Goal: Task Accomplishment & Management: Use online tool/utility

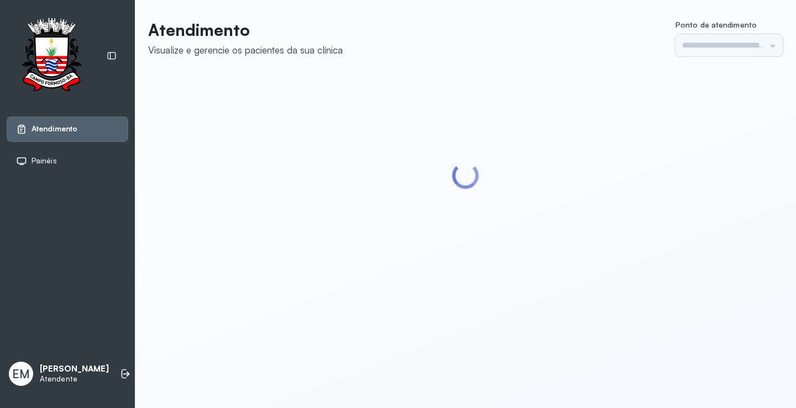
type input "*********"
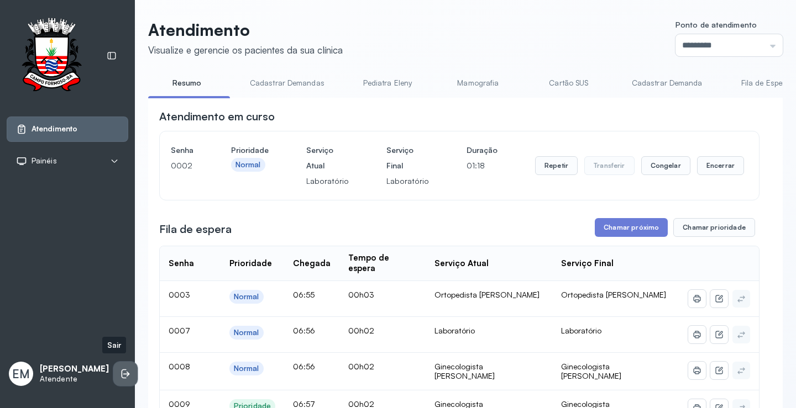
click at [120, 369] on icon at bounding box center [125, 374] width 11 height 11
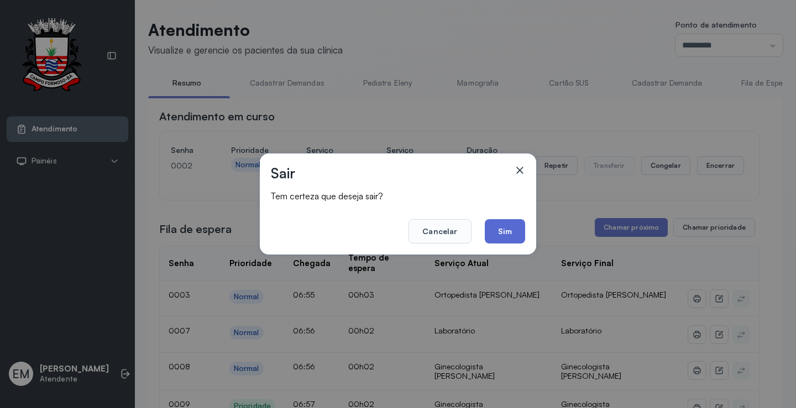
click at [499, 230] on button "Sim" at bounding box center [505, 231] width 40 height 24
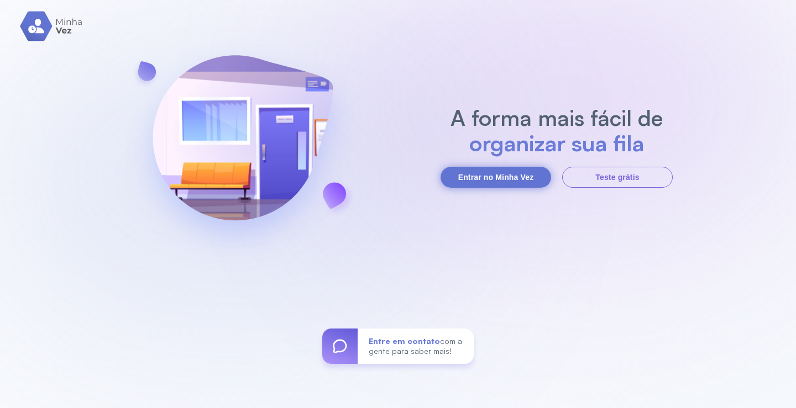
click at [500, 177] on button "Entrar no Minha Vez" at bounding box center [496, 177] width 111 height 21
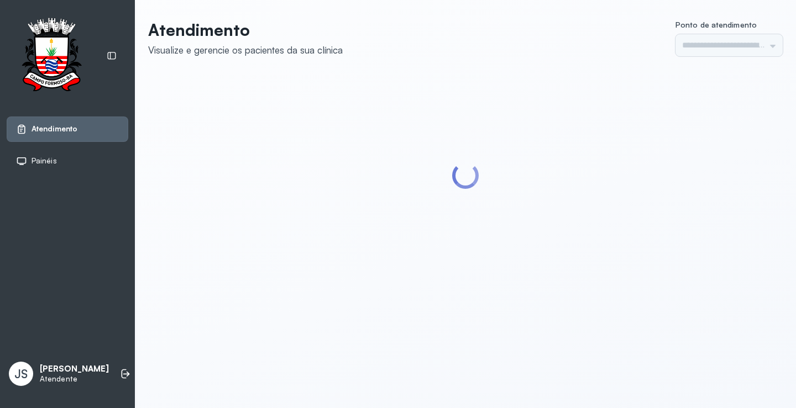
type input "*********"
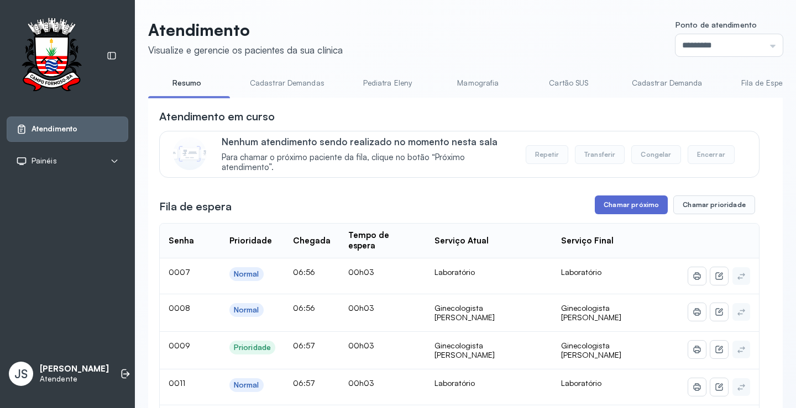
click at [633, 208] on button "Chamar próximo" at bounding box center [631, 205] width 73 height 19
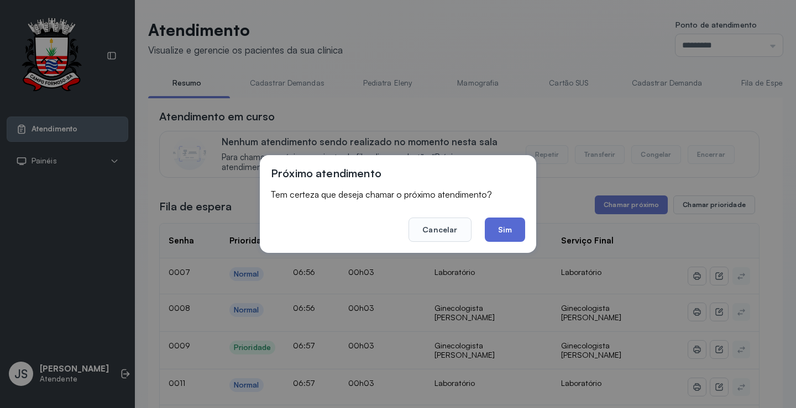
click at [511, 227] on button "Sim" at bounding box center [505, 230] width 40 height 24
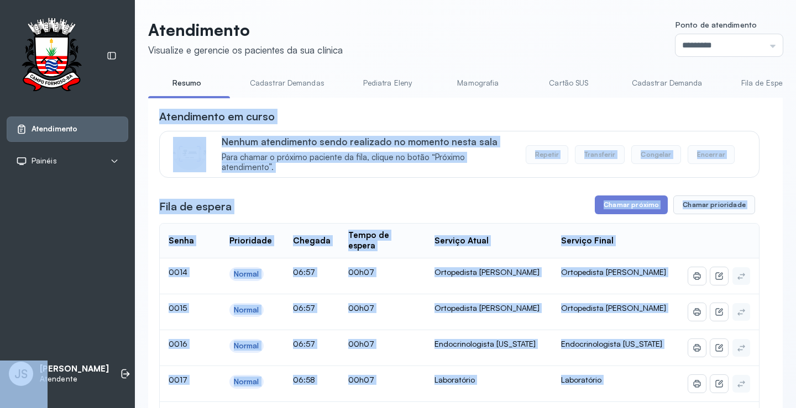
click at [638, 114] on div "Atendimento em curso" at bounding box center [459, 116] width 600 height 15
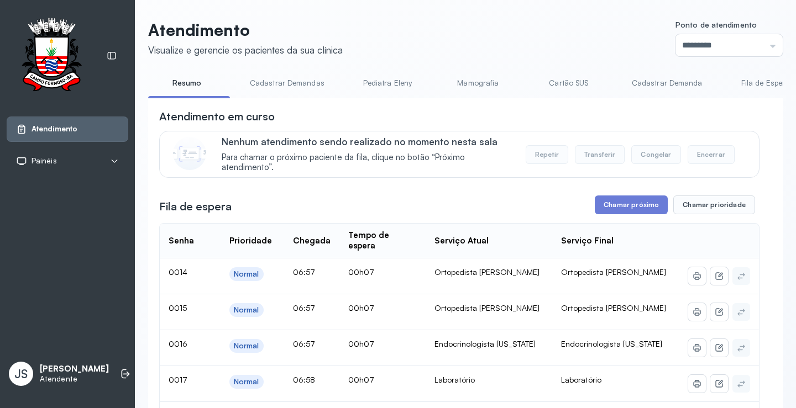
click at [638, 114] on div "Atendimento em curso" at bounding box center [459, 116] width 600 height 15
click at [630, 208] on button "Chamar próximo" at bounding box center [631, 205] width 73 height 19
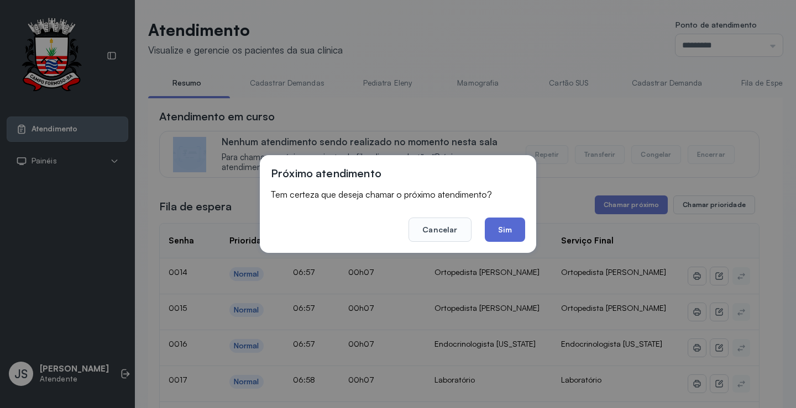
click at [521, 228] on button "Sim" at bounding box center [505, 230] width 40 height 24
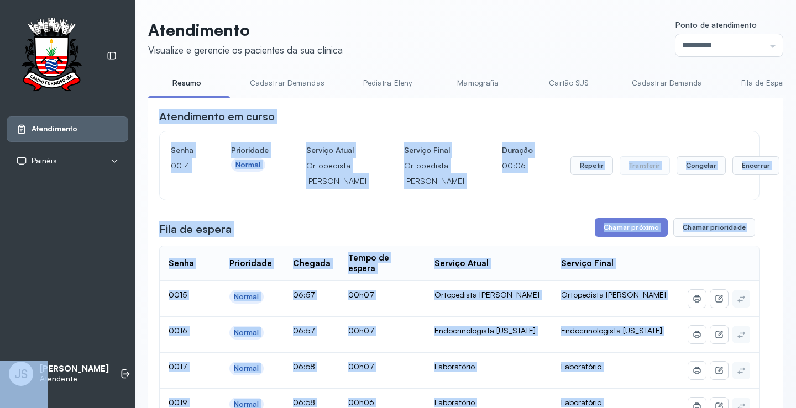
click at [572, 120] on div "Atendimento em curso" at bounding box center [459, 116] width 600 height 15
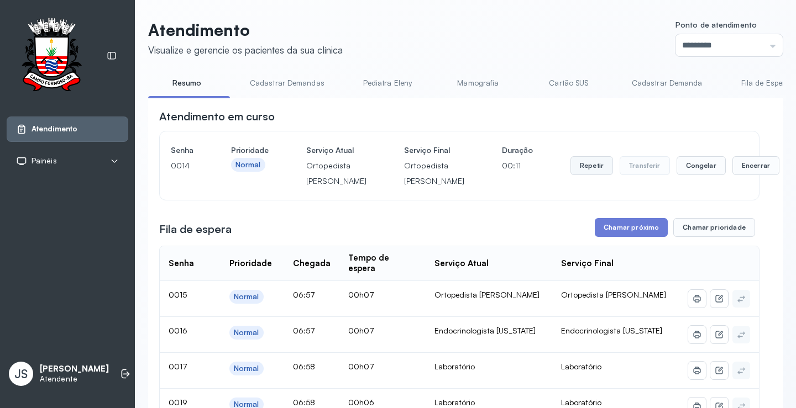
click at [570, 175] on button "Repetir" at bounding box center [591, 165] width 43 height 19
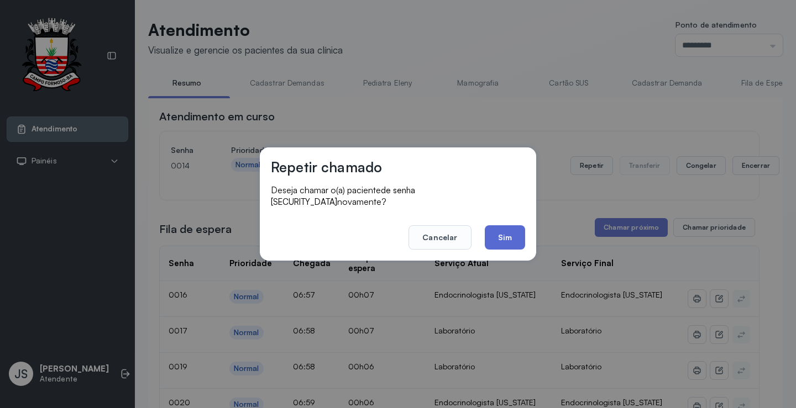
click at [502, 228] on button "Sim" at bounding box center [505, 238] width 40 height 24
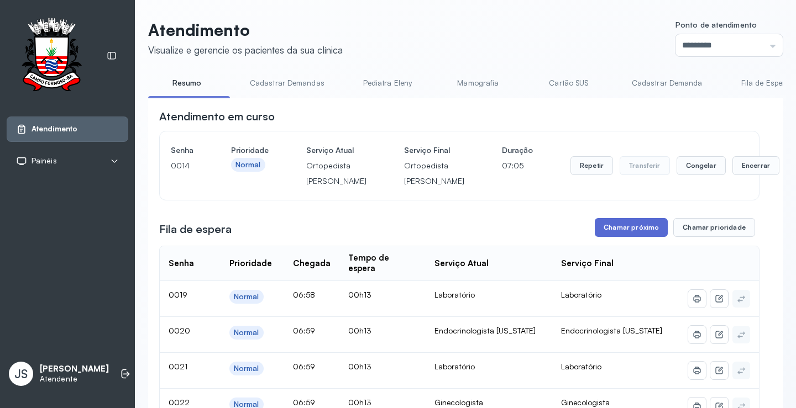
click at [638, 237] on button "Chamar próximo" at bounding box center [631, 227] width 73 height 19
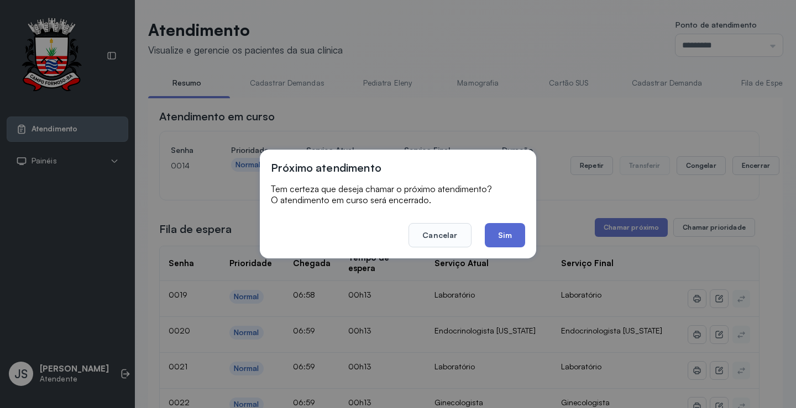
click at [507, 234] on button "Sim" at bounding box center [505, 235] width 40 height 24
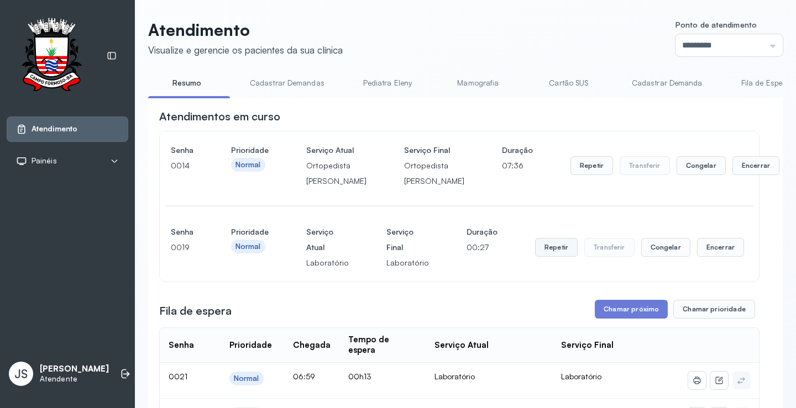
click at [546, 257] on button "Repetir" at bounding box center [556, 247] width 43 height 19
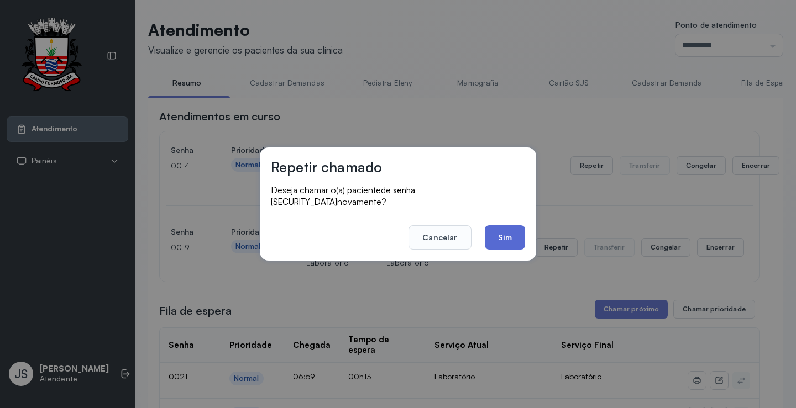
click at [504, 232] on button "Sim" at bounding box center [505, 238] width 40 height 24
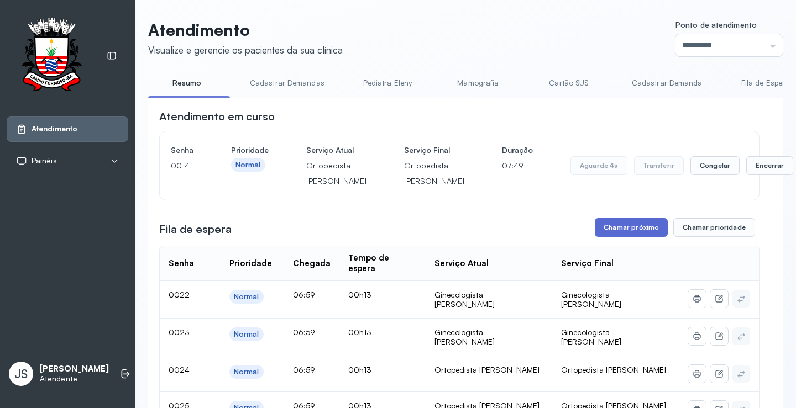
click at [617, 237] on button "Chamar próximo" at bounding box center [631, 227] width 73 height 19
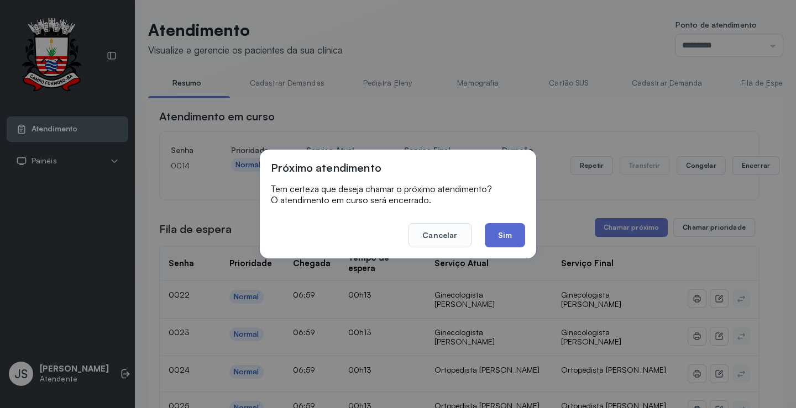
click at [513, 235] on button "Sim" at bounding box center [505, 235] width 40 height 24
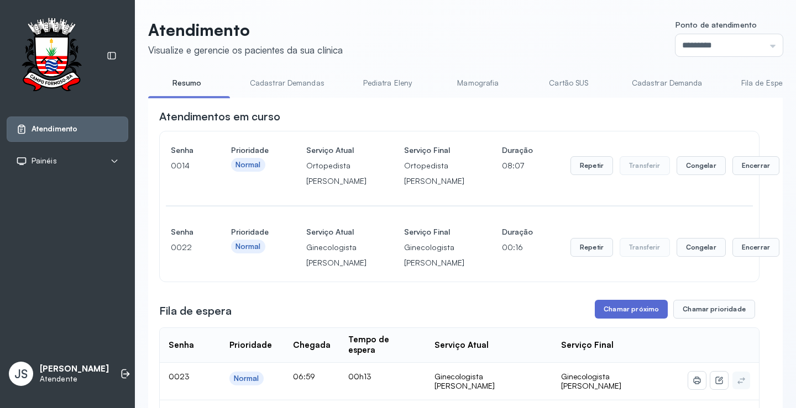
click at [627, 319] on button "Chamar próximo" at bounding box center [631, 309] width 73 height 19
click at [651, 319] on button "Chamar próximo" at bounding box center [631, 309] width 73 height 19
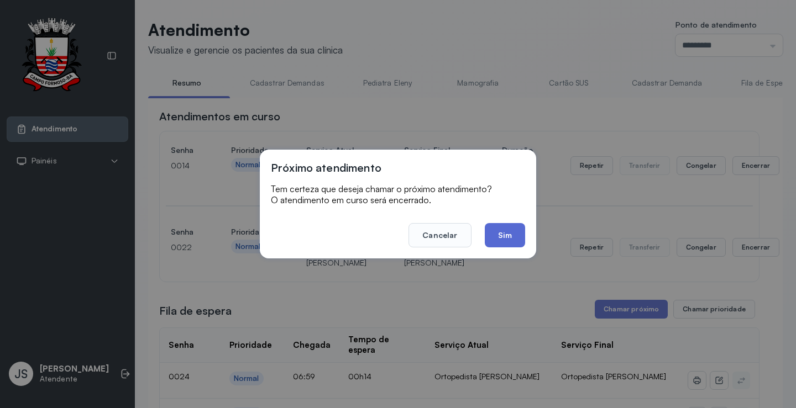
click at [523, 237] on button "Sim" at bounding box center [505, 235] width 40 height 24
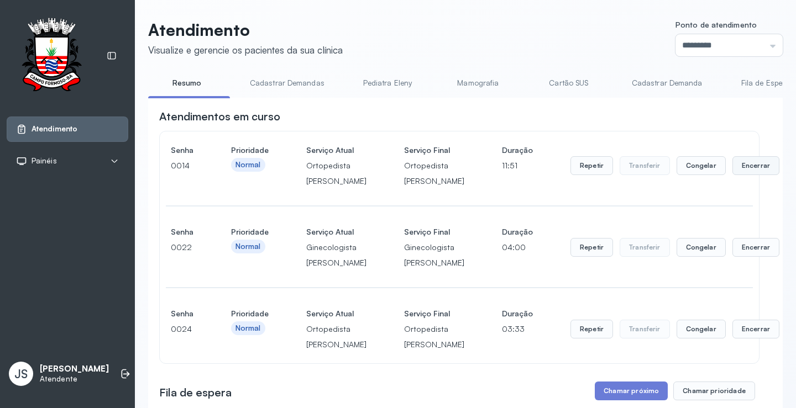
click at [732, 175] on button "Encerrar" at bounding box center [755, 165] width 47 height 19
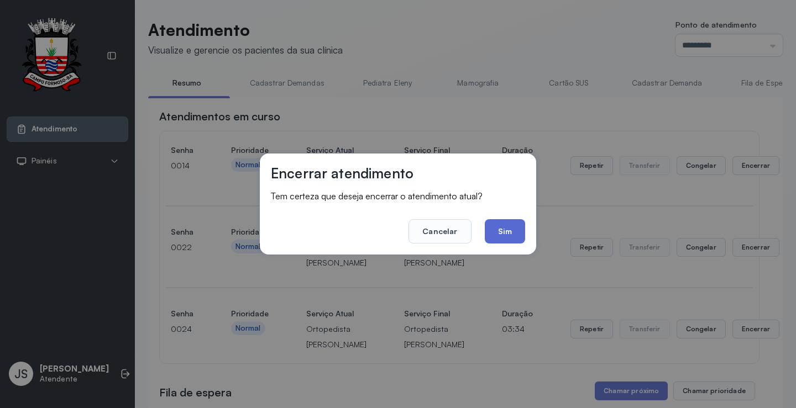
click at [515, 233] on button "Sim" at bounding box center [505, 231] width 40 height 24
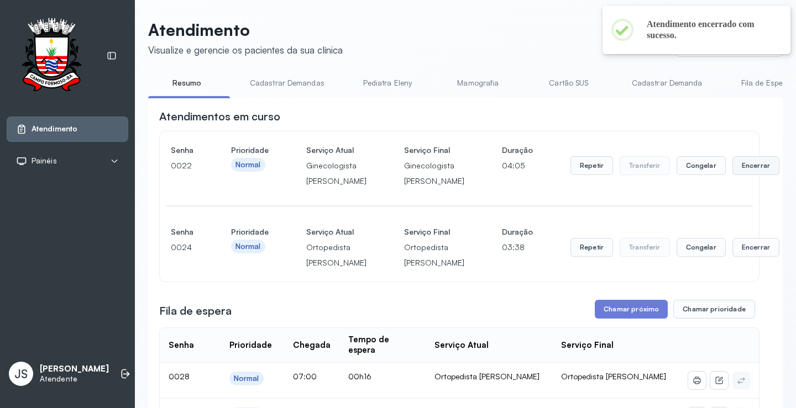
click at [732, 175] on button "Encerrar" at bounding box center [755, 165] width 47 height 19
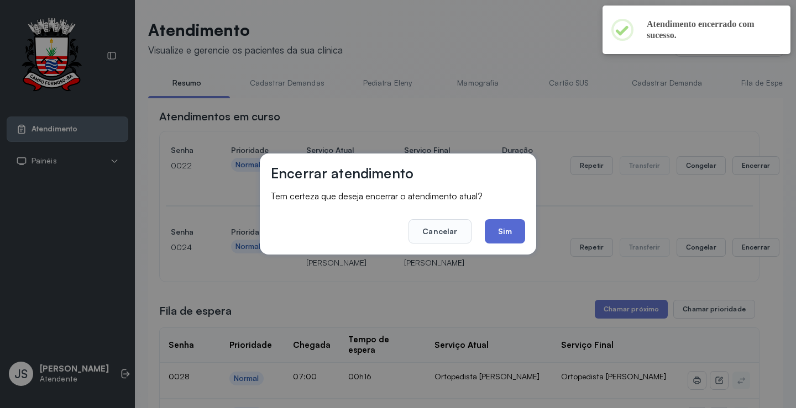
click at [513, 234] on button "Sim" at bounding box center [505, 231] width 40 height 24
click at [513, 234] on div "Senha 0024 Prioridade Normal Serviço Atual Ortopedista Ramon Serviço Final Orto…" at bounding box center [459, 247] width 599 height 69
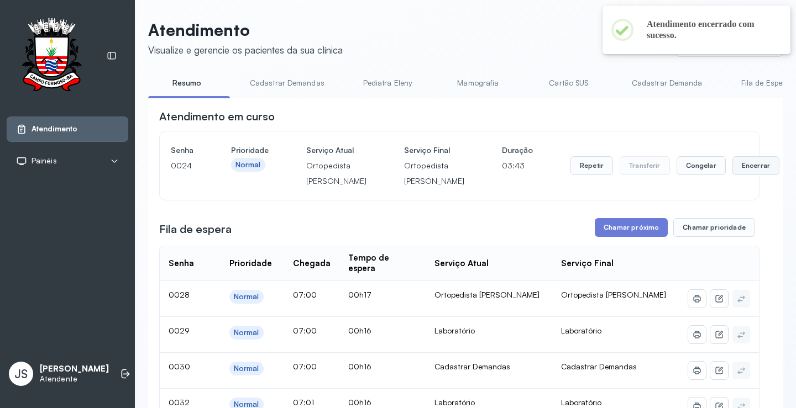
click at [732, 175] on button "Encerrar" at bounding box center [755, 165] width 47 height 19
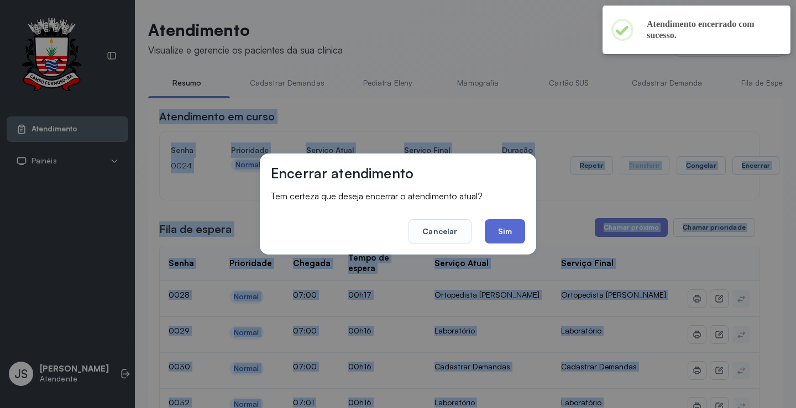
click at [499, 223] on button "Sim" at bounding box center [505, 231] width 40 height 24
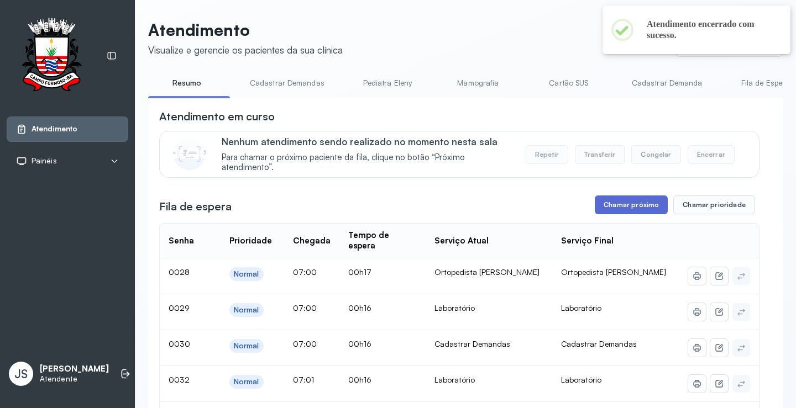
click at [630, 210] on button "Chamar próximo" at bounding box center [631, 205] width 73 height 19
click at [622, 206] on button "Chamar próximo" at bounding box center [631, 205] width 73 height 19
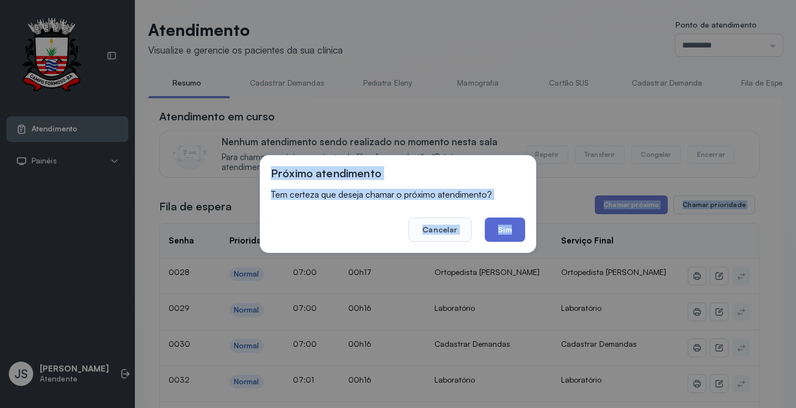
click at [511, 230] on button "Sim" at bounding box center [505, 230] width 40 height 24
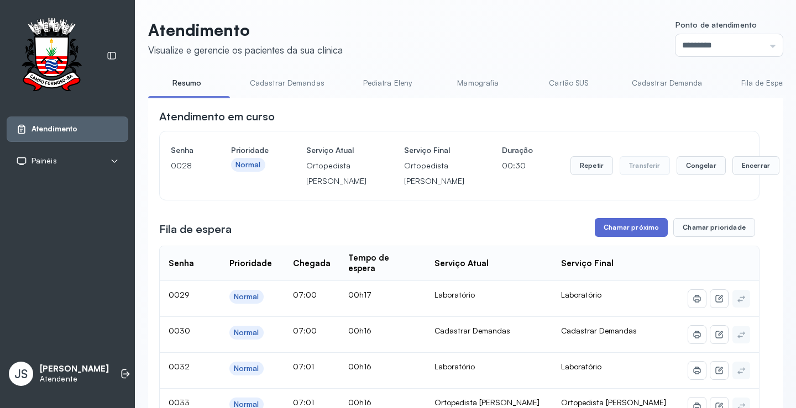
click at [636, 237] on button "Chamar próximo" at bounding box center [631, 227] width 73 height 19
click at [615, 237] on button "Chamar próximo" at bounding box center [631, 227] width 73 height 19
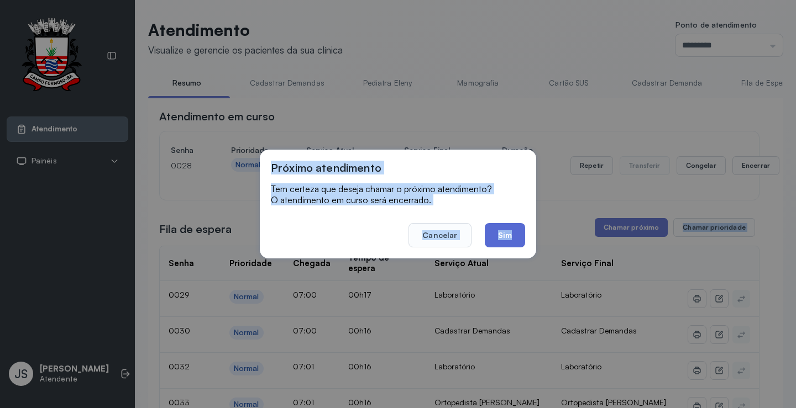
click at [510, 237] on button "Sim" at bounding box center [505, 235] width 40 height 24
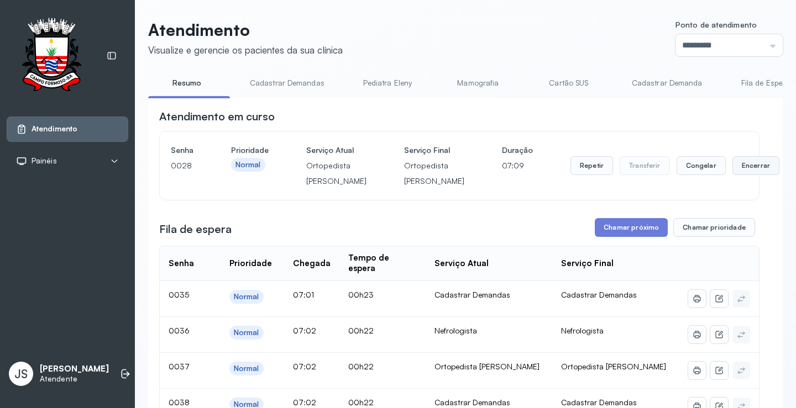
click at [732, 174] on button "Encerrar" at bounding box center [755, 165] width 47 height 19
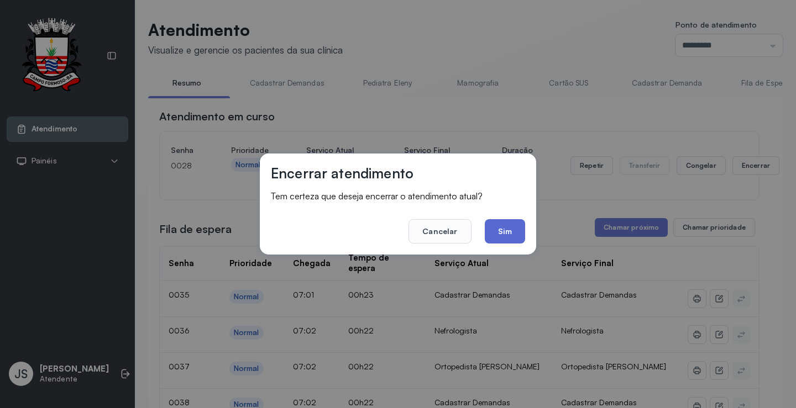
click at [502, 229] on button "Sim" at bounding box center [505, 231] width 40 height 24
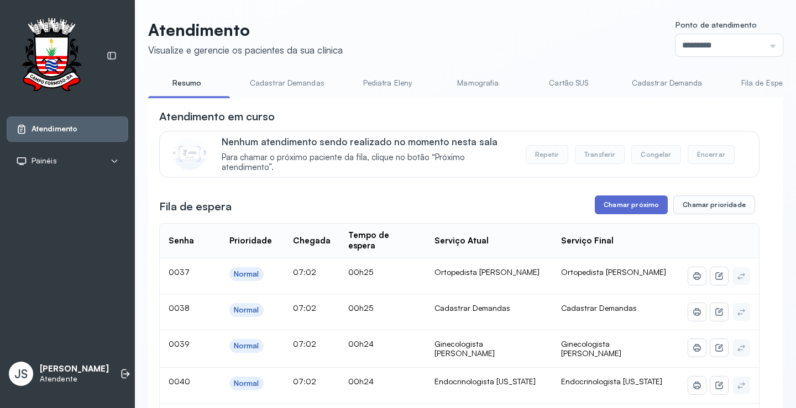
click at [626, 206] on button "Chamar próximo" at bounding box center [631, 205] width 73 height 19
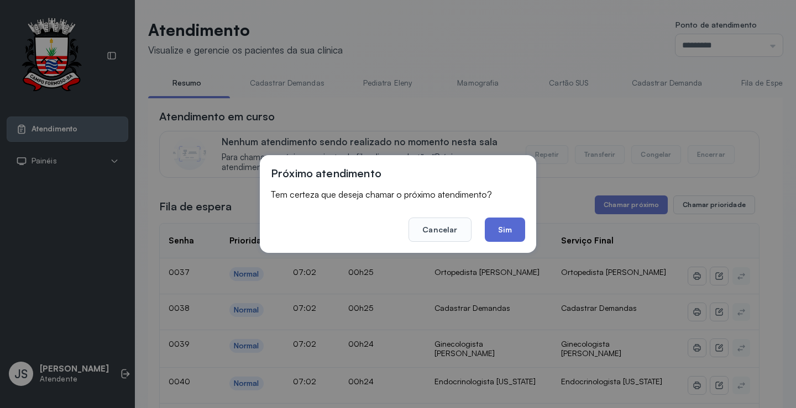
click at [518, 225] on button "Sim" at bounding box center [505, 230] width 40 height 24
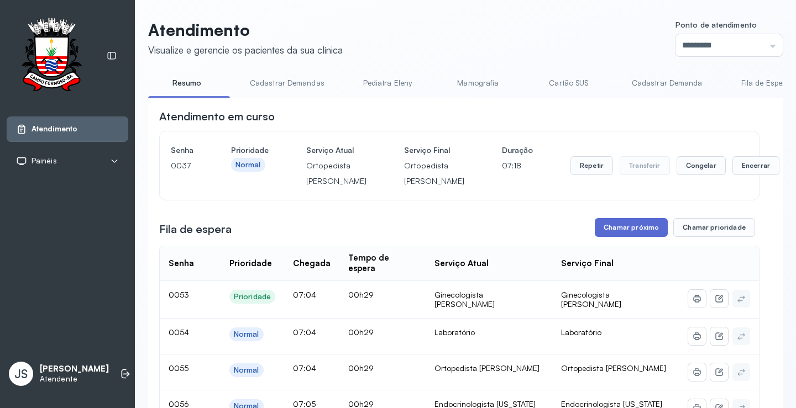
click at [635, 237] on button "Chamar próximo" at bounding box center [631, 227] width 73 height 19
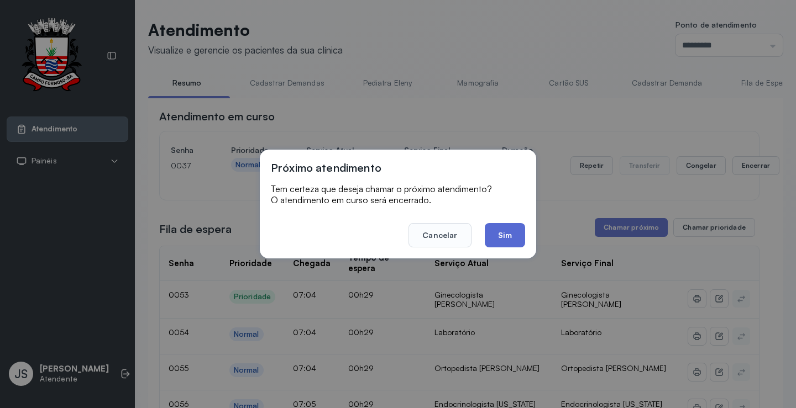
click at [513, 237] on button "Sim" at bounding box center [505, 235] width 40 height 24
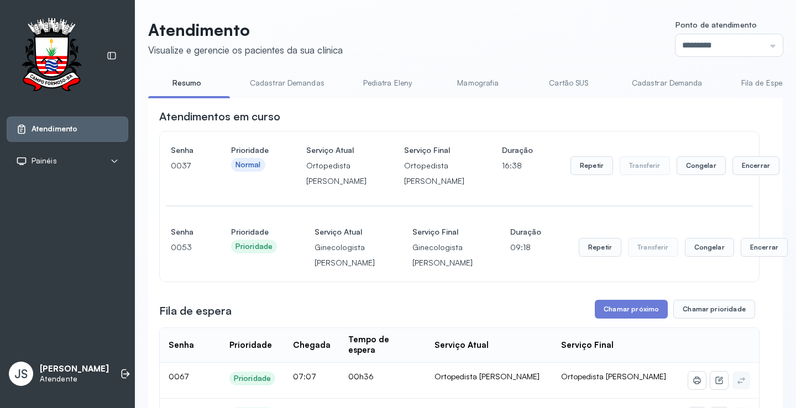
scroll to position [111, 0]
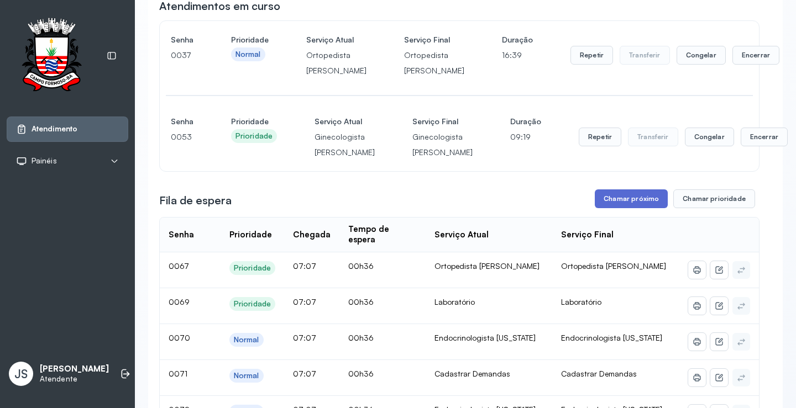
click at [635, 208] on button "Chamar próximo" at bounding box center [631, 199] width 73 height 19
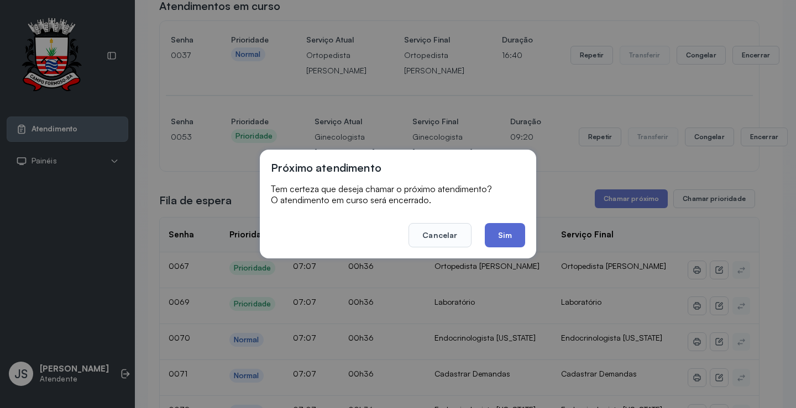
click at [513, 234] on button "Sim" at bounding box center [505, 235] width 40 height 24
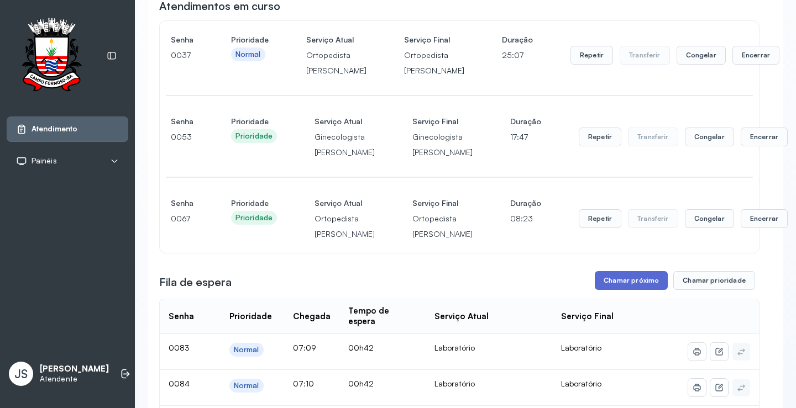
click at [618, 290] on button "Chamar próximo" at bounding box center [631, 280] width 73 height 19
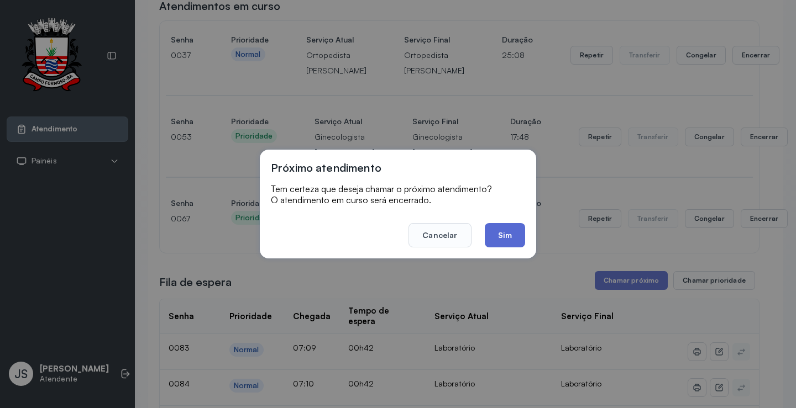
click at [510, 231] on button "Sim" at bounding box center [505, 235] width 40 height 24
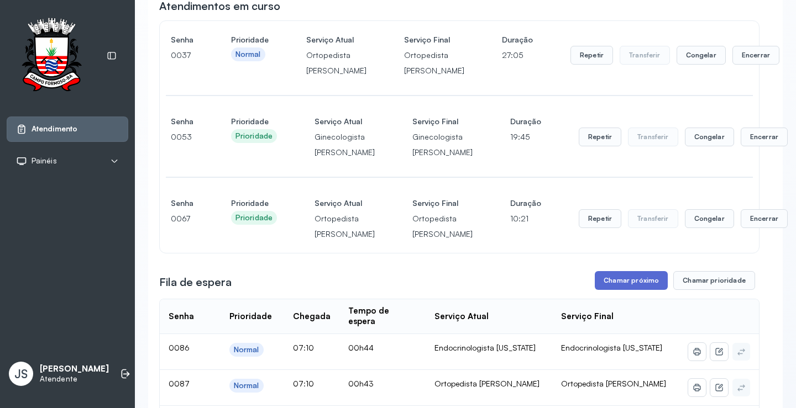
click at [638, 290] on button "Chamar próximo" at bounding box center [631, 280] width 73 height 19
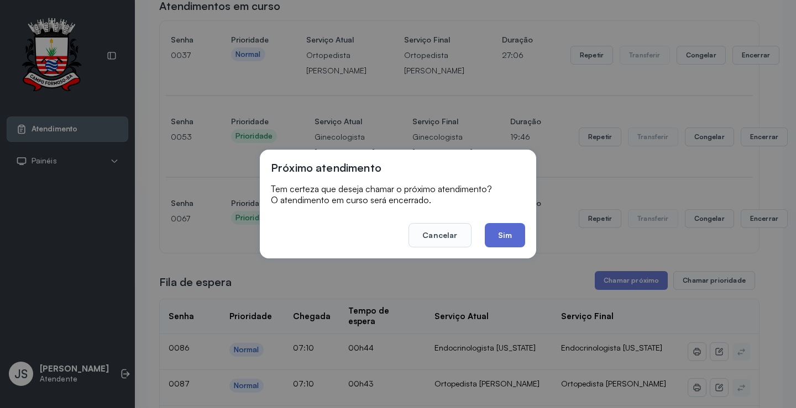
click at [511, 228] on button "Sim" at bounding box center [505, 235] width 40 height 24
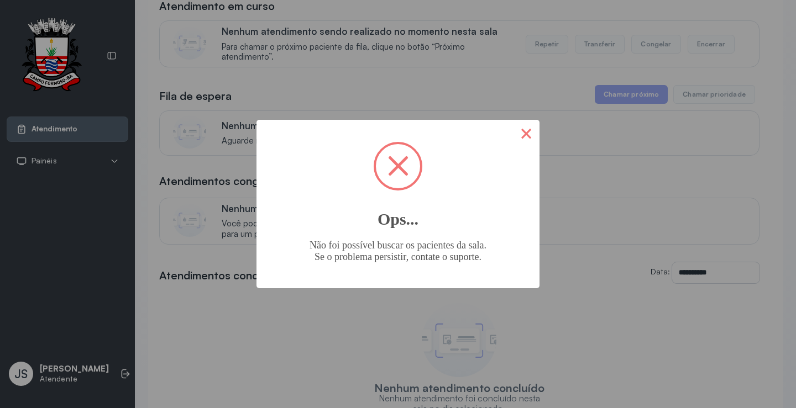
click at [526, 137] on button "×" at bounding box center [526, 133] width 27 height 27
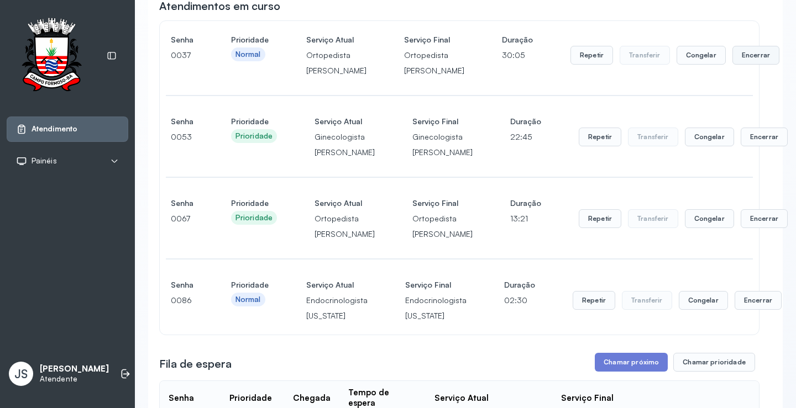
click at [732, 65] on button "Encerrar" at bounding box center [755, 55] width 47 height 19
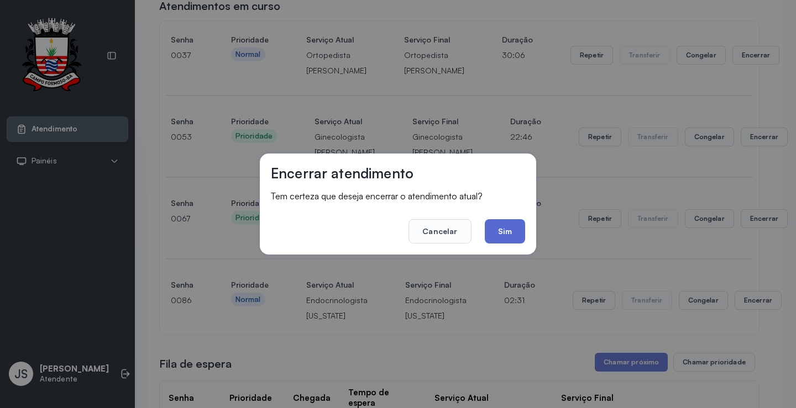
click at [516, 230] on button "Sim" at bounding box center [505, 231] width 40 height 24
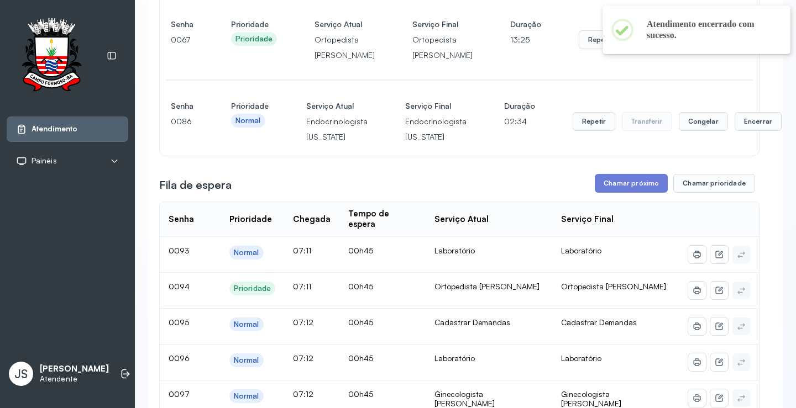
scroll to position [221, 0]
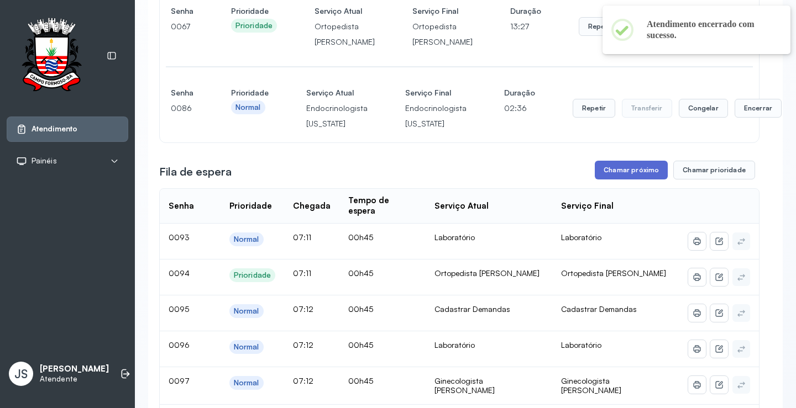
click at [628, 180] on button "Chamar próximo" at bounding box center [631, 170] width 73 height 19
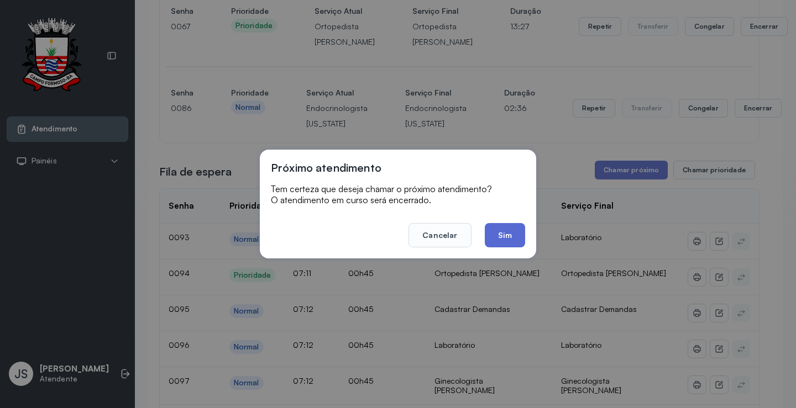
click at [520, 230] on button "Sim" at bounding box center [505, 235] width 40 height 24
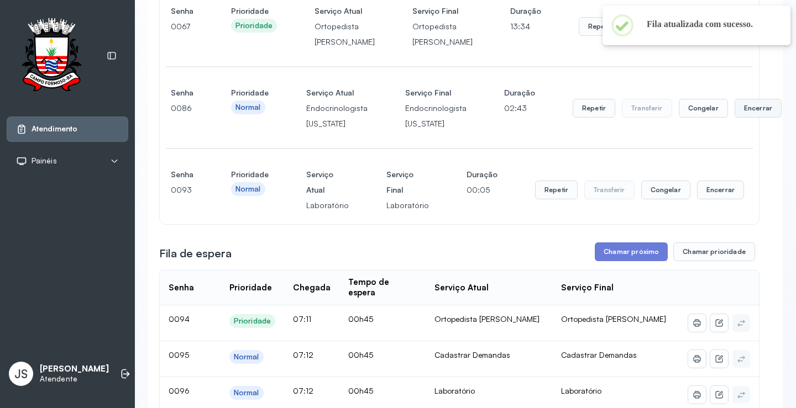
click at [746, 118] on button "Encerrar" at bounding box center [758, 108] width 47 height 19
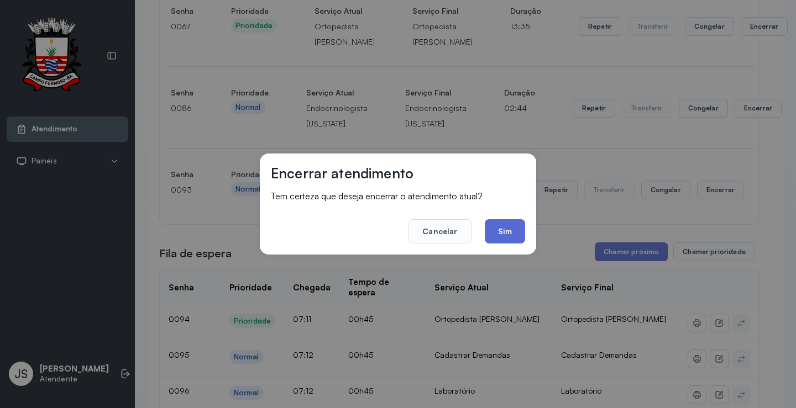
click at [512, 233] on button "Sim" at bounding box center [505, 231] width 40 height 24
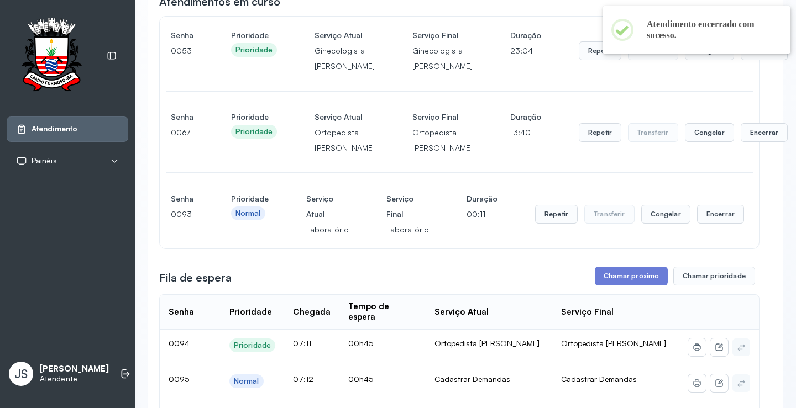
scroll to position [111, 0]
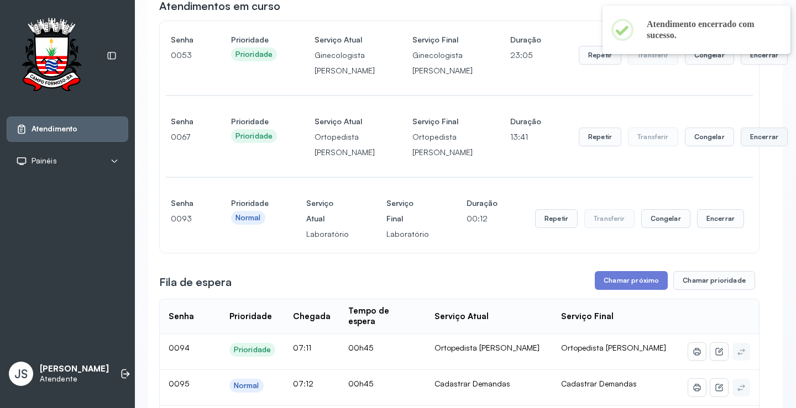
click at [741, 146] on button "Encerrar" at bounding box center [764, 137] width 47 height 19
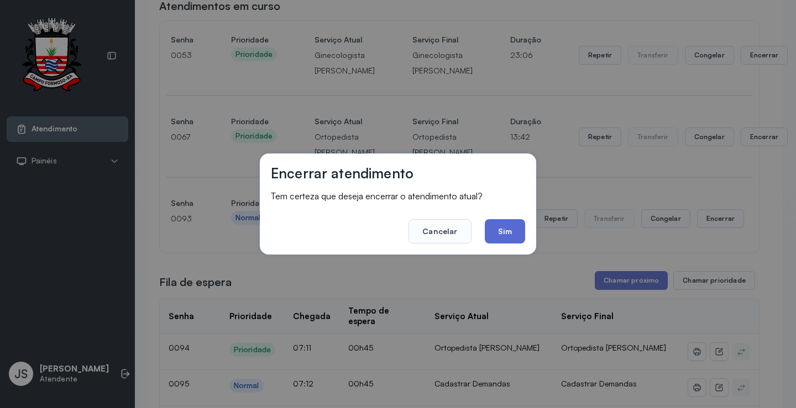
click at [515, 223] on button "Sim" at bounding box center [505, 231] width 40 height 24
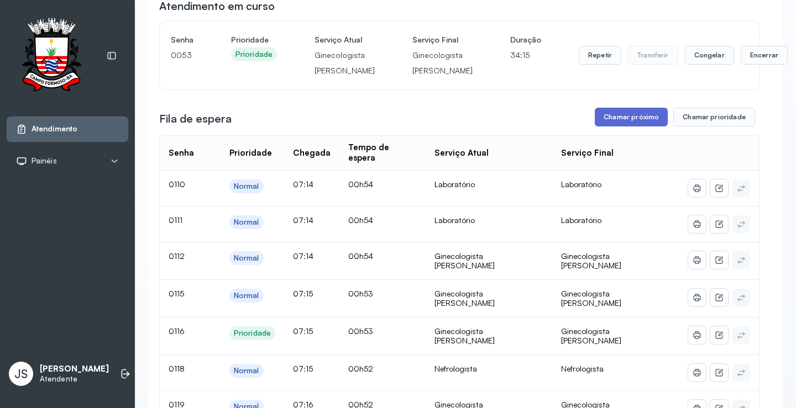
click at [619, 127] on button "Chamar próximo" at bounding box center [631, 117] width 73 height 19
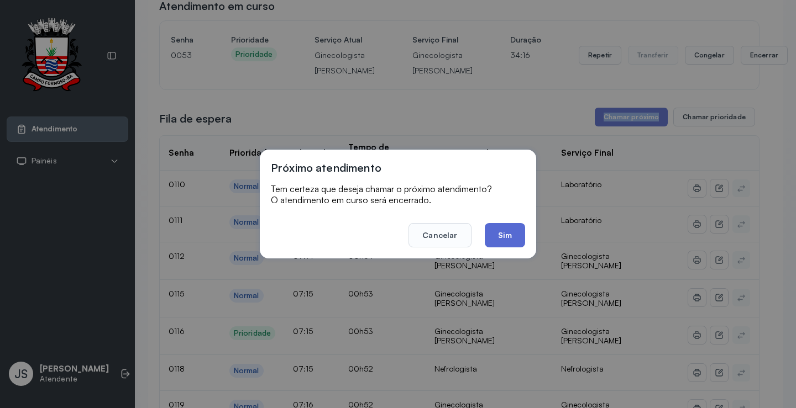
click at [517, 235] on button "Sim" at bounding box center [505, 235] width 40 height 24
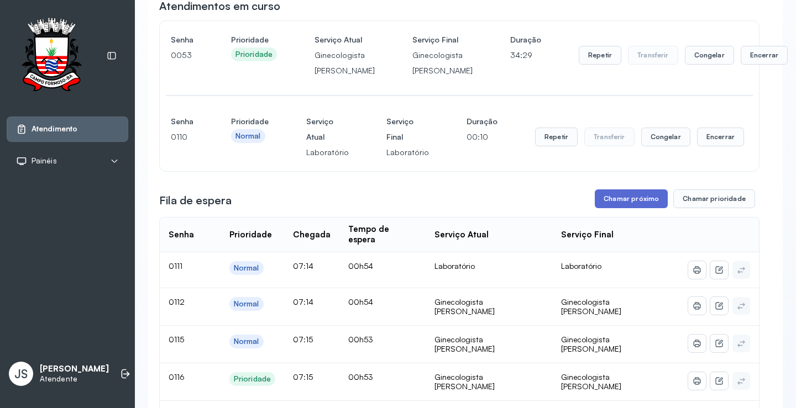
click at [632, 208] on button "Chamar próximo" at bounding box center [631, 199] width 73 height 19
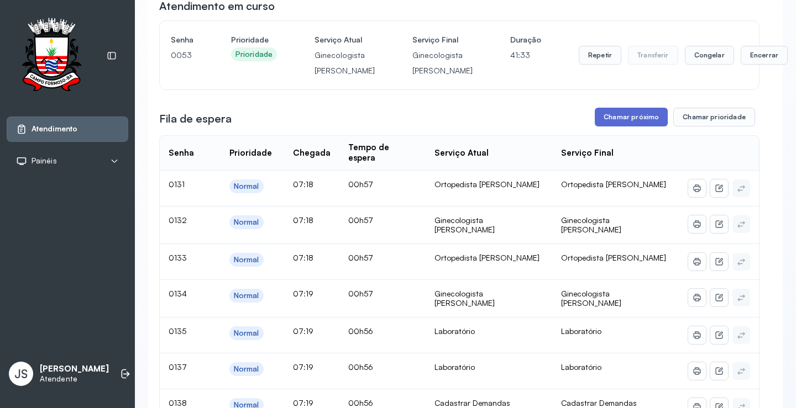
click at [633, 127] on button "Chamar próximo" at bounding box center [631, 117] width 73 height 19
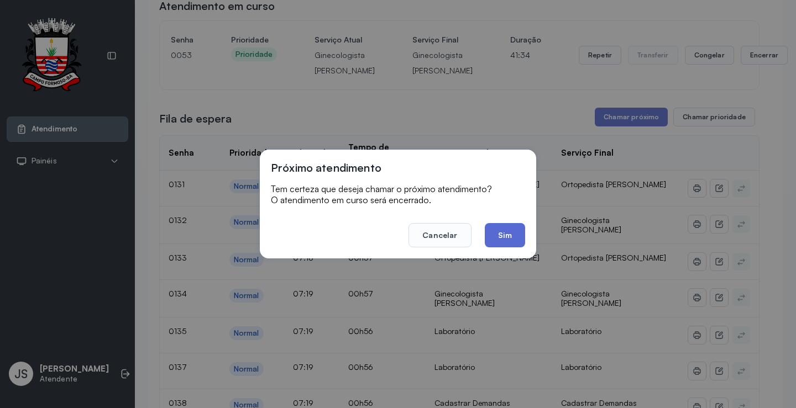
click at [506, 233] on button "Sim" at bounding box center [505, 235] width 40 height 24
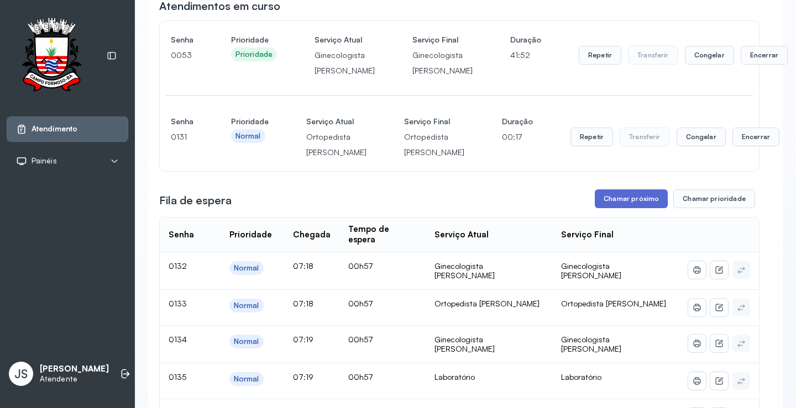
click at [611, 208] on button "Chamar próximo" at bounding box center [631, 199] width 73 height 19
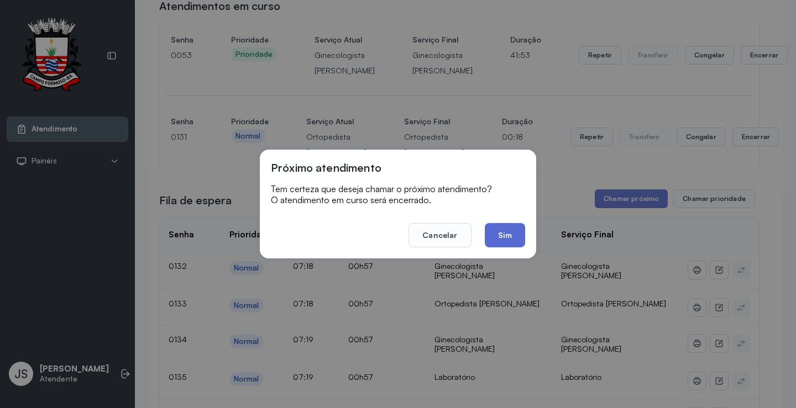
click at [507, 238] on button "Sim" at bounding box center [505, 235] width 40 height 24
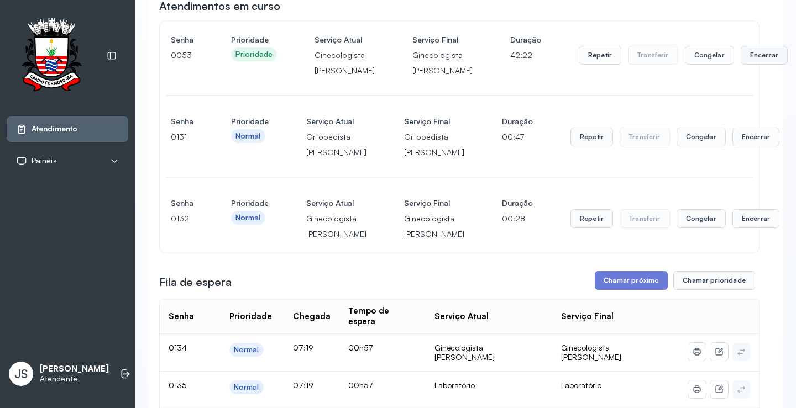
click at [741, 62] on button "Encerrar" at bounding box center [764, 55] width 47 height 19
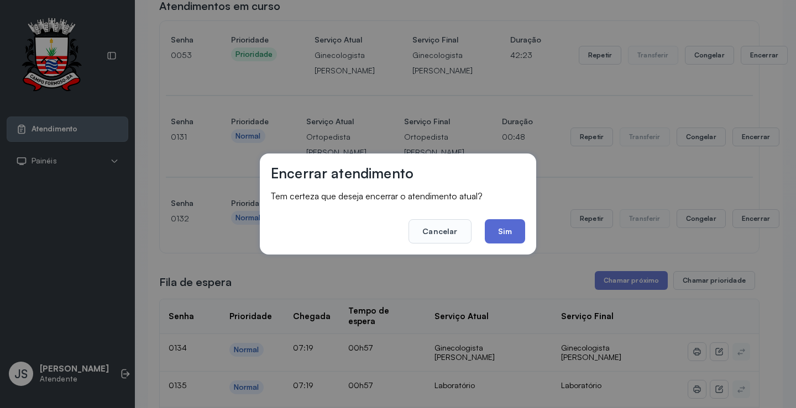
click at [516, 232] on button "Sim" at bounding box center [505, 231] width 40 height 24
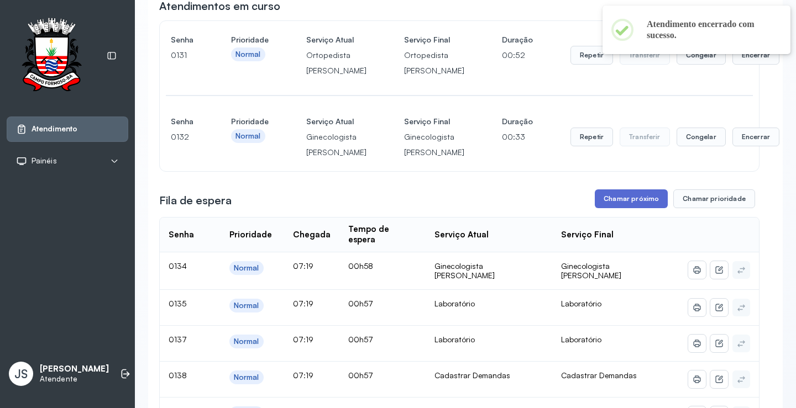
click at [619, 208] on button "Chamar próximo" at bounding box center [631, 199] width 73 height 19
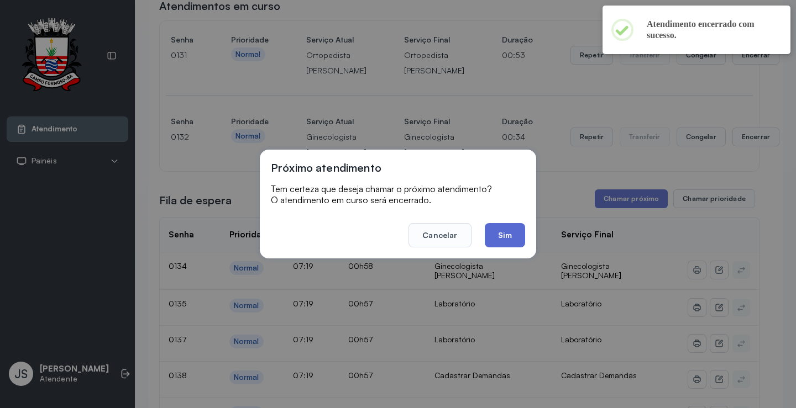
click at [506, 237] on button "Sim" at bounding box center [505, 235] width 40 height 24
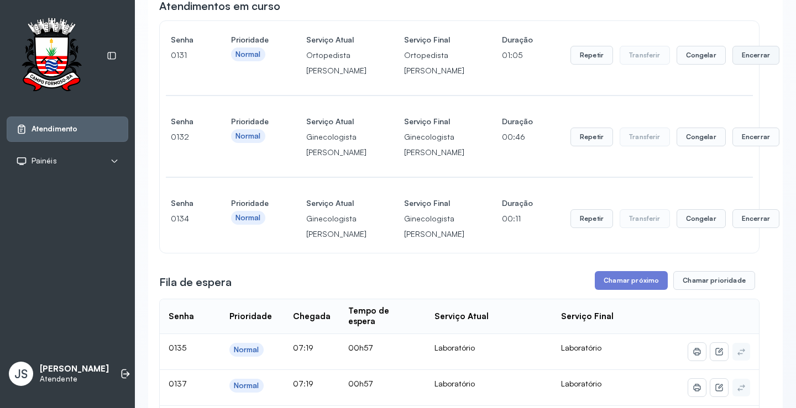
click at [732, 65] on button "Encerrar" at bounding box center [755, 55] width 47 height 19
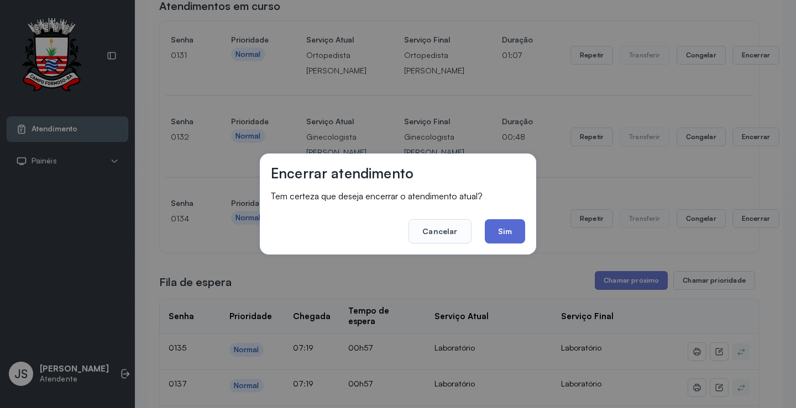
click at [500, 226] on button "Sim" at bounding box center [505, 231] width 40 height 24
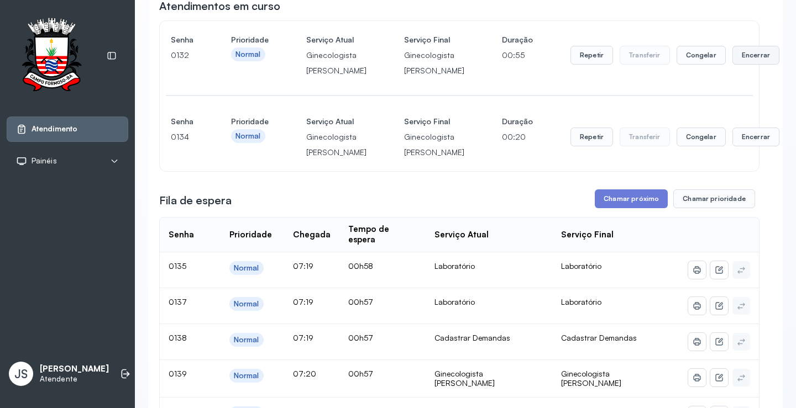
click at [732, 65] on button "Encerrar" at bounding box center [755, 55] width 47 height 19
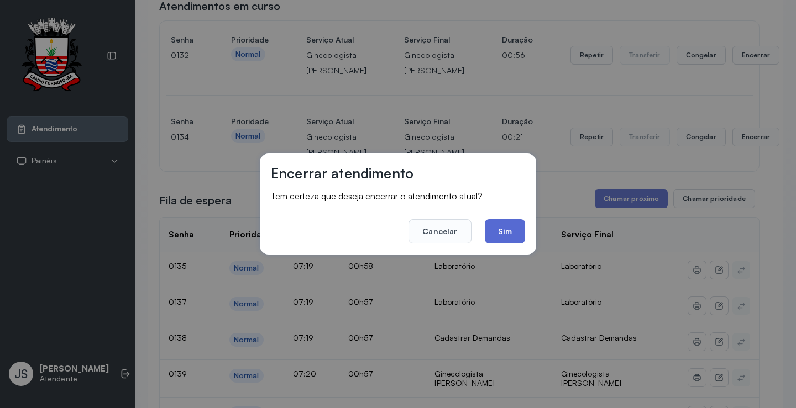
click at [503, 228] on button "Sim" at bounding box center [505, 231] width 40 height 24
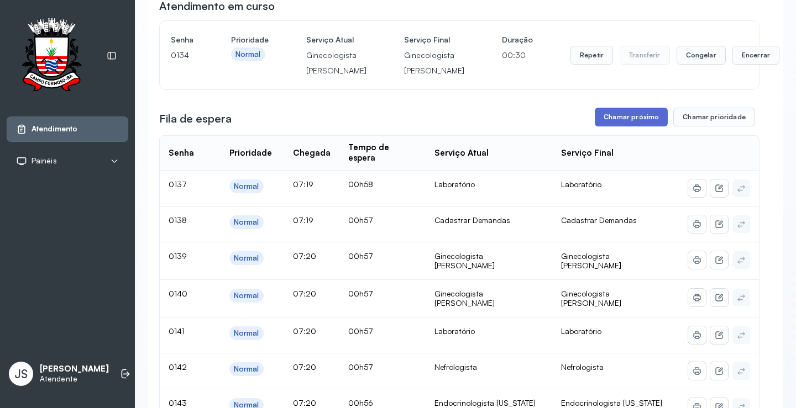
click at [628, 127] on button "Chamar próximo" at bounding box center [631, 117] width 73 height 19
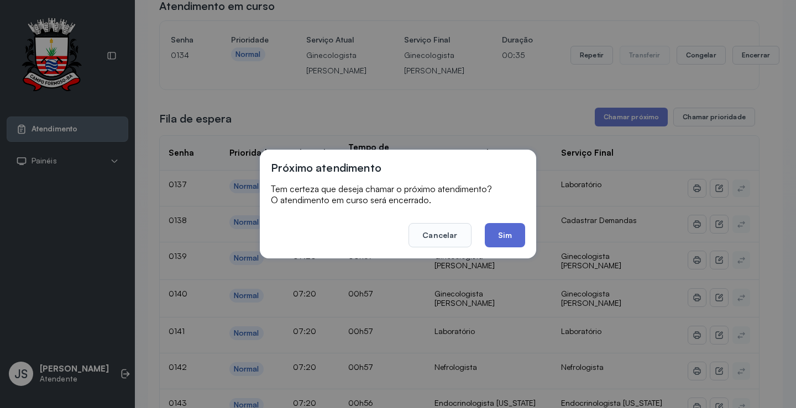
click at [510, 224] on button "Sim" at bounding box center [505, 235] width 40 height 24
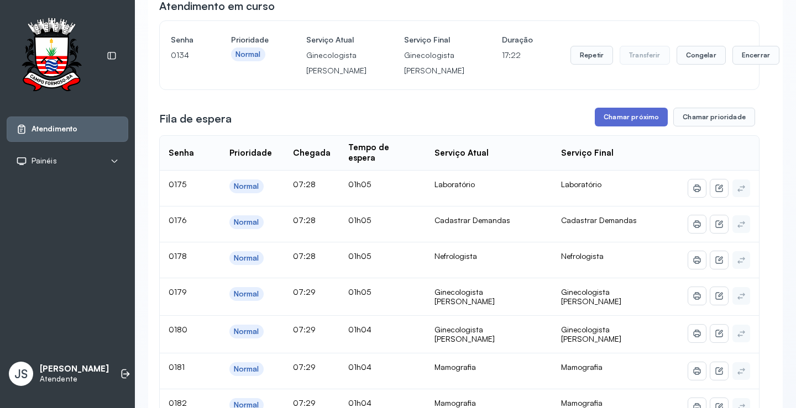
click at [646, 127] on button "Chamar próximo" at bounding box center [631, 117] width 73 height 19
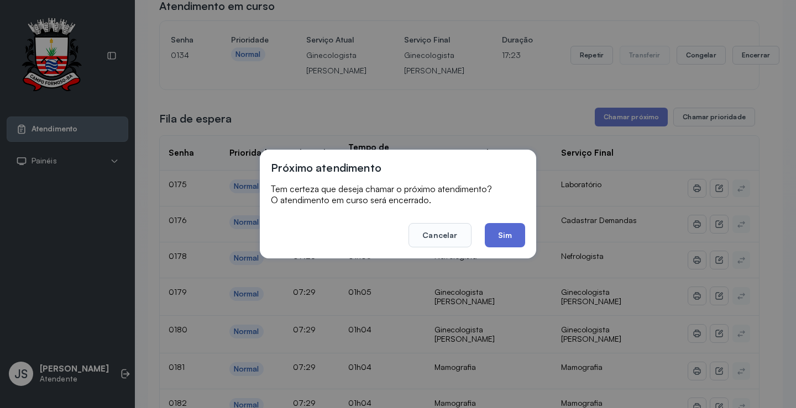
click at [508, 237] on button "Sim" at bounding box center [505, 235] width 40 height 24
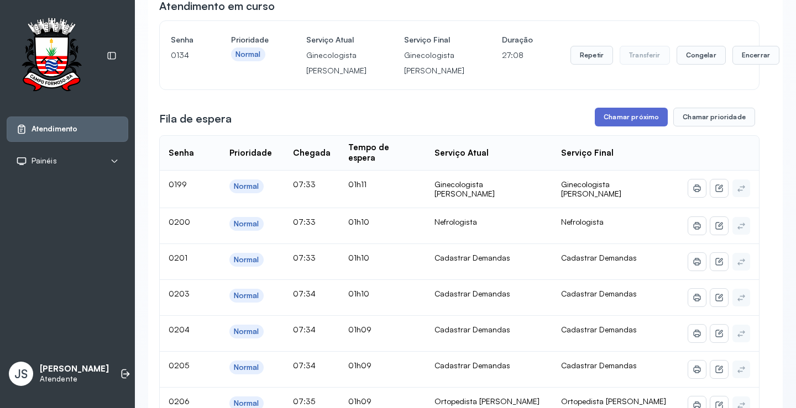
click at [631, 127] on button "Chamar próximo" at bounding box center [631, 117] width 73 height 19
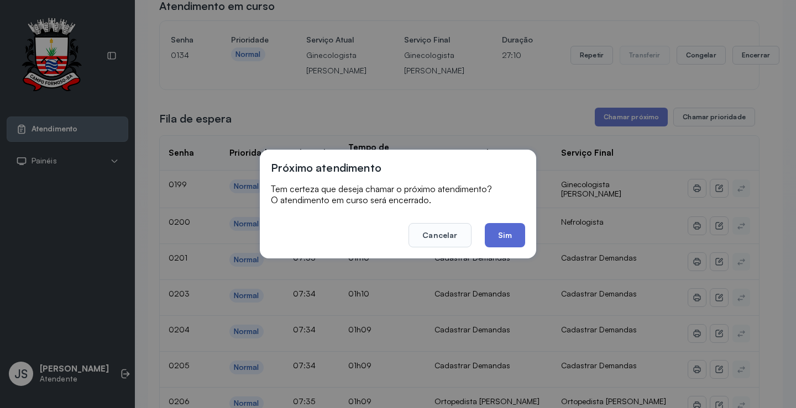
click at [506, 232] on button "Sim" at bounding box center [505, 235] width 40 height 24
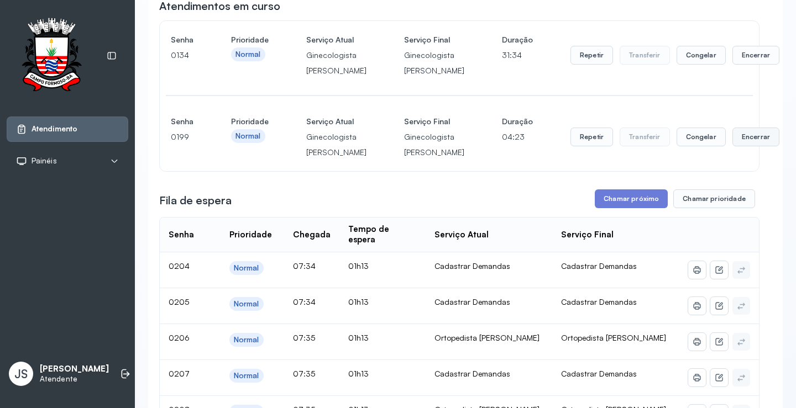
click at [732, 146] on button "Encerrar" at bounding box center [755, 137] width 47 height 19
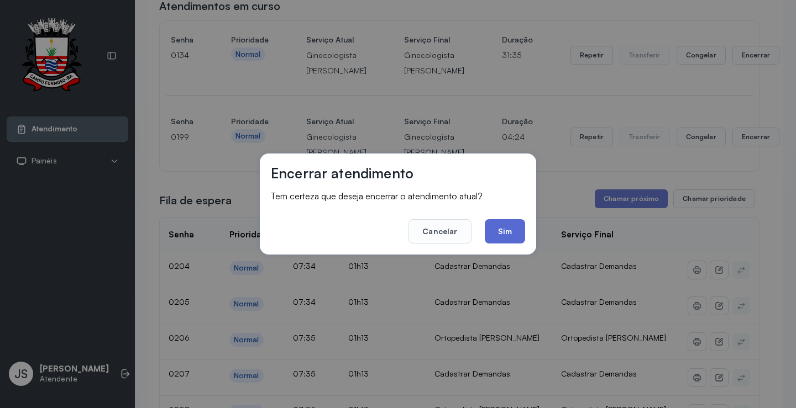
click at [516, 228] on button "Sim" at bounding box center [505, 231] width 40 height 24
click at [516, 208] on div "Fila de espera Chamar próximo Chamar prioridade" at bounding box center [459, 199] width 600 height 19
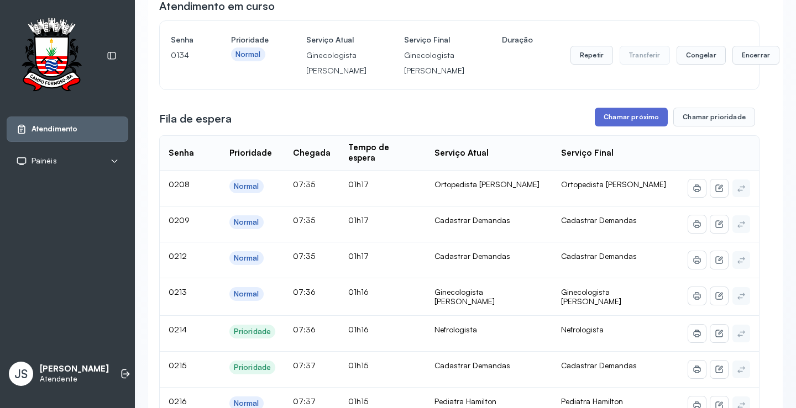
click at [630, 127] on button "Chamar próximo" at bounding box center [631, 117] width 73 height 19
click button "Sim"
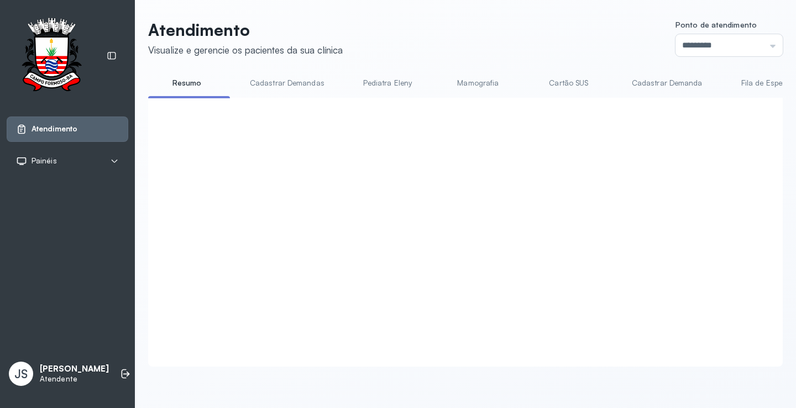
click button "Chamar próximo"
click button "Sim"
click button "Chamar próximo"
click button "Sim"
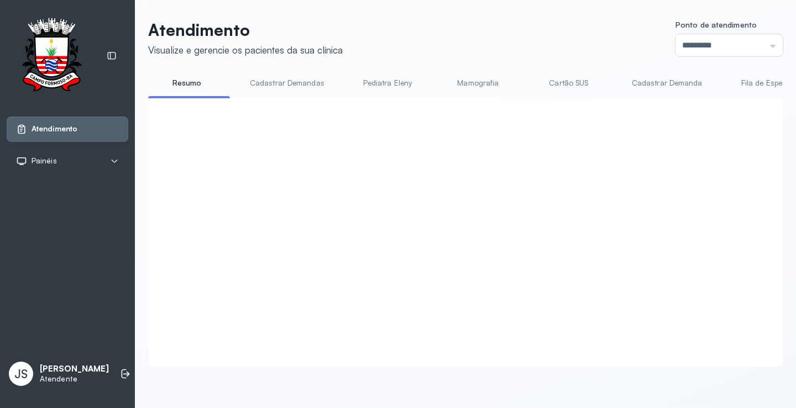
click button "Chamar próximo"
click button "Sim"
click button "Encerrar"
click button "Sim"
click button "Encerrar"
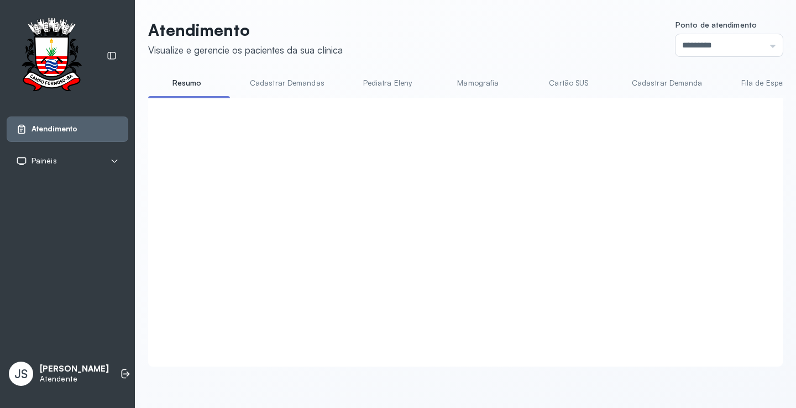
click button "Sim"
click button "Encerrar"
click button "Sim"
click button "Chamar próximo"
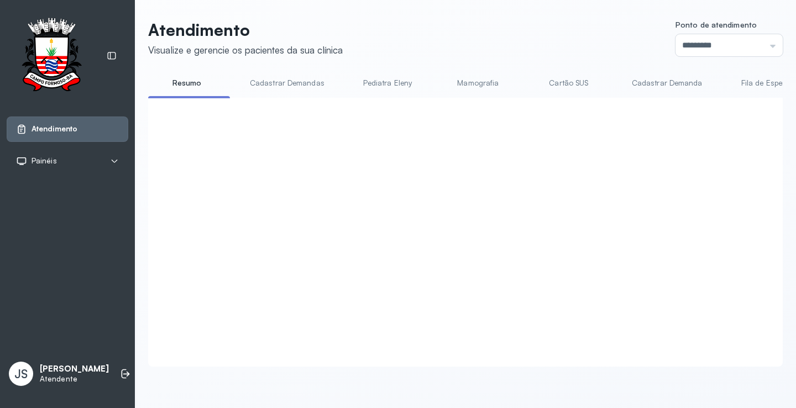
click button "Sim"
click button "Chamar próximo"
click button "Sim"
click button "Encerrar"
click button "Sim"
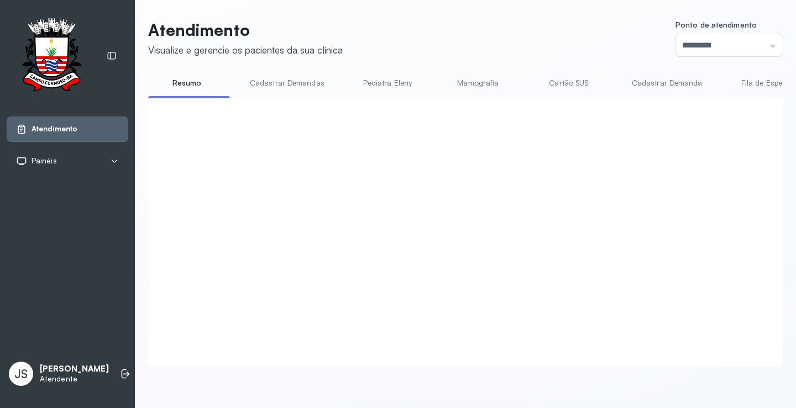
click div "Senha 0134 Prioridade Normal Serviço Atual Ginecologista Amilton Serviço Final …"
click div "Senha 0239 Prioridade Normal Serviço Atual Ortopedista Mauricio Serviço Final O…"
click button "Encerrar"
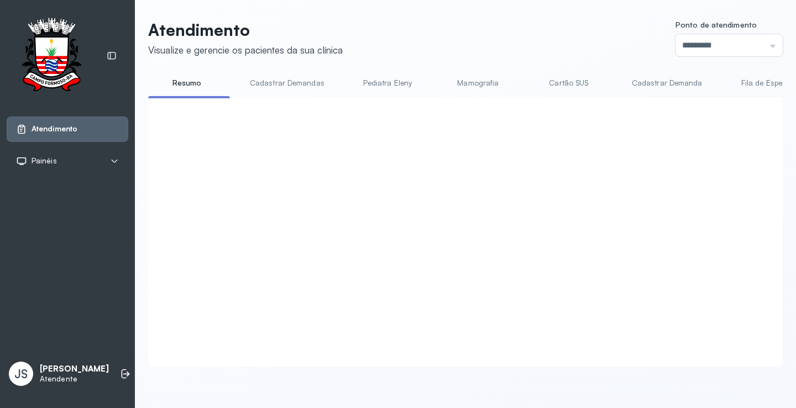
click button "Sim"
click button "Chamar próximo"
click button "Sim"
click button "Chamar próximo"
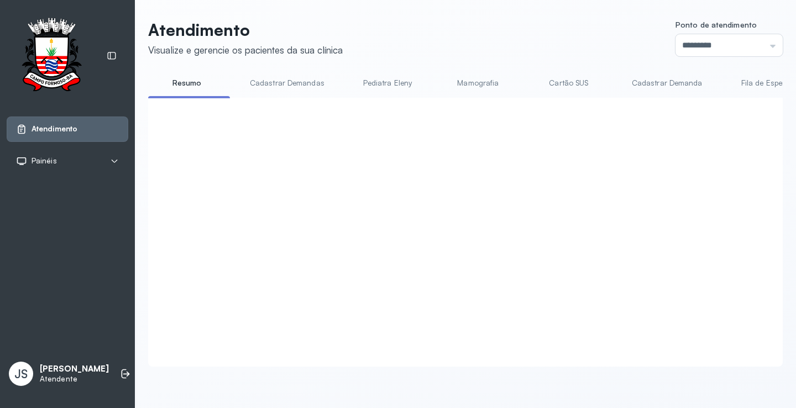
scroll to position [166, 0]
click button "Sim"
click button "Chamar próximo"
click button "Sim"
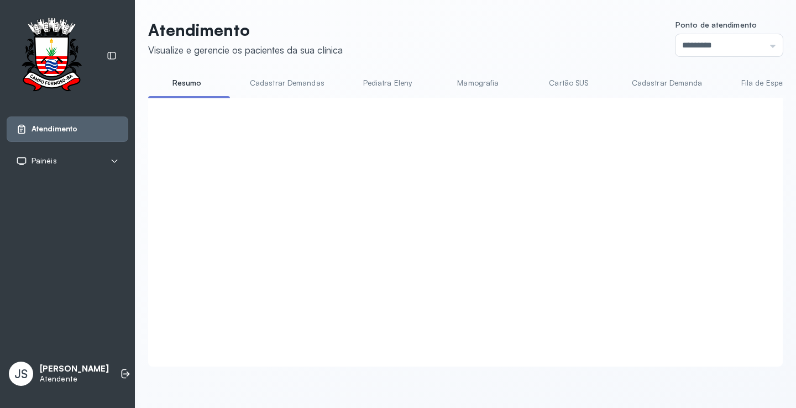
click at [514, 230] on div "Atendimentos em curso Senha 0228 Prioridade Normal Serviço Atual Mamografia Ser…" at bounding box center [459, 219] width 600 height 221
click at [510, 237] on div "Atendimentos em curso Senha 0228 Prioridade Normal Serviço Atual Mamografia Ser…" at bounding box center [459, 219] width 600 height 221
click at [501, 237] on div "Atendimentos em curso Senha 0228 Prioridade Normal Serviço Atual Mamografia Ser…" at bounding box center [459, 219] width 600 height 221
click button "Encerrar"
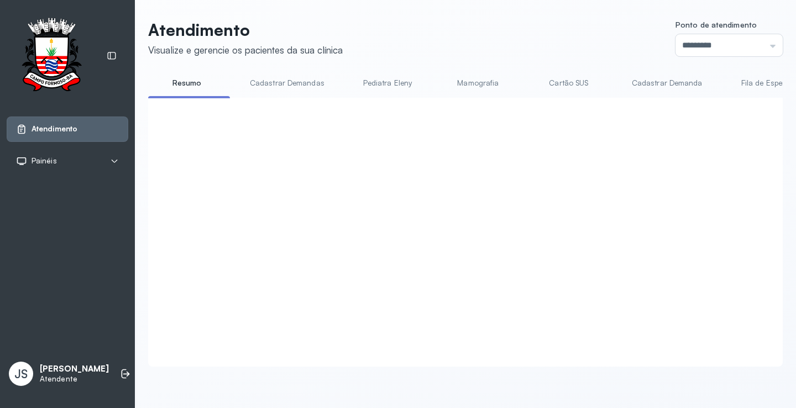
click button "Sim"
click button "Repetir"
click button "Sim"
click button "Chamar próximo"
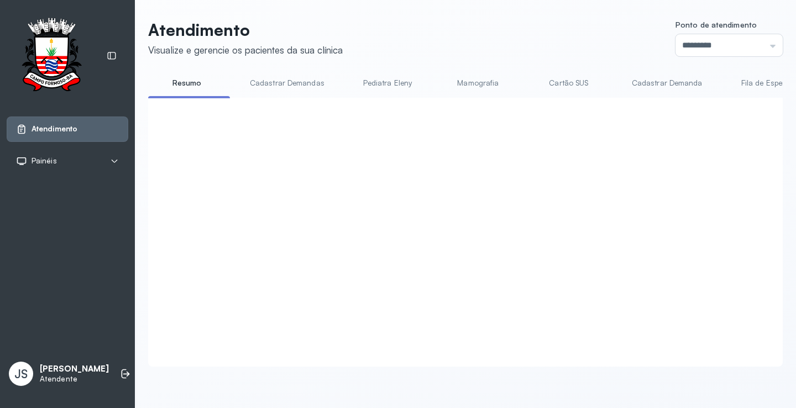
click button "Chamar próximo"
click div "Próximo atendimento Tem certeza que deseja chamar o próximo atendimento? O aten…"
click button "Encerrar"
click button "Sim"
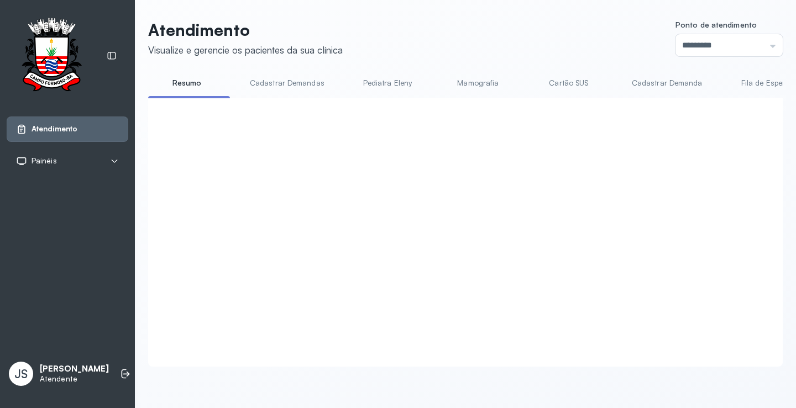
click button "Encerrar"
click button "Sim"
click button "Encerrar"
click button "Sim"
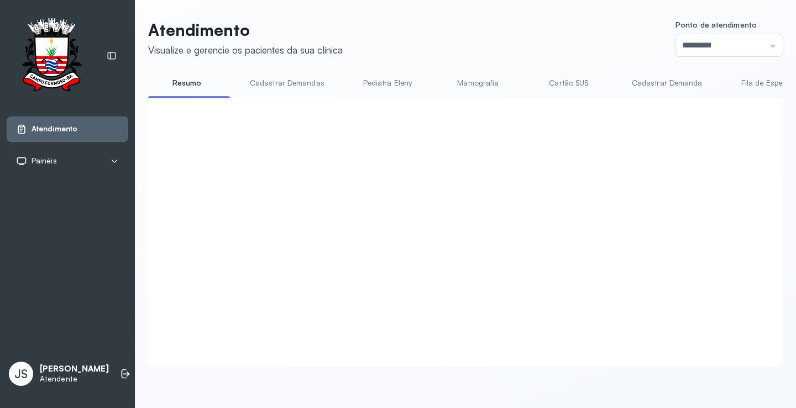
click button "Chamar próximo"
click button "Sim"
click button "Encerrar"
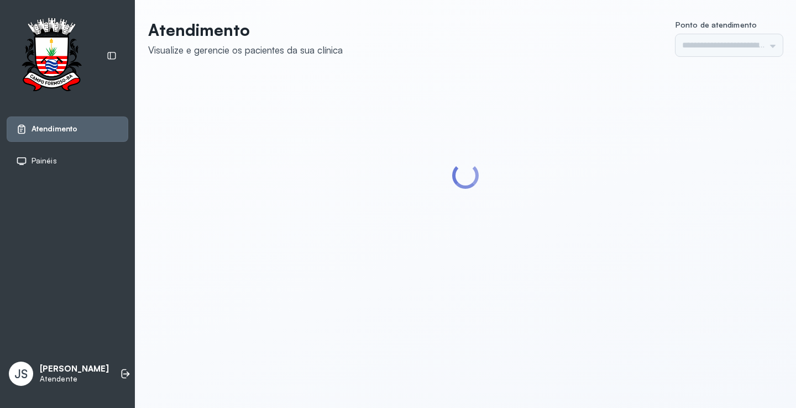
type input "*********"
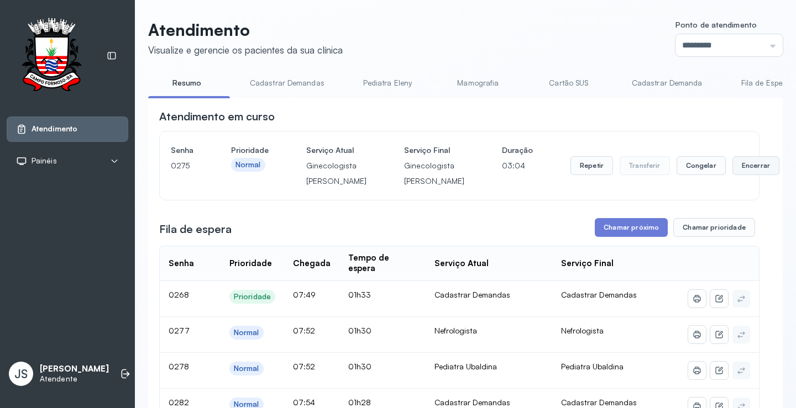
click at [732, 175] on button "Encerrar" at bounding box center [755, 165] width 47 height 19
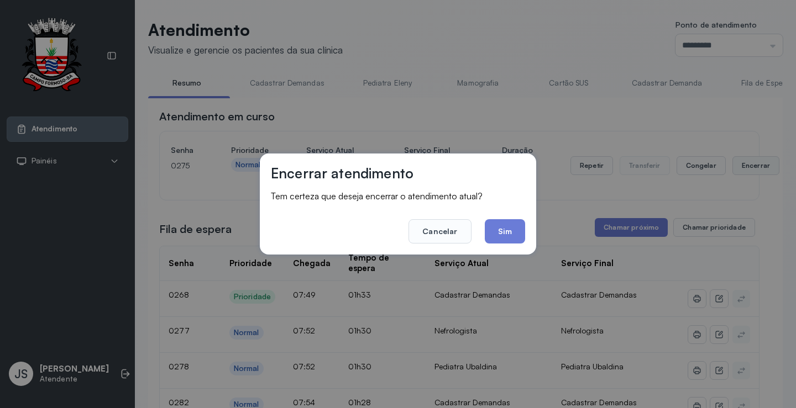
click at [719, 177] on div "Encerrar atendimento Tem certeza que deseja encerrar o atendimento atual? Cance…" at bounding box center [398, 204] width 796 height 408
click at [513, 233] on button "Sim" at bounding box center [505, 231] width 40 height 24
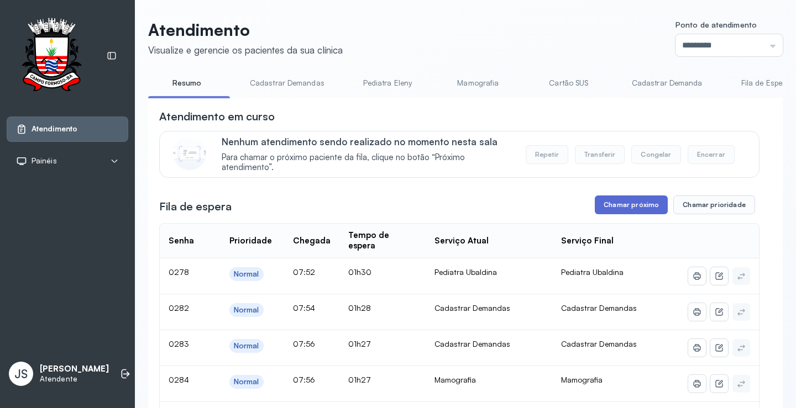
click at [639, 206] on button "Chamar próximo" at bounding box center [631, 205] width 73 height 19
click at [625, 205] on button "Chamar próximo" at bounding box center [631, 205] width 73 height 19
click at [622, 206] on button "Chamar próximo" at bounding box center [631, 205] width 73 height 19
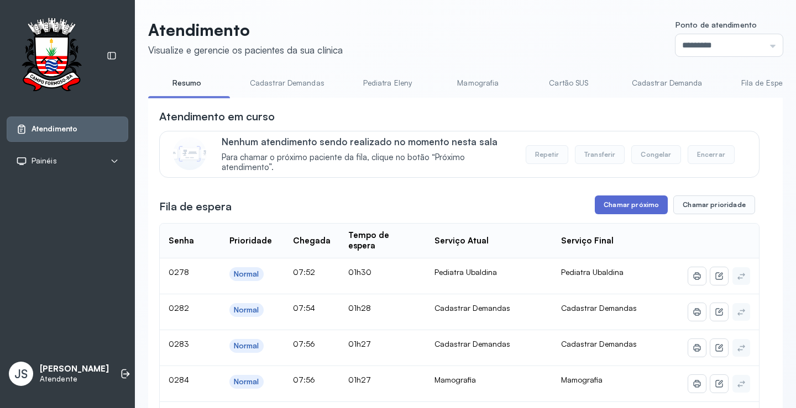
click at [628, 209] on button "Chamar próximo" at bounding box center [631, 205] width 73 height 19
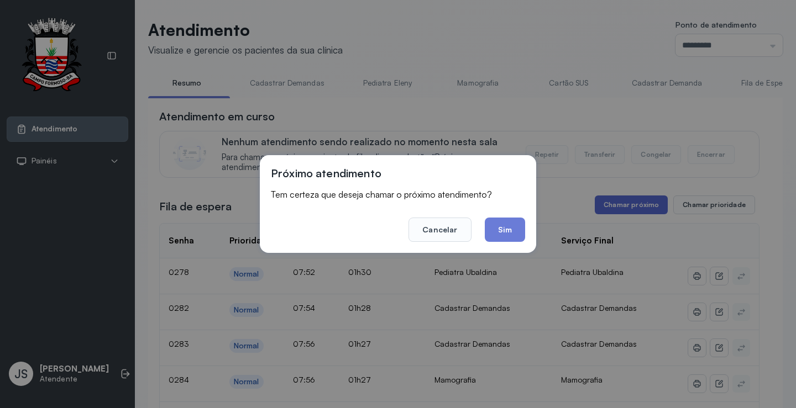
click at [628, 209] on div "Próximo atendimento Tem certeza que deseja chamar o próximo atendimento? Cancel…" at bounding box center [398, 204] width 796 height 408
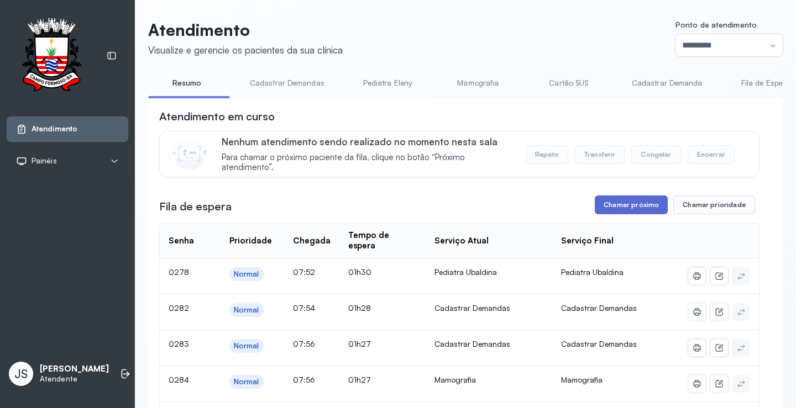
click at [628, 209] on button "Chamar próximo" at bounding box center [631, 205] width 73 height 19
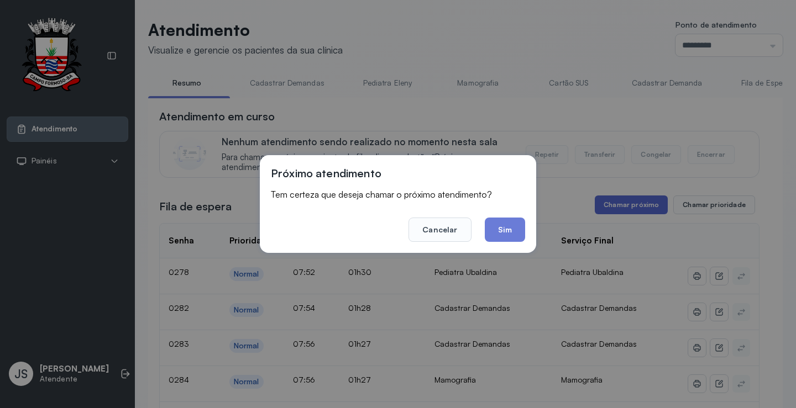
click at [628, 209] on div "Próximo atendimento Tem certeza que deseja chamar o próximo atendimento? Cancel…" at bounding box center [398, 204] width 796 height 408
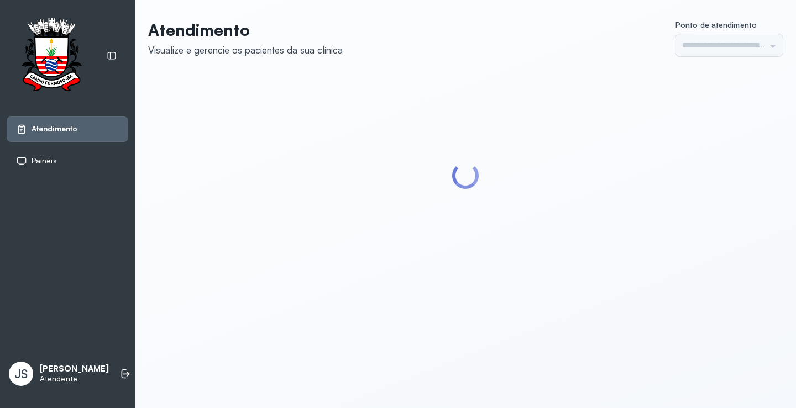
type input "*********"
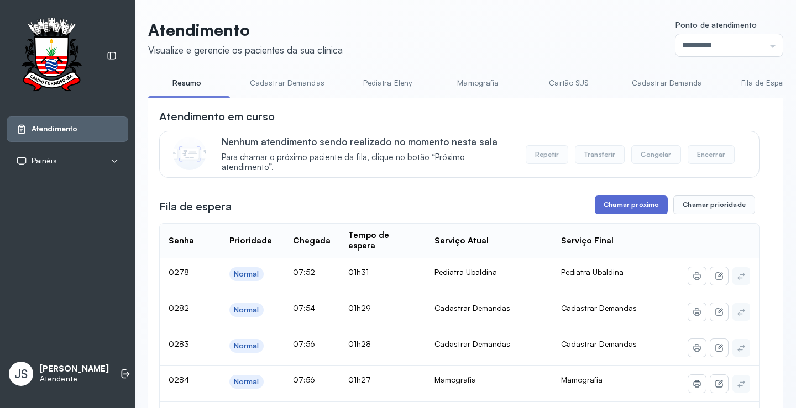
click at [623, 211] on button "Chamar próximo" at bounding box center [631, 205] width 73 height 19
click at [624, 209] on button "Chamar próximo" at bounding box center [631, 205] width 73 height 19
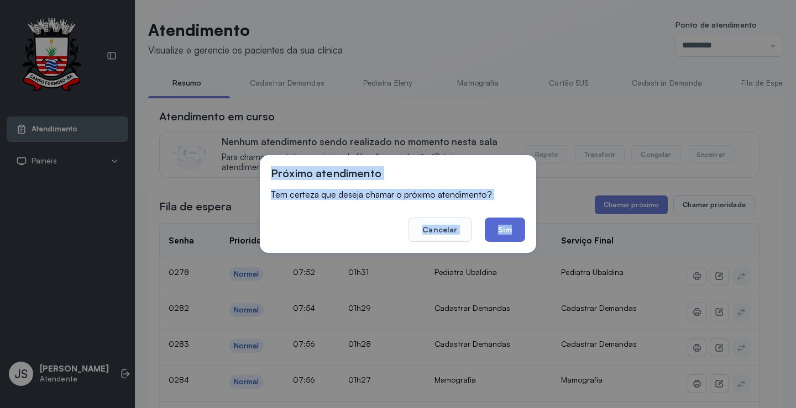
click at [511, 228] on button "Sim" at bounding box center [505, 230] width 40 height 24
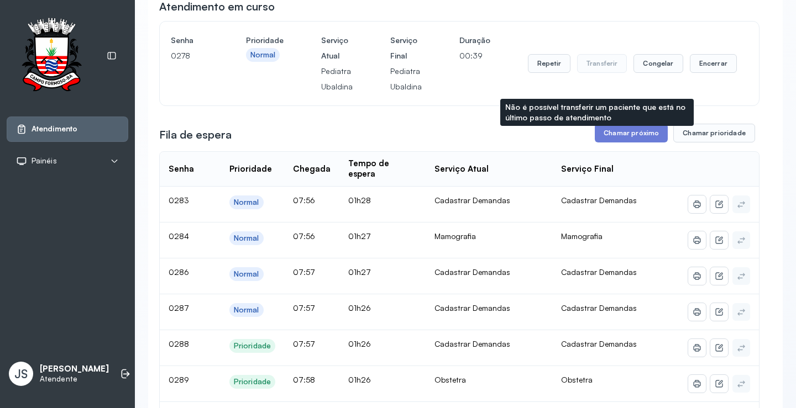
scroll to position [111, 0]
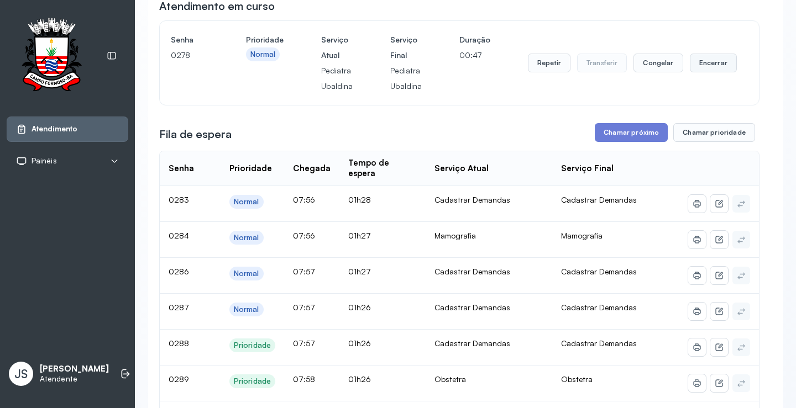
click at [710, 67] on button "Encerrar" at bounding box center [713, 63] width 47 height 19
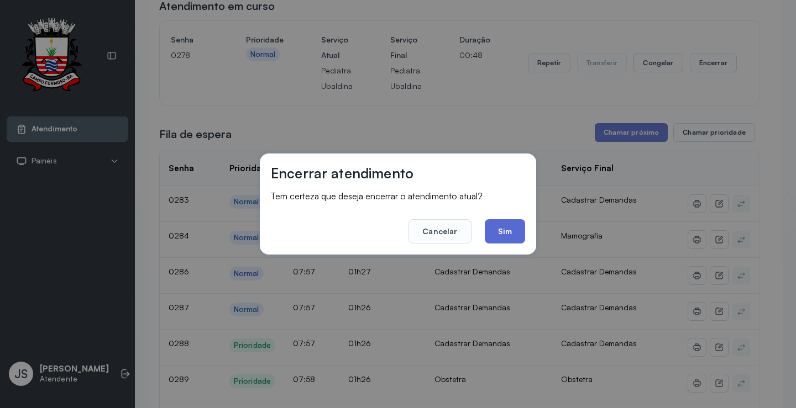
click at [520, 221] on button "Sim" at bounding box center [505, 231] width 40 height 24
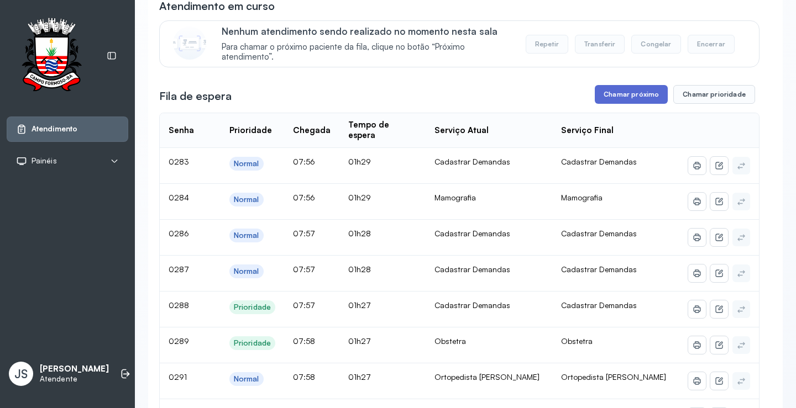
click at [625, 97] on button "Chamar próximo" at bounding box center [631, 94] width 73 height 19
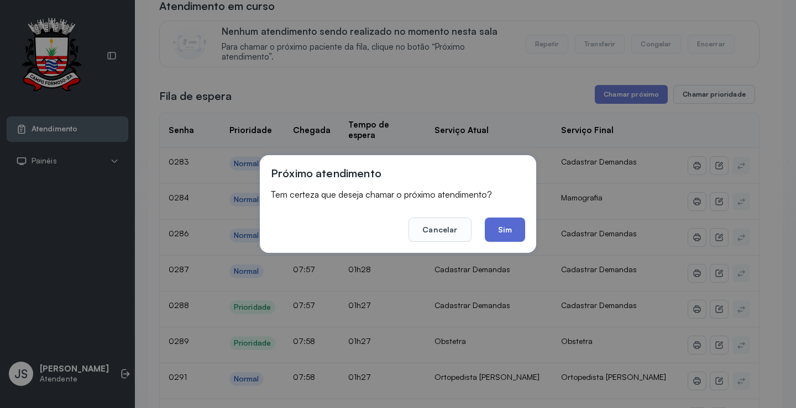
click at [516, 222] on button "Sim" at bounding box center [505, 230] width 40 height 24
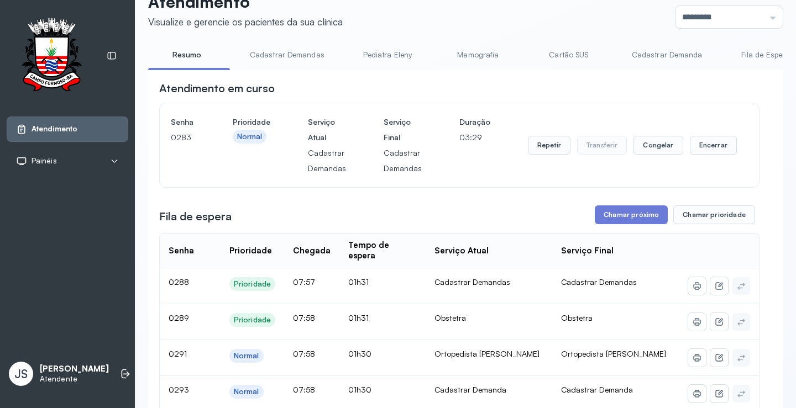
scroll to position [24, 0]
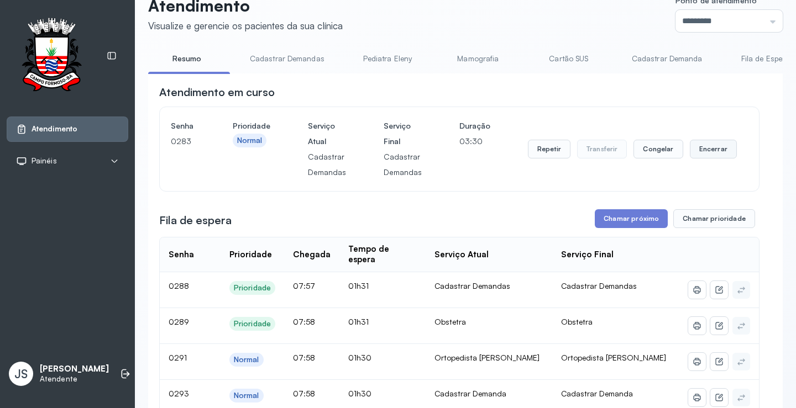
click at [702, 150] on button "Encerrar" at bounding box center [713, 149] width 47 height 19
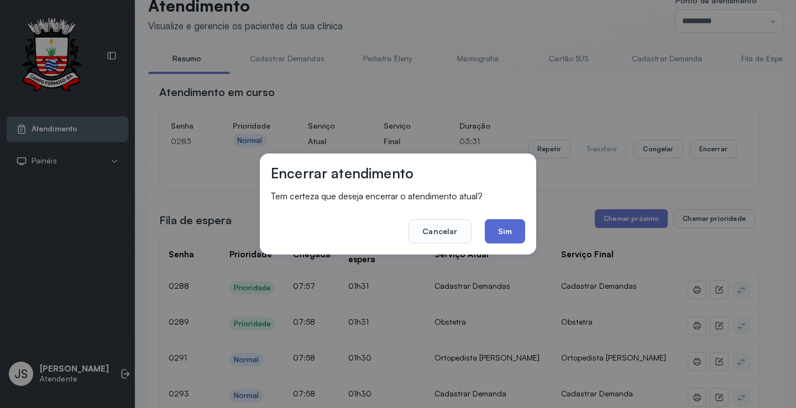
click at [500, 229] on button "Sim" at bounding box center [505, 231] width 40 height 24
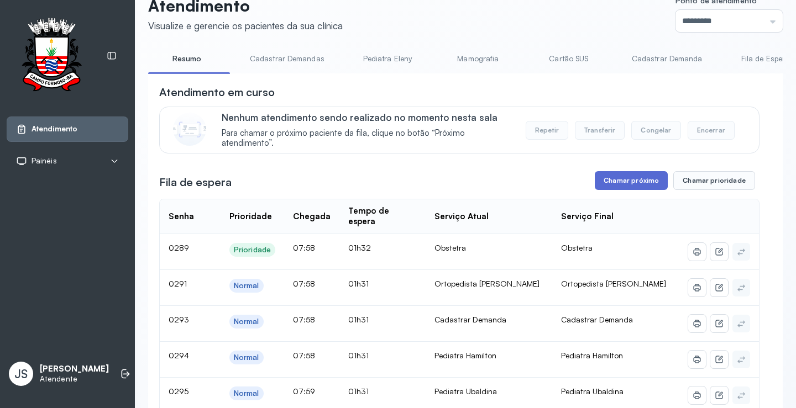
click at [637, 182] on button "Chamar próximo" at bounding box center [631, 180] width 73 height 19
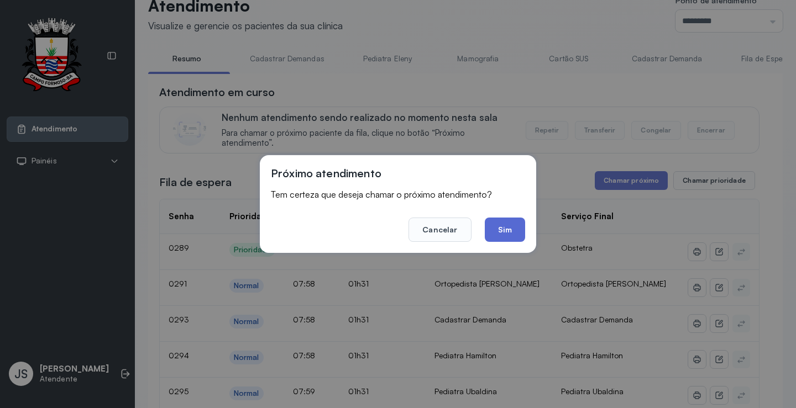
click at [515, 223] on button "Sim" at bounding box center [505, 230] width 40 height 24
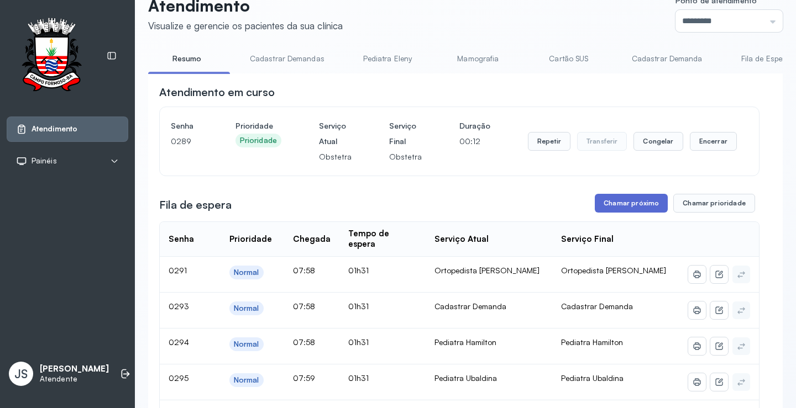
click at [632, 210] on button "Chamar próximo" at bounding box center [631, 203] width 73 height 19
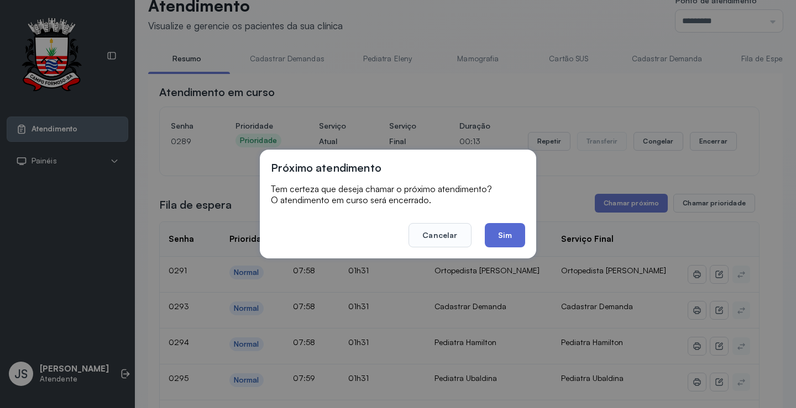
click at [516, 232] on button "Sim" at bounding box center [505, 235] width 40 height 24
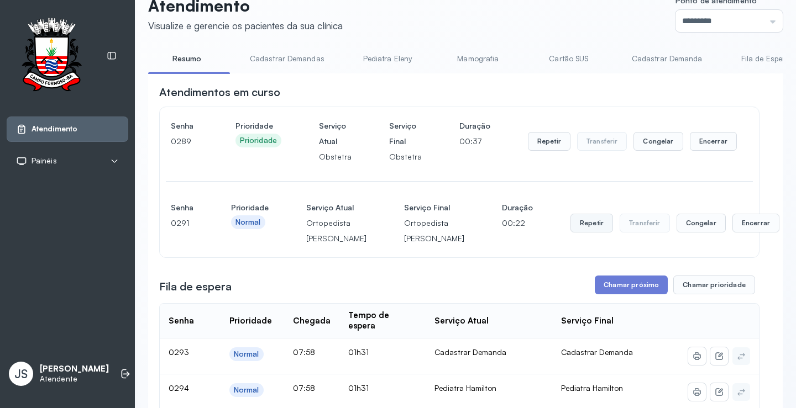
click at [570, 232] on button "Repetir" at bounding box center [591, 223] width 43 height 19
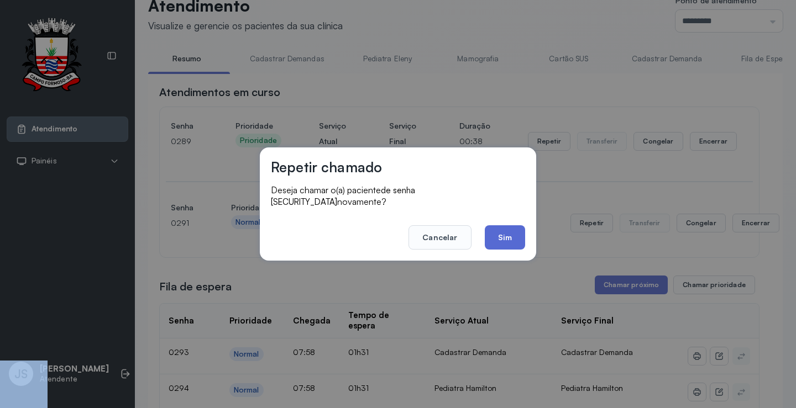
click at [515, 235] on button "Sim" at bounding box center [505, 238] width 40 height 24
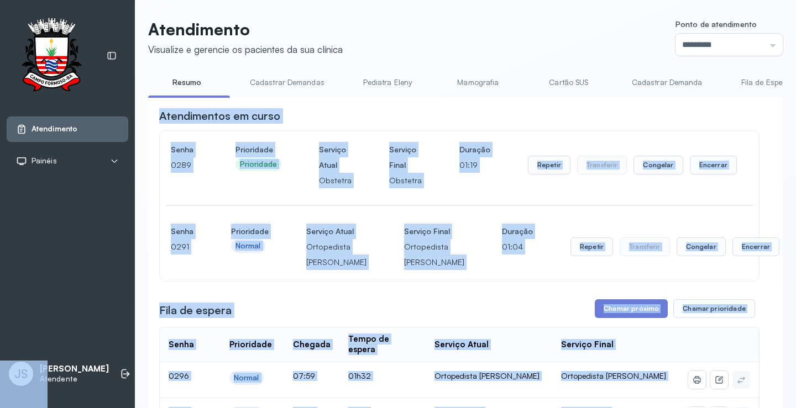
scroll to position [190, 0]
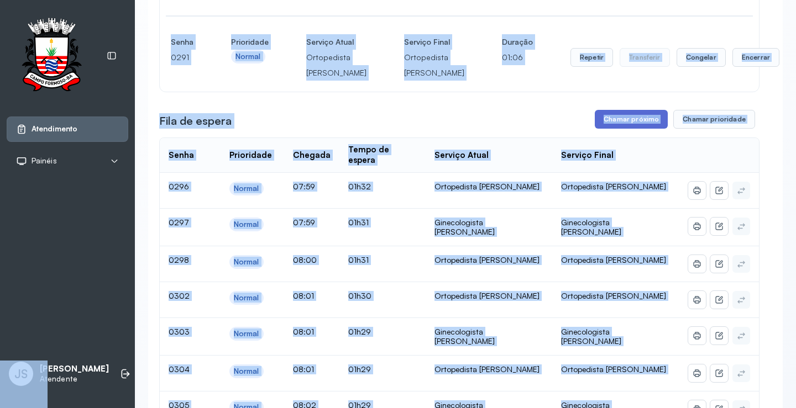
click at [622, 129] on button "Chamar próximo" at bounding box center [631, 119] width 73 height 19
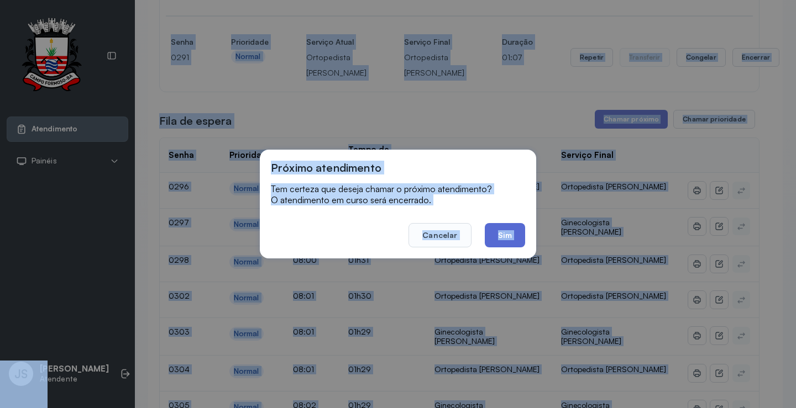
click at [505, 234] on button "Sim" at bounding box center [505, 235] width 40 height 24
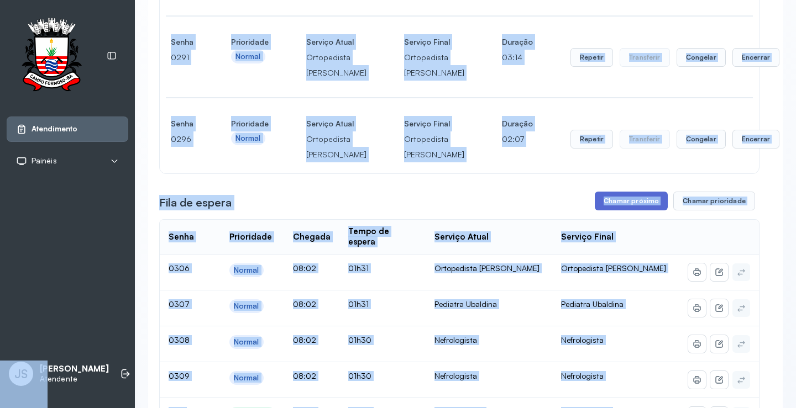
click at [646, 211] on button "Chamar próximo" at bounding box center [631, 201] width 73 height 19
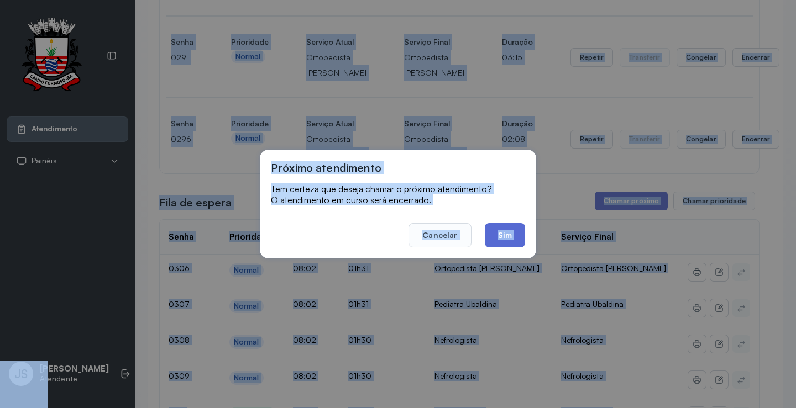
click at [516, 232] on button "Sim" at bounding box center [505, 235] width 40 height 24
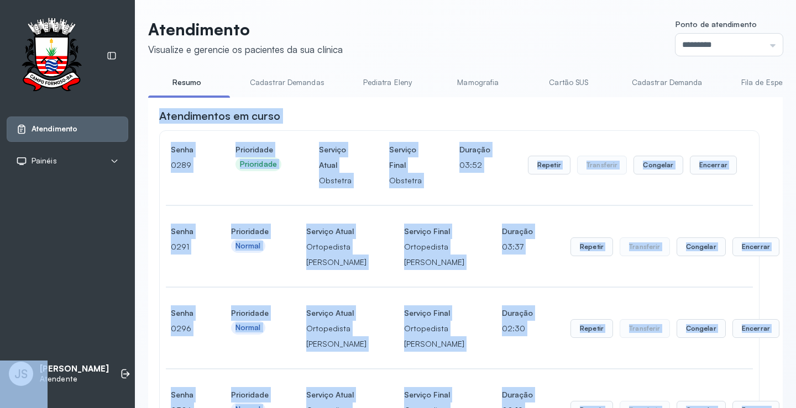
scroll to position [356, 0]
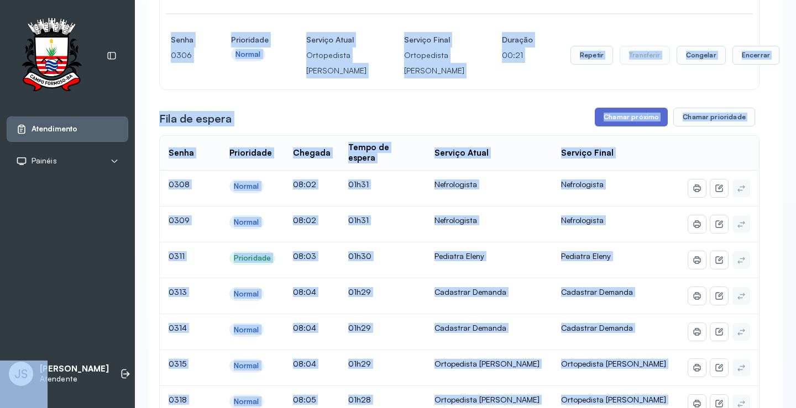
click at [621, 127] on button "Chamar próximo" at bounding box center [631, 117] width 73 height 19
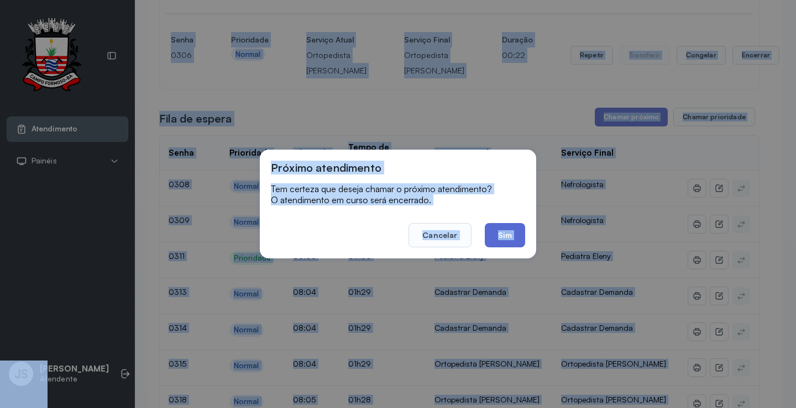
click at [502, 231] on button "Sim" at bounding box center [505, 235] width 40 height 24
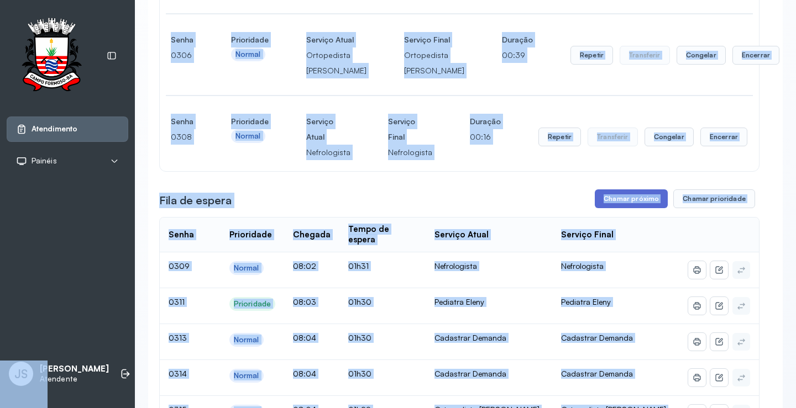
click at [631, 208] on button "Chamar próximo" at bounding box center [631, 199] width 73 height 19
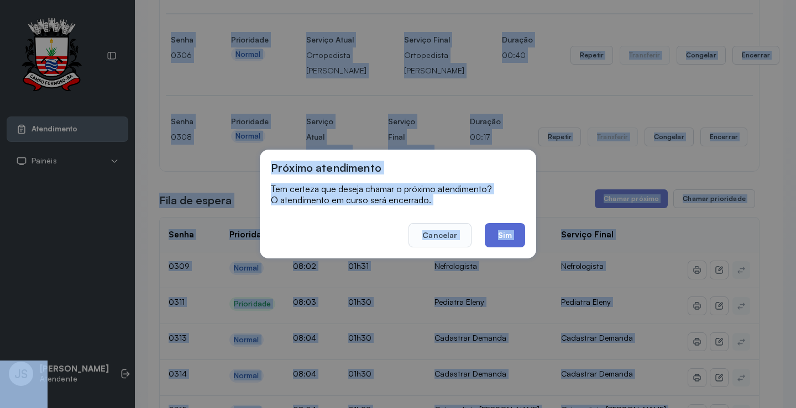
click at [518, 237] on button "Sim" at bounding box center [505, 235] width 40 height 24
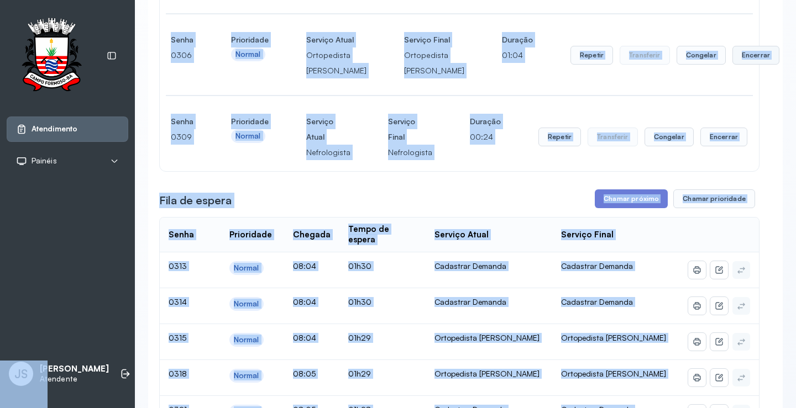
click at [732, 65] on button "Encerrar" at bounding box center [755, 55] width 47 height 19
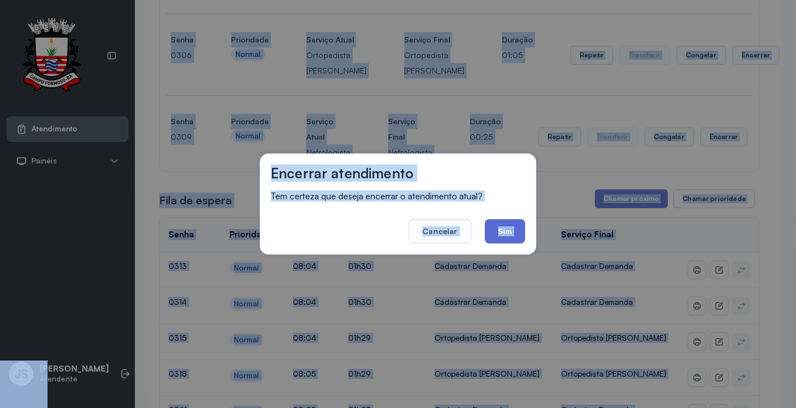
click at [515, 226] on button "Sim" at bounding box center [505, 231] width 40 height 24
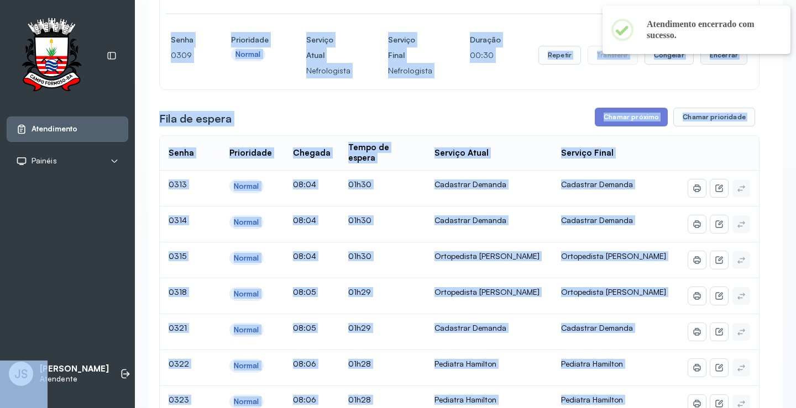
click at [715, 65] on button "Encerrar" at bounding box center [723, 55] width 47 height 19
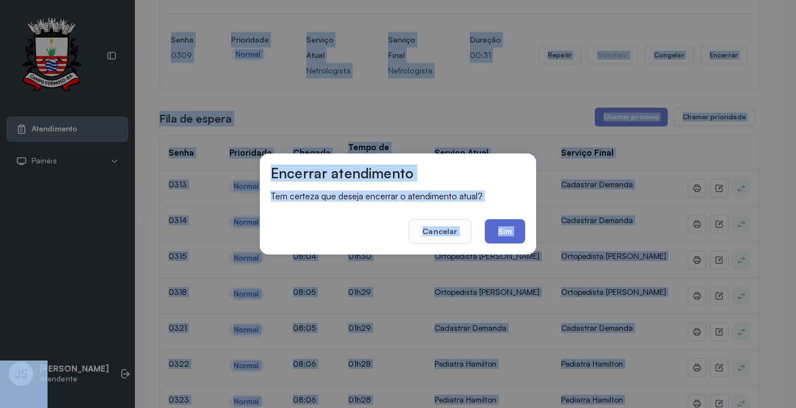
click at [507, 228] on button "Sim" at bounding box center [505, 231] width 40 height 24
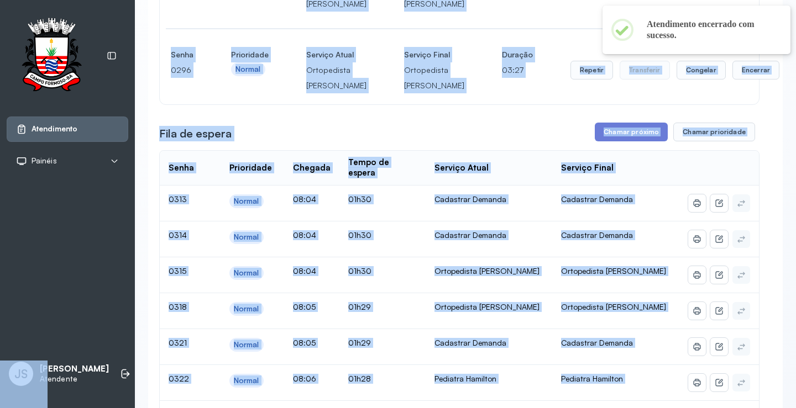
scroll to position [245, 0]
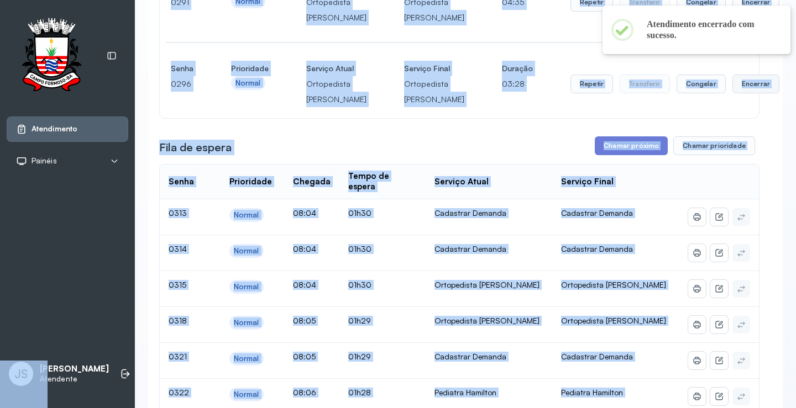
click at [732, 93] on button "Encerrar" at bounding box center [755, 84] width 47 height 19
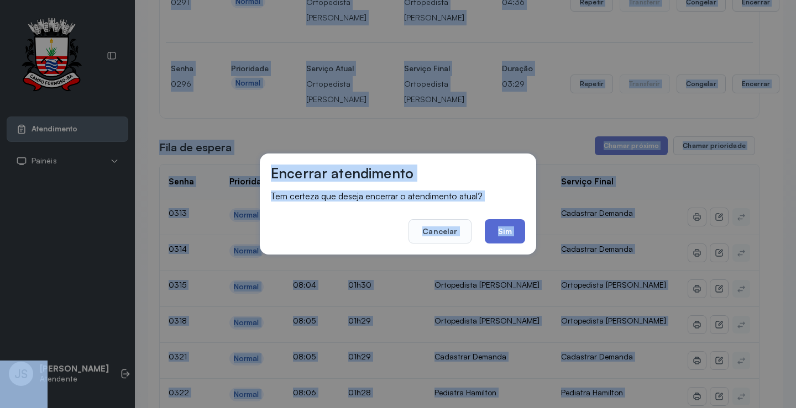
click at [499, 224] on button "Sim" at bounding box center [505, 231] width 40 height 24
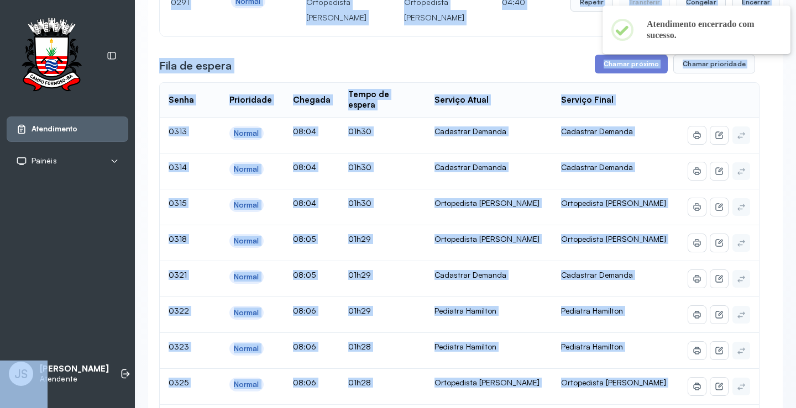
scroll to position [135, 0]
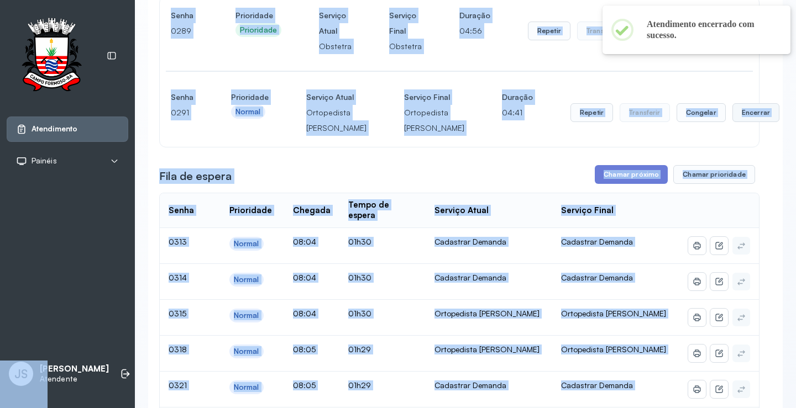
click at [732, 120] on button "Encerrar" at bounding box center [755, 112] width 47 height 19
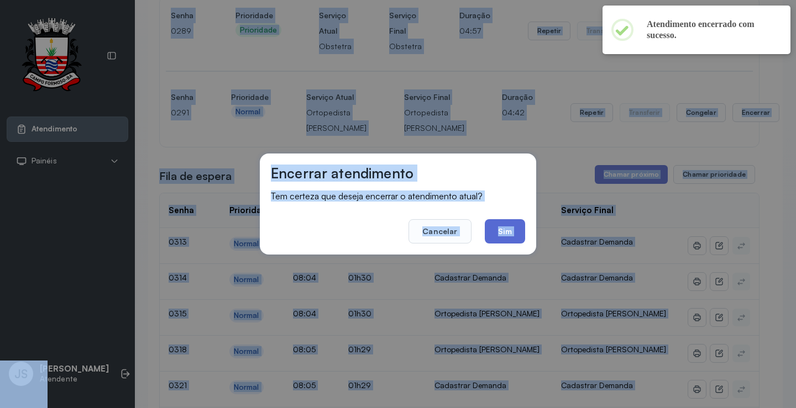
click at [502, 228] on button "Sim" at bounding box center [505, 231] width 40 height 24
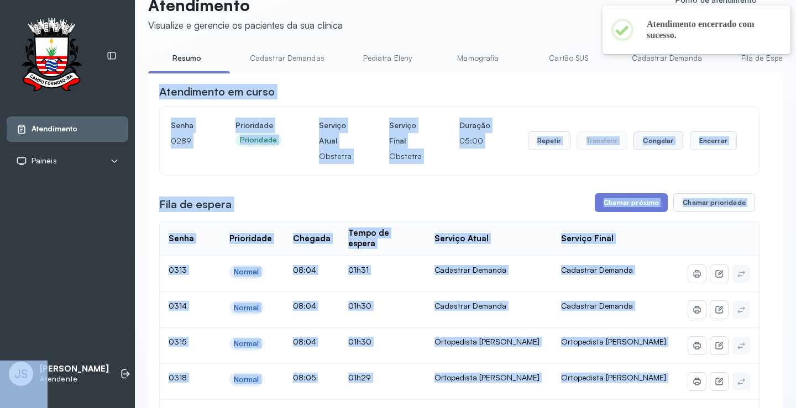
scroll to position [24, 0]
click at [698, 142] on button "Encerrar" at bounding box center [713, 141] width 47 height 19
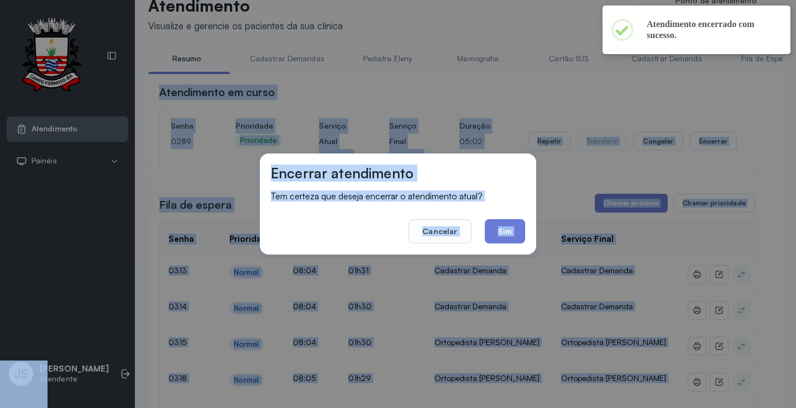
drag, startPoint x: 517, startPoint y: 231, endPoint x: 535, endPoint y: 191, distance: 44.1
click at [517, 230] on button "Sim" at bounding box center [505, 231] width 40 height 24
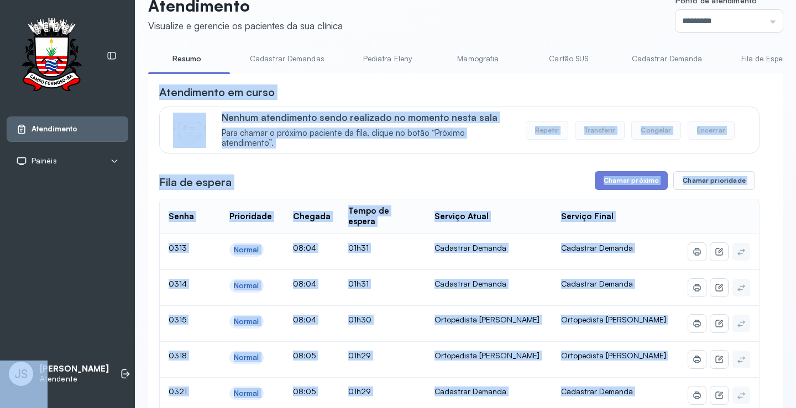
click at [575, 88] on div "Atendimento em curso" at bounding box center [459, 92] width 600 height 15
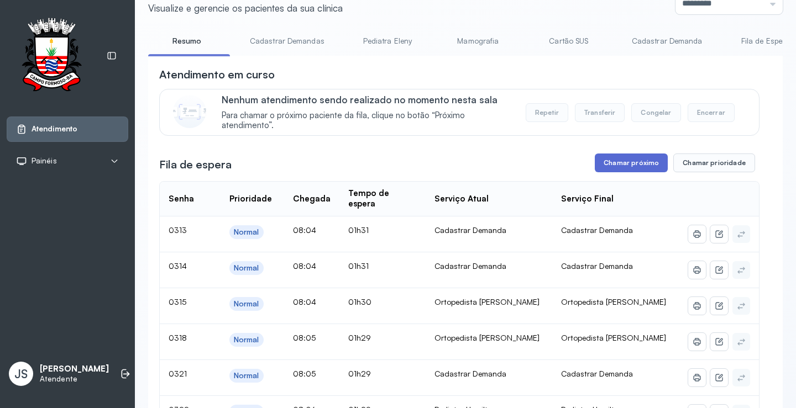
scroll to position [0, 0]
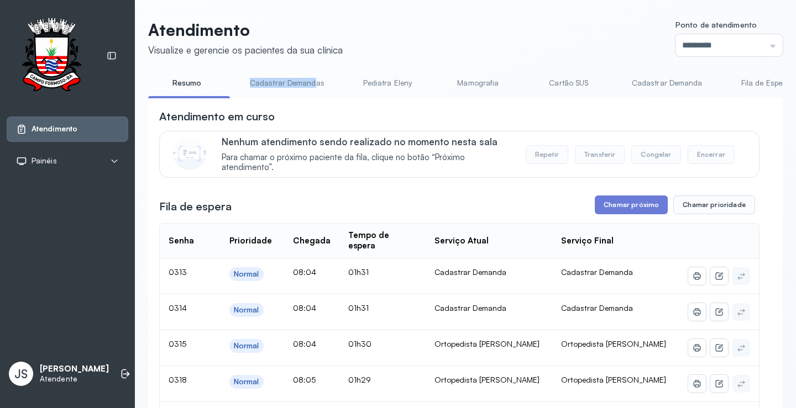
drag, startPoint x: 219, startPoint y: 93, endPoint x: 311, endPoint y: 99, distance: 92.5
click at [311, 99] on div "Resumo Cadastrar Demandas Pediatra Eleny Mamografia Cartão SUS Cadastrar Demand…" at bounding box center [465, 86] width 635 height 25
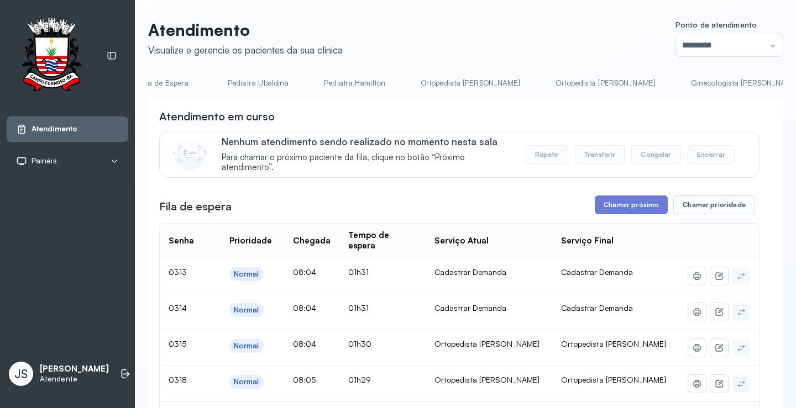
scroll to position [0, 618]
click at [528, 85] on link "Ortopedista [PERSON_NAME]" at bounding box center [588, 83] width 122 height 18
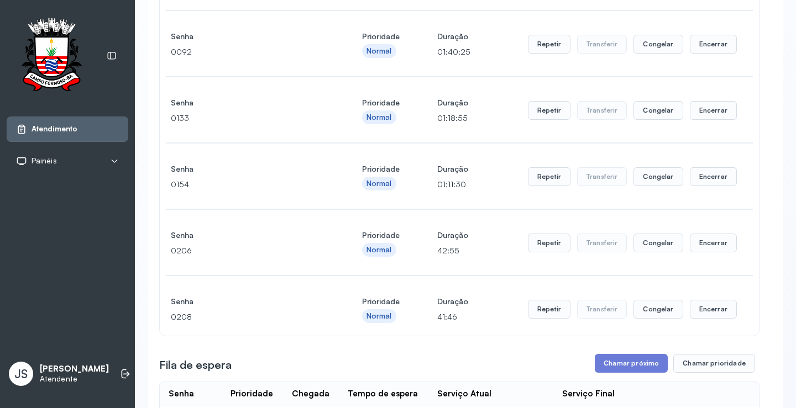
scroll to position [332, 0]
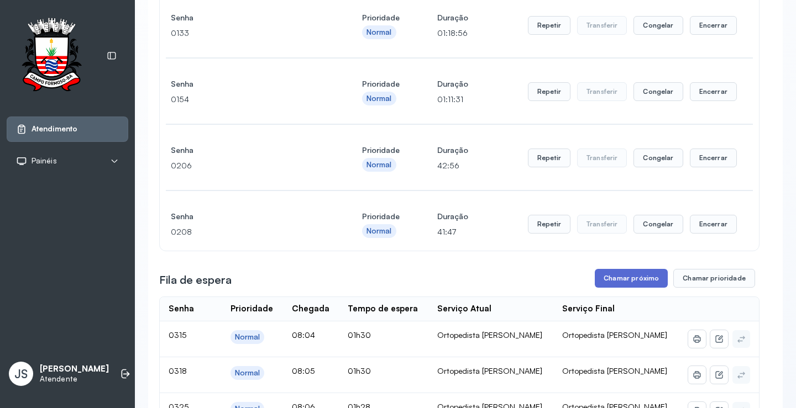
click at [645, 281] on button "Chamar próximo" at bounding box center [631, 278] width 73 height 19
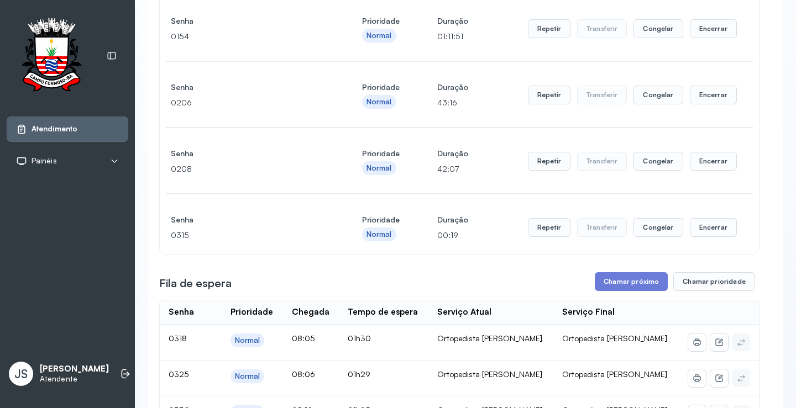
scroll to position [497, 0]
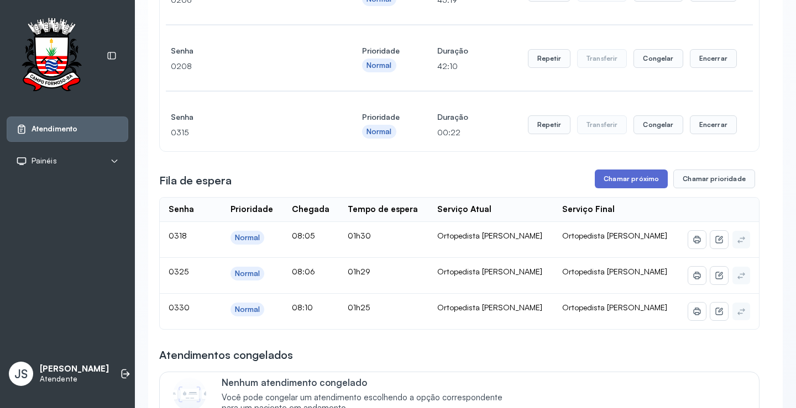
click at [639, 176] on button "Chamar próximo" at bounding box center [631, 179] width 73 height 19
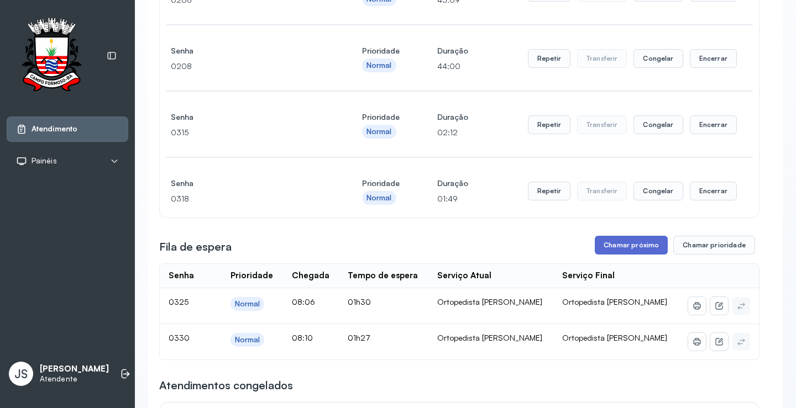
click at [632, 250] on button "Chamar próximo" at bounding box center [631, 245] width 73 height 19
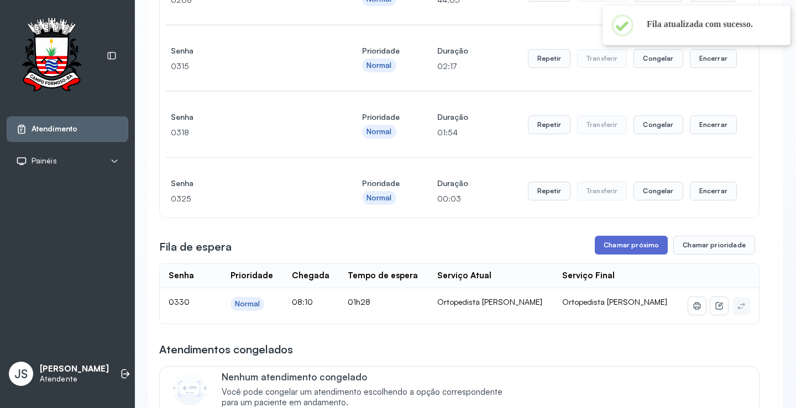
click at [622, 244] on button "Chamar próximo" at bounding box center [631, 245] width 73 height 19
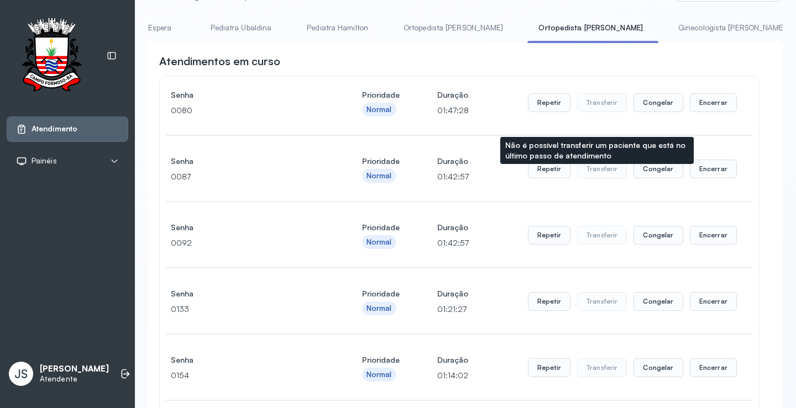
scroll to position [0, 0]
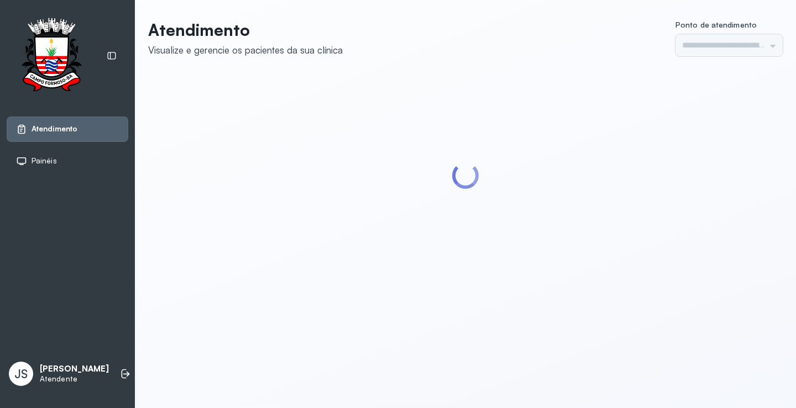
type input "*********"
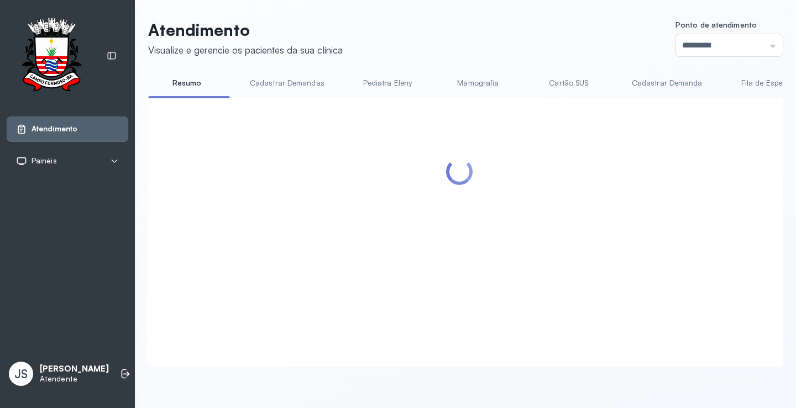
scroll to position [1, 0]
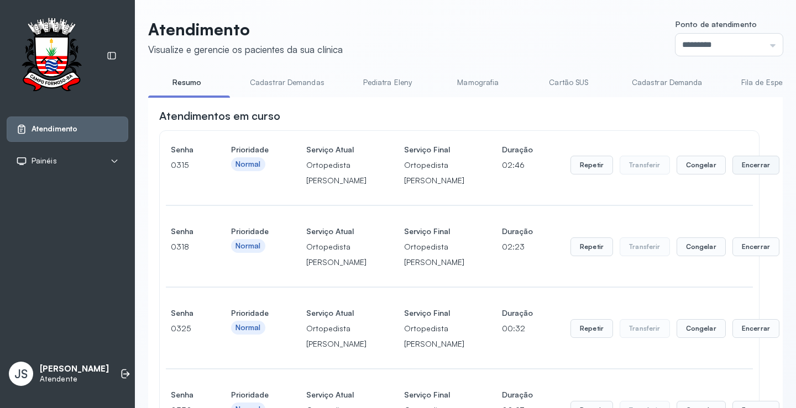
click at [732, 175] on button "Encerrar" at bounding box center [755, 165] width 47 height 19
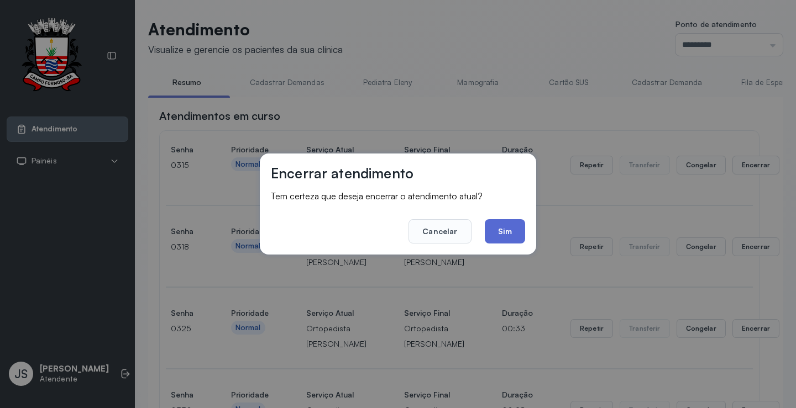
click at [508, 227] on button "Sim" at bounding box center [505, 231] width 40 height 24
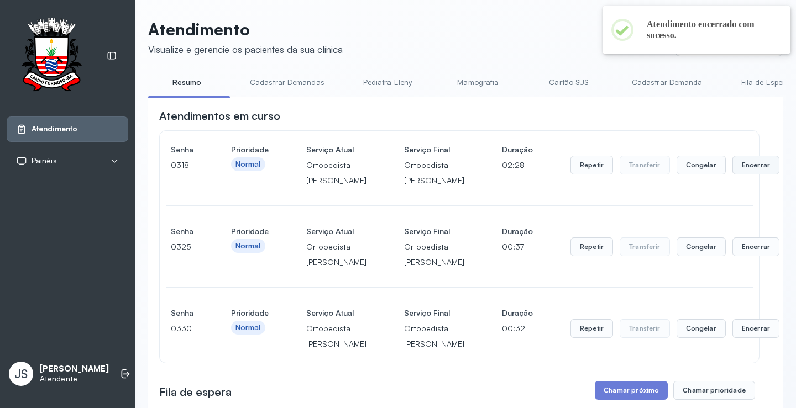
click at [732, 175] on button "Encerrar" at bounding box center [755, 165] width 47 height 19
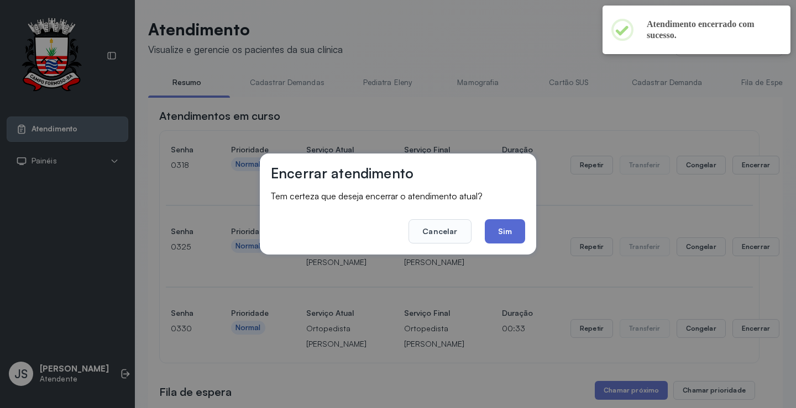
click at [512, 228] on button "Sim" at bounding box center [505, 231] width 40 height 24
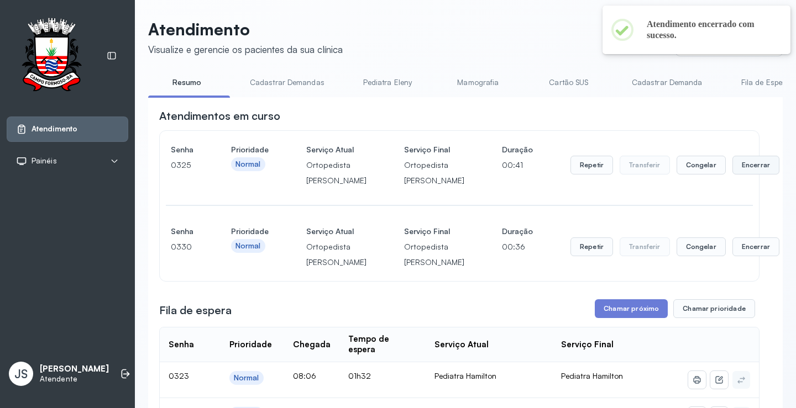
click at [732, 175] on button "Encerrar" at bounding box center [755, 165] width 47 height 19
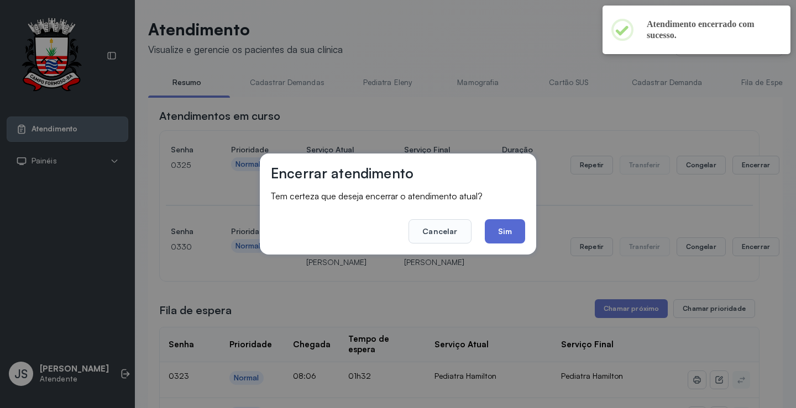
click at [516, 229] on button "Sim" at bounding box center [505, 231] width 40 height 24
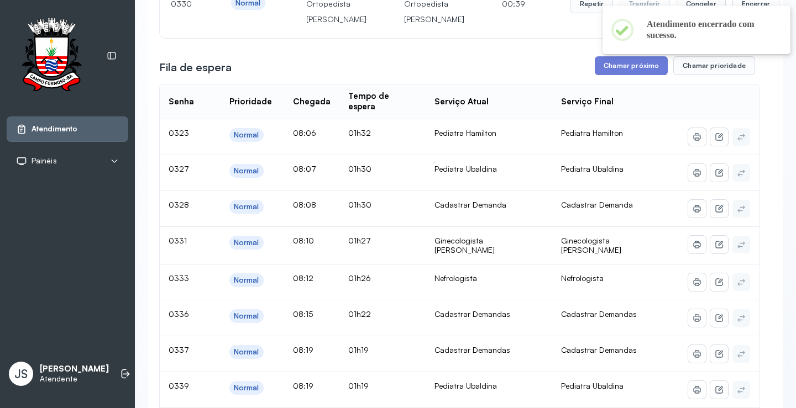
scroll to position [166, 0]
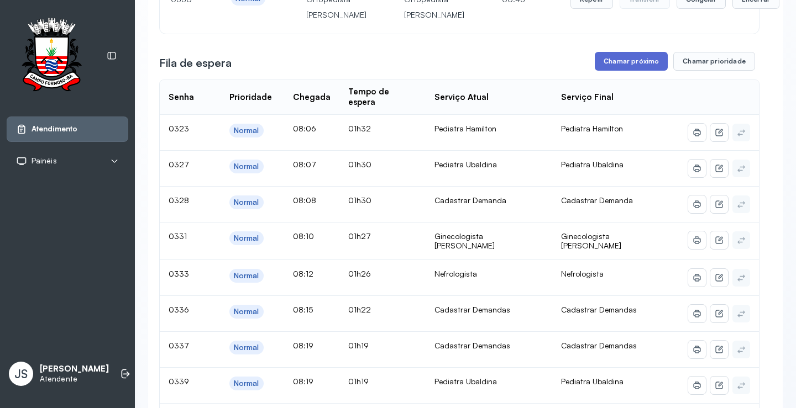
click at [634, 71] on button "Chamar próximo" at bounding box center [631, 61] width 73 height 19
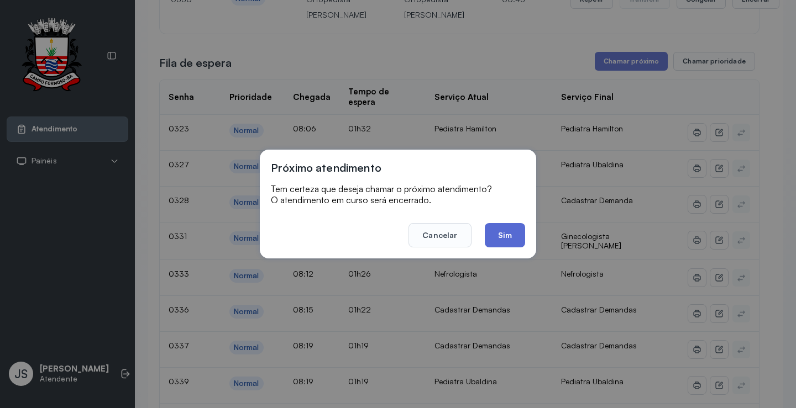
click at [508, 234] on button "Sim" at bounding box center [505, 235] width 40 height 24
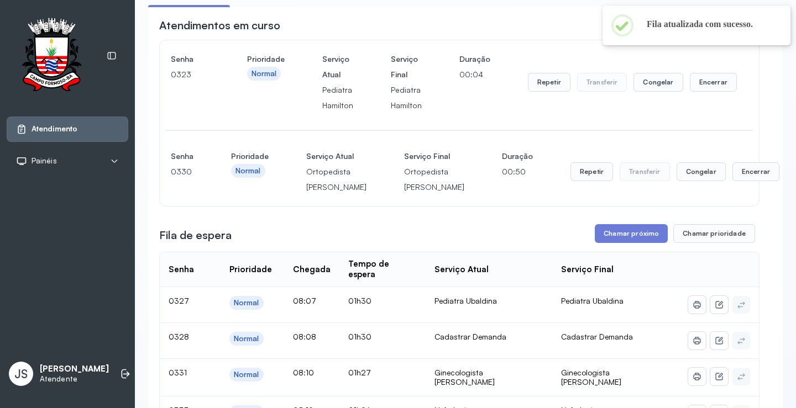
scroll to position [1, 0]
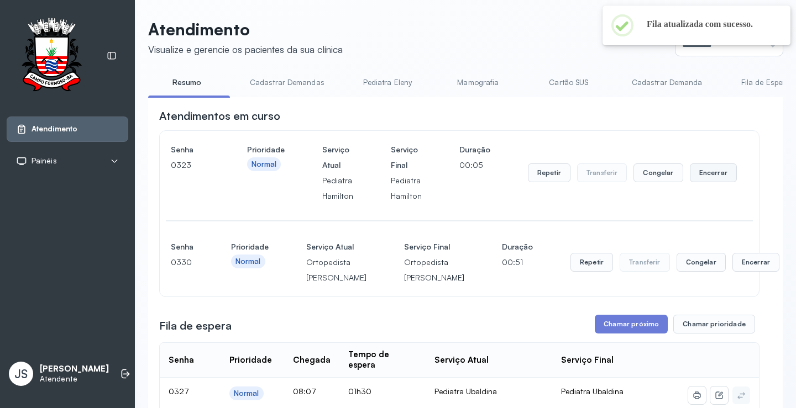
click at [709, 172] on button "Encerrar" at bounding box center [713, 173] width 47 height 19
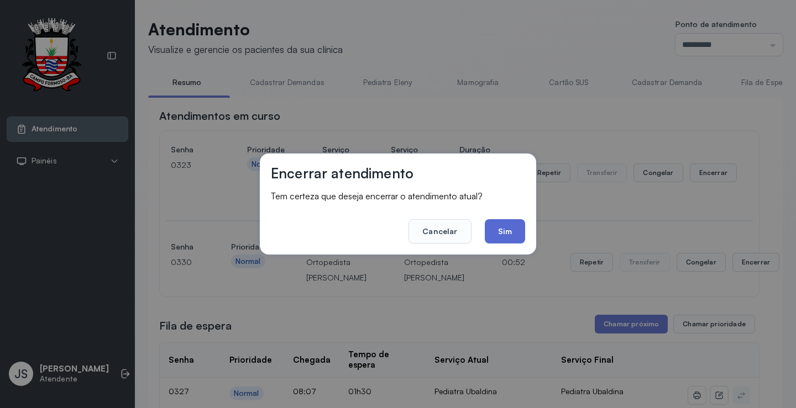
click at [505, 234] on button "Sim" at bounding box center [505, 231] width 40 height 24
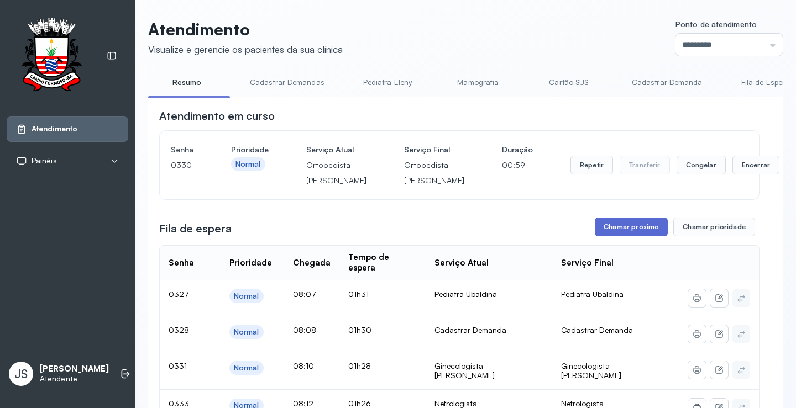
click at [635, 237] on button "Chamar próximo" at bounding box center [631, 227] width 73 height 19
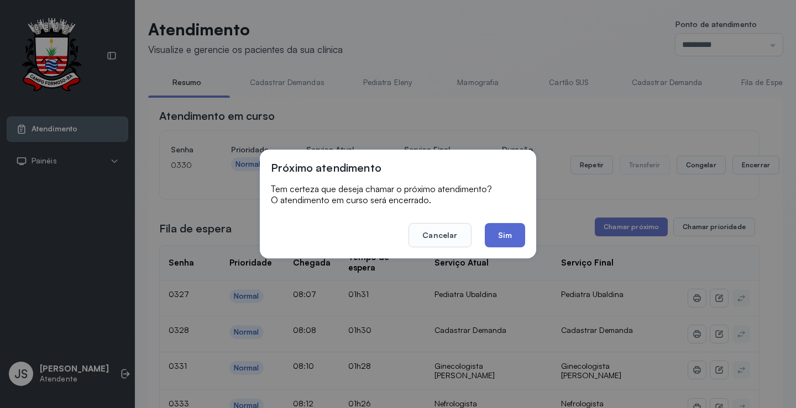
click at [516, 238] on button "Sim" at bounding box center [505, 235] width 40 height 24
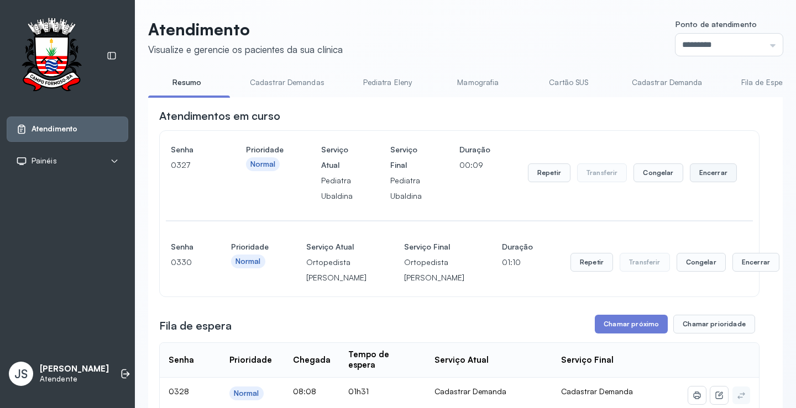
click at [715, 178] on button "Encerrar" at bounding box center [713, 173] width 47 height 19
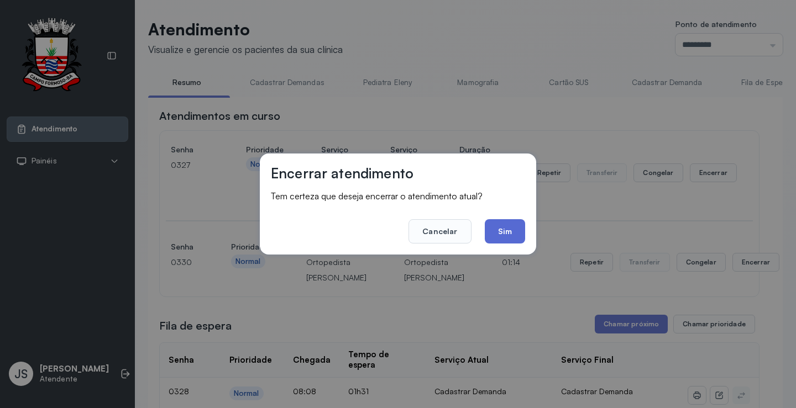
click at [512, 230] on button "Sim" at bounding box center [505, 231] width 40 height 24
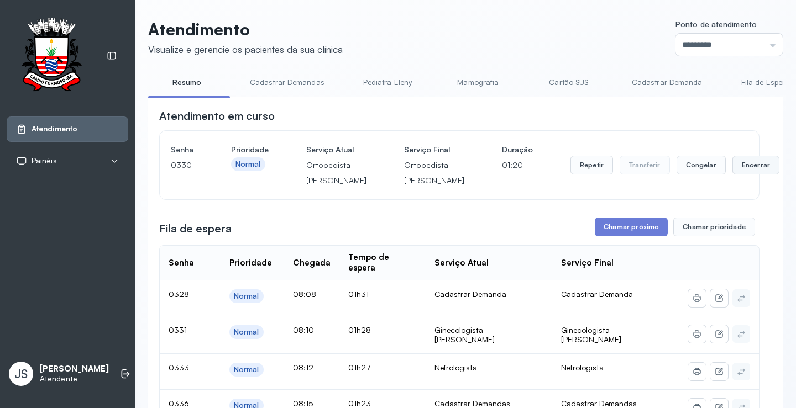
click at [732, 175] on button "Encerrar" at bounding box center [755, 165] width 47 height 19
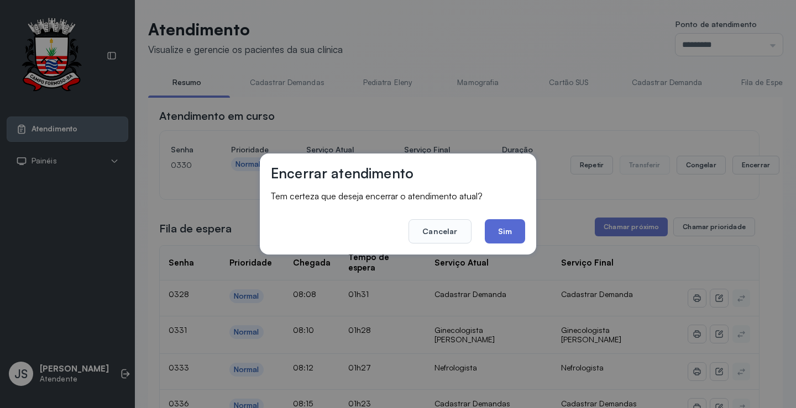
click at [513, 228] on button "Sim" at bounding box center [505, 231] width 40 height 24
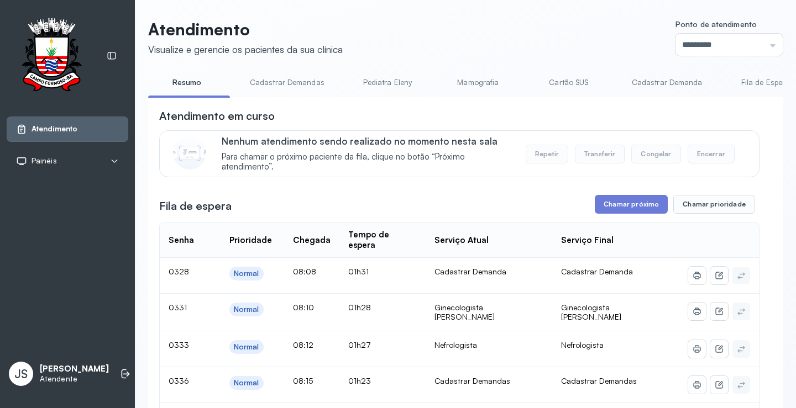
drag, startPoint x: 226, startPoint y: 96, endPoint x: 251, endPoint y: 99, distance: 25.0
click at [251, 98] on div "Resumo Cadastrar Demandas Pediatra Eleny Mamografia Cartão SUS Cadastrar Demand…" at bounding box center [465, 86] width 635 height 25
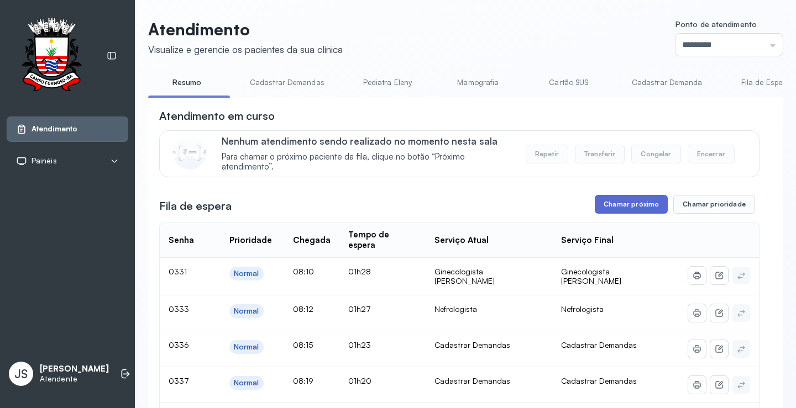
click at [628, 203] on button "Chamar próximo" at bounding box center [631, 204] width 73 height 19
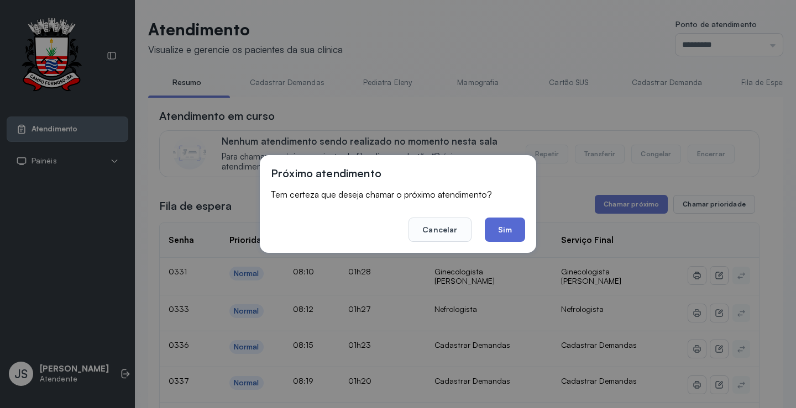
click at [520, 230] on button "Sim" at bounding box center [505, 230] width 40 height 24
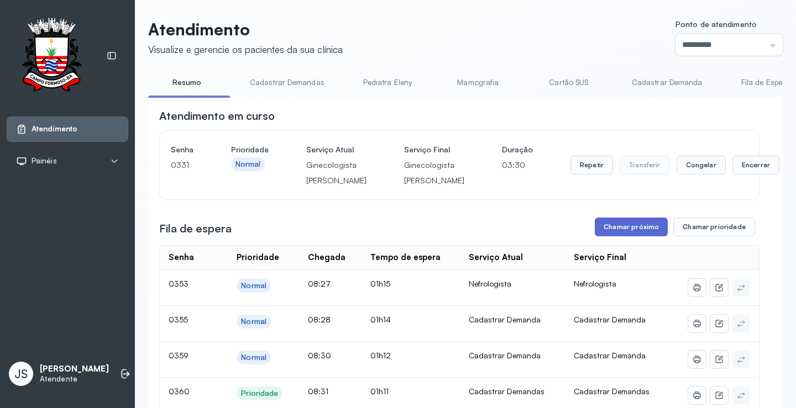
click at [635, 237] on button "Chamar próximo" at bounding box center [631, 227] width 73 height 19
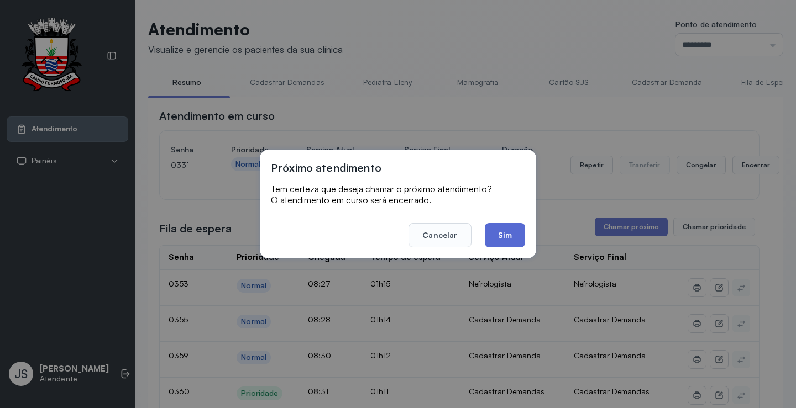
click at [504, 235] on button "Sim" at bounding box center [505, 235] width 40 height 24
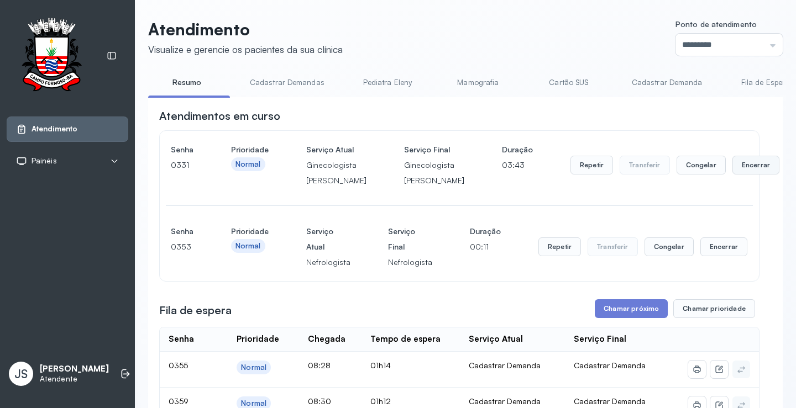
click at [732, 175] on button "Encerrar" at bounding box center [755, 165] width 47 height 19
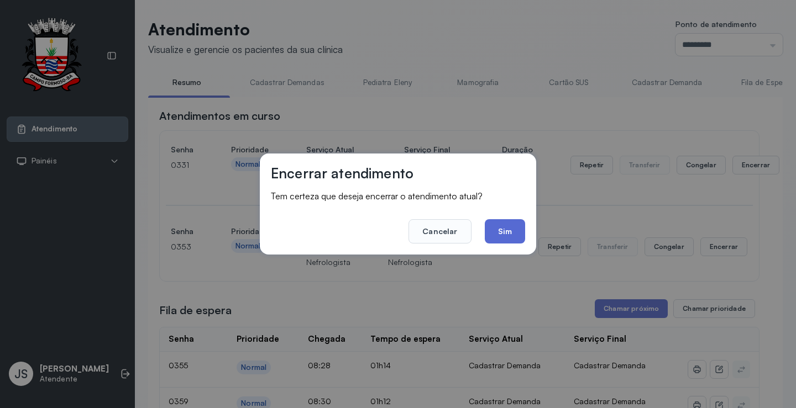
click at [522, 235] on button "Sim" at bounding box center [505, 231] width 40 height 24
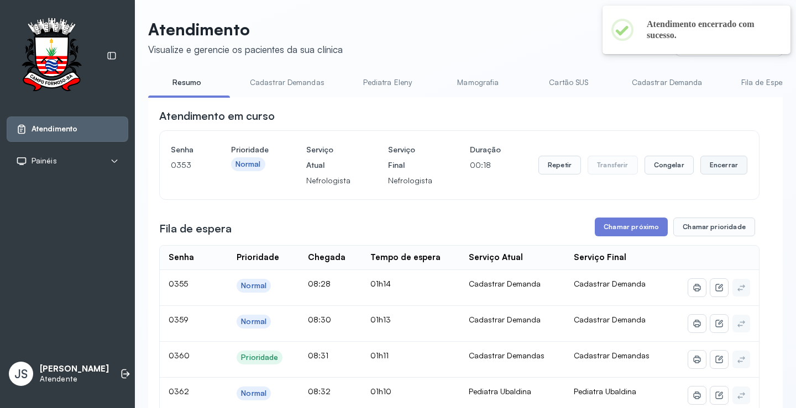
click at [707, 165] on button "Encerrar" at bounding box center [723, 165] width 47 height 19
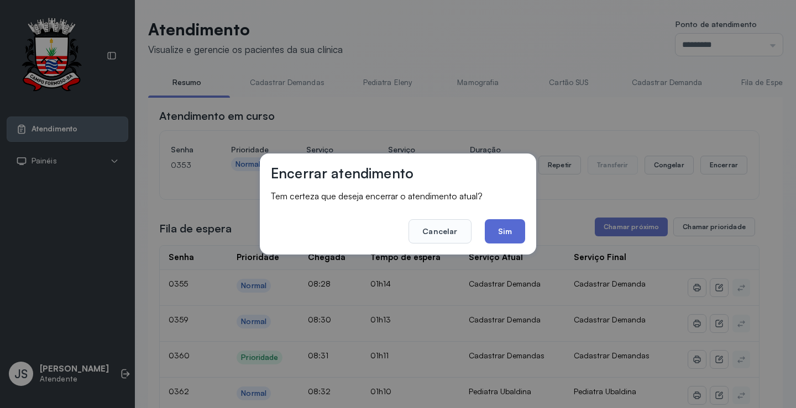
click at [516, 221] on button "Sim" at bounding box center [505, 231] width 40 height 24
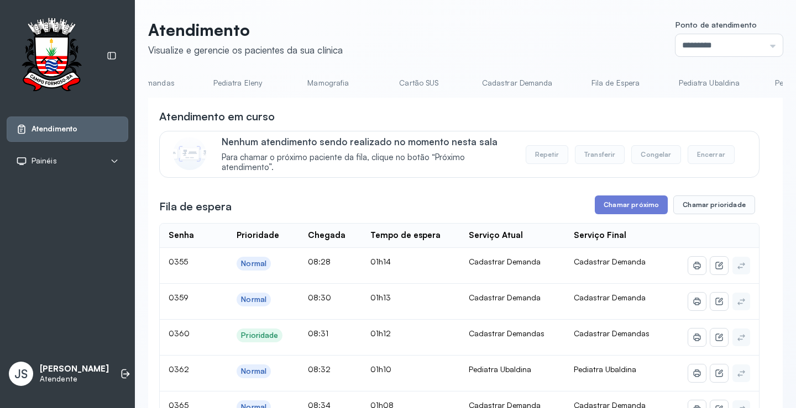
scroll to position [0, 172]
drag, startPoint x: 290, startPoint y: 105, endPoint x: 341, endPoint y: 109, distance: 51.0
drag, startPoint x: 348, startPoint y: 98, endPoint x: 384, endPoint y: 102, distance: 36.2
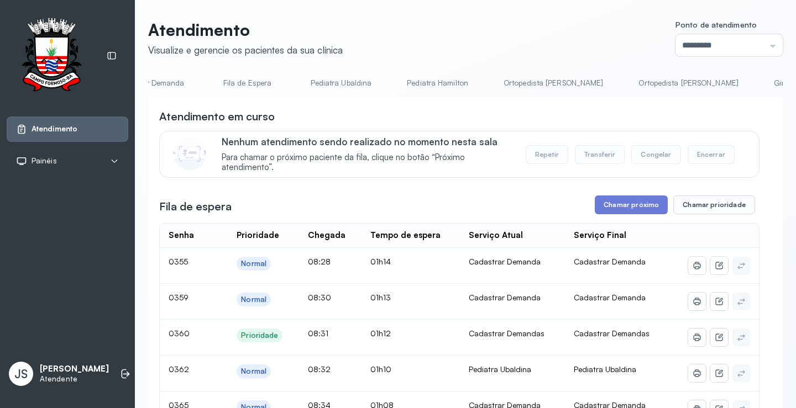
scroll to position [0, 541]
click at [498, 82] on link "Ortopedista [PERSON_NAME]" at bounding box center [531, 83] width 122 height 18
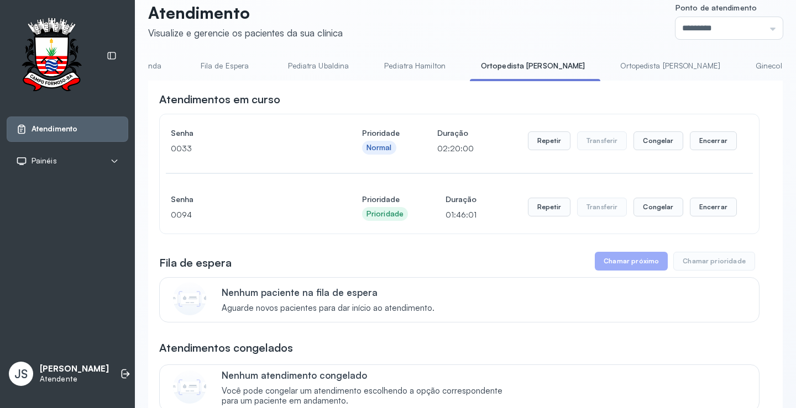
scroll to position [0, 0]
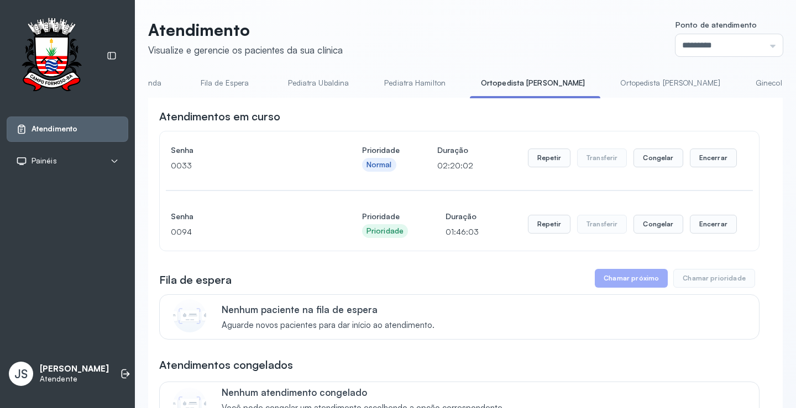
click at [614, 82] on link "Ortopedista [PERSON_NAME]" at bounding box center [670, 83] width 122 height 18
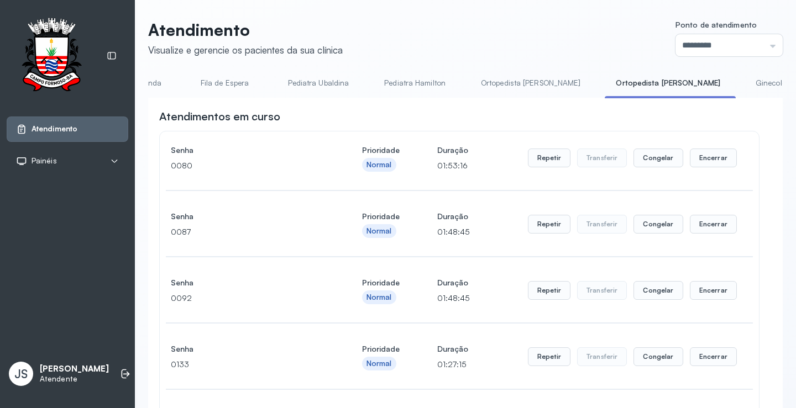
click at [744, 85] on link "Ginecologista [PERSON_NAME]" at bounding box center [809, 83] width 130 height 18
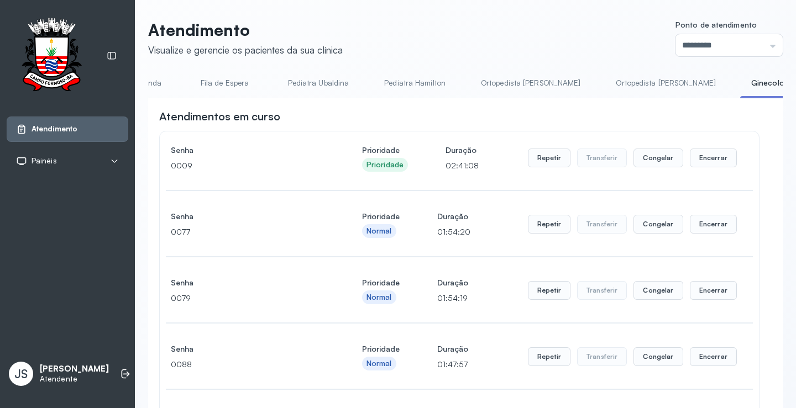
drag, startPoint x: 675, startPoint y: 97, endPoint x: 719, endPoint y: 94, distance: 43.8
click at [740, 94] on li "Ginecologista [PERSON_NAME]" at bounding box center [809, 86] width 138 height 25
drag, startPoint x: 713, startPoint y: 94, endPoint x: 693, endPoint y: 97, distance: 20.2
click at [740, 97] on li "Ginecologista [PERSON_NAME]" at bounding box center [809, 86] width 138 height 25
drag, startPoint x: 689, startPoint y: 97, endPoint x: 520, endPoint y: 92, distance: 169.2
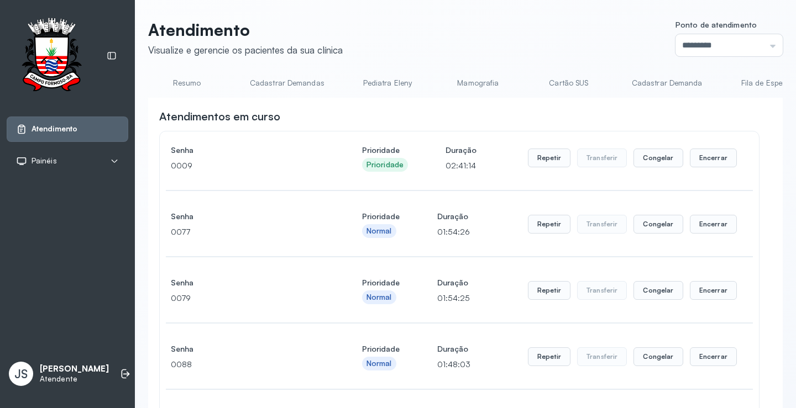
click at [186, 80] on link "Resumo" at bounding box center [186, 83] width 77 height 18
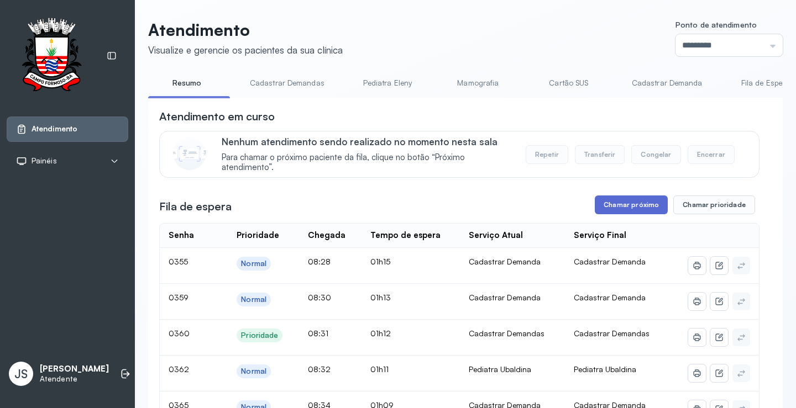
click at [624, 214] on button "Chamar próximo" at bounding box center [631, 205] width 73 height 19
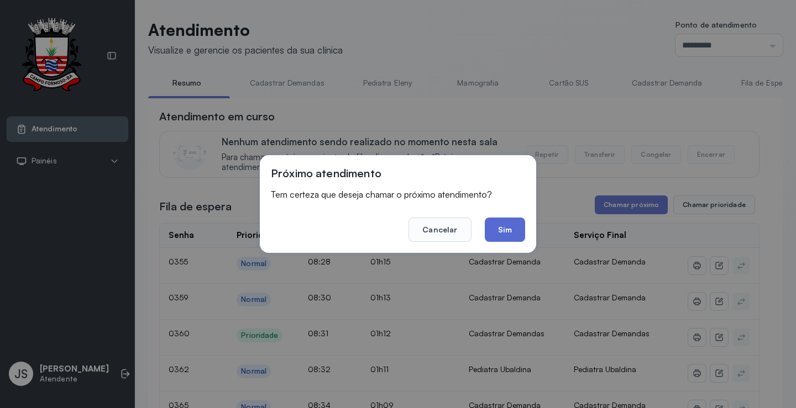
click at [516, 224] on button "Sim" at bounding box center [505, 230] width 40 height 24
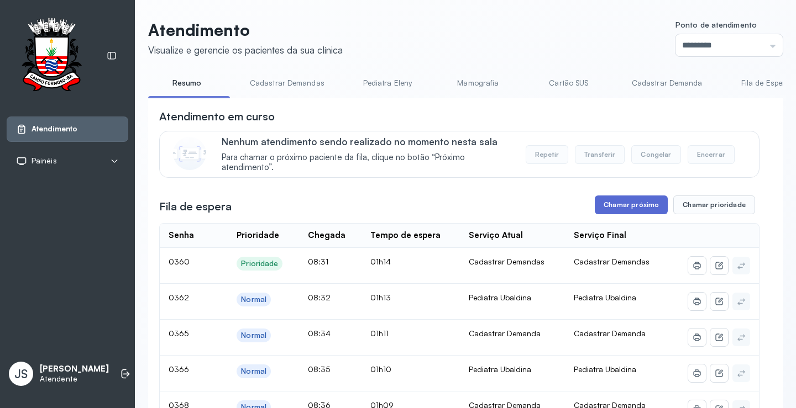
click at [633, 211] on button "Chamar próximo" at bounding box center [631, 205] width 73 height 19
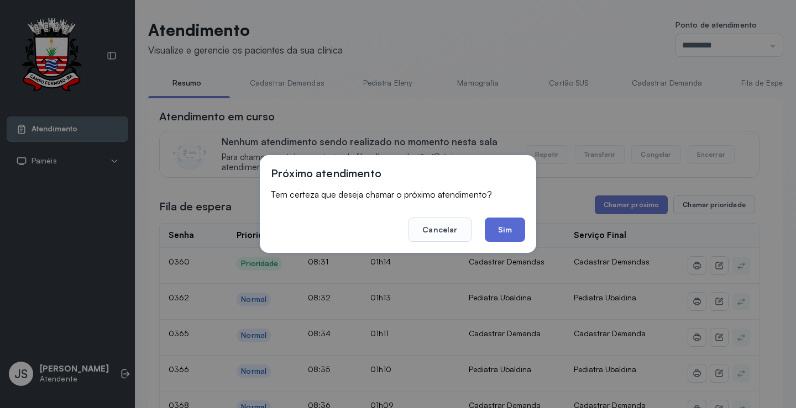
click at [503, 221] on button "Sim" at bounding box center [505, 230] width 40 height 24
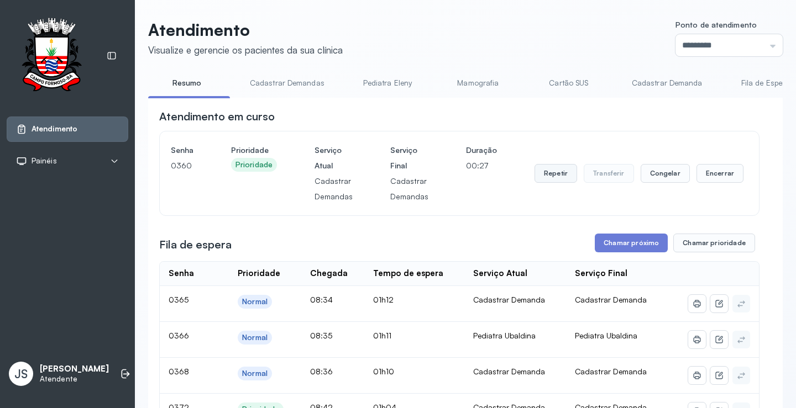
click at [555, 176] on button "Repetir" at bounding box center [555, 173] width 43 height 19
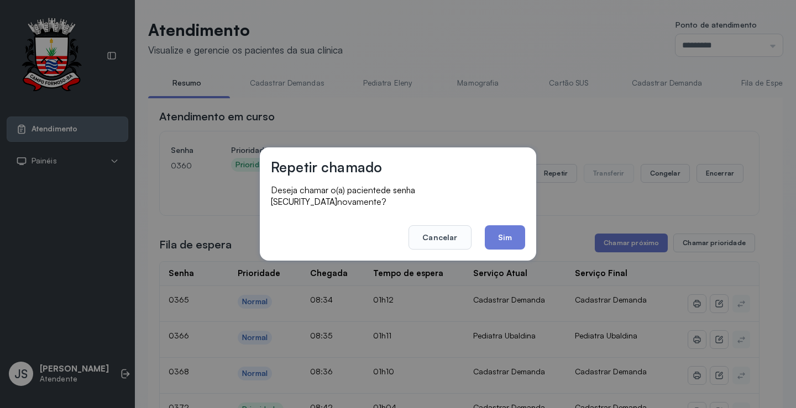
click at [508, 237] on button "Sim" at bounding box center [505, 238] width 40 height 24
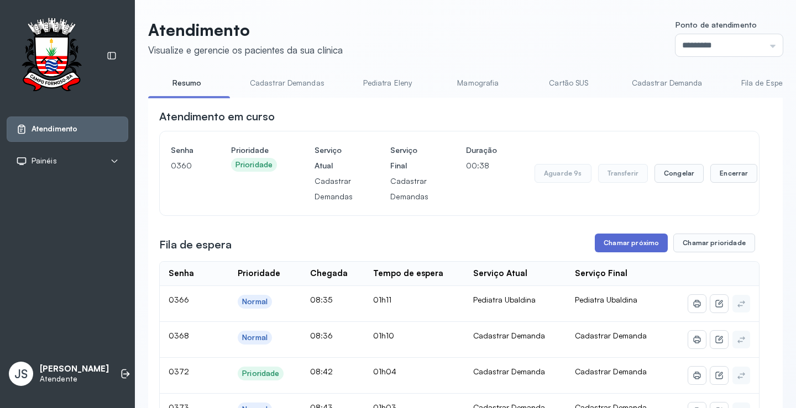
click at [624, 249] on button "Chamar próximo" at bounding box center [631, 243] width 73 height 19
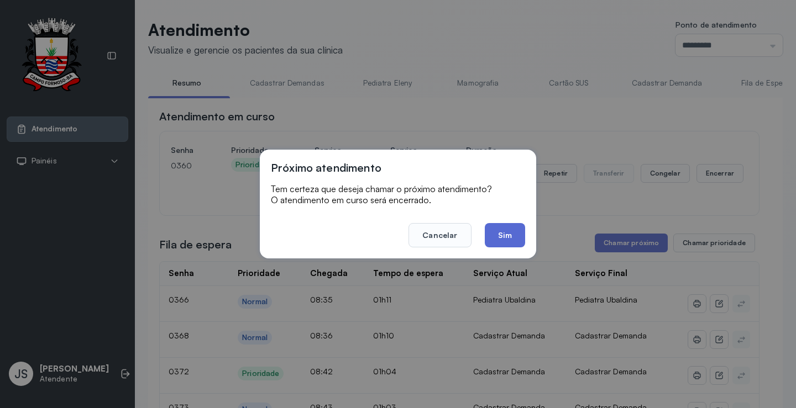
click at [507, 236] on button "Sim" at bounding box center [505, 235] width 40 height 24
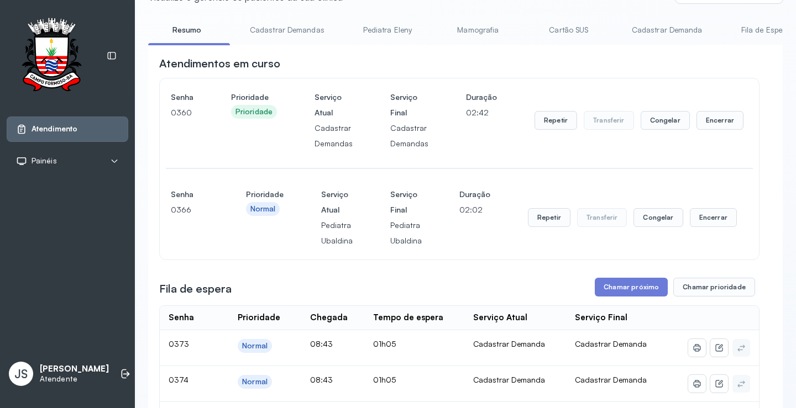
scroll to position [111, 0]
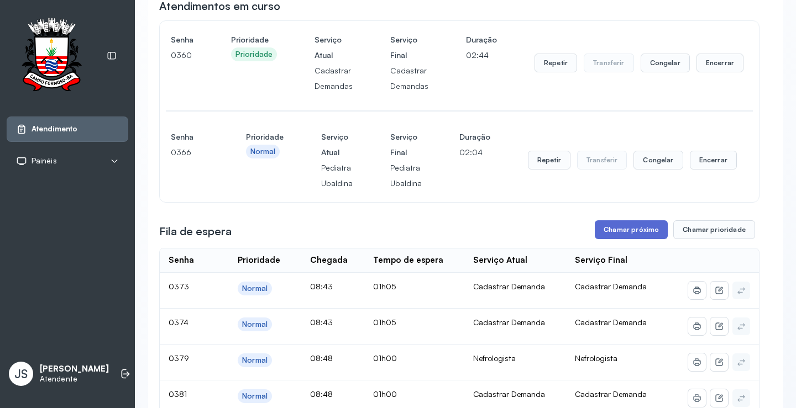
click at [641, 230] on button "Chamar próximo" at bounding box center [631, 230] width 73 height 19
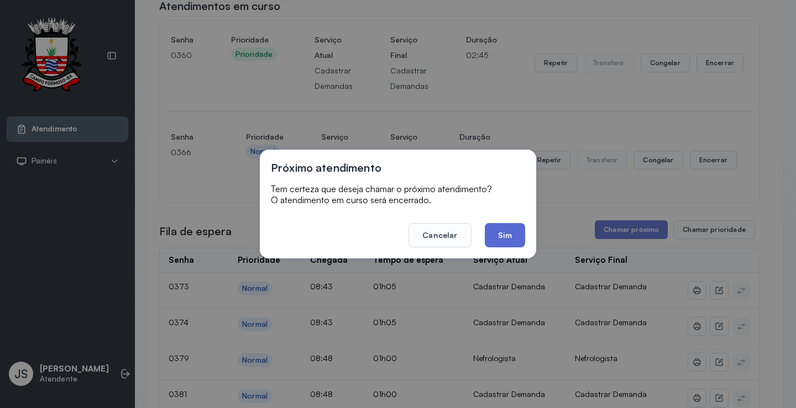
click at [514, 235] on button "Sim" at bounding box center [505, 235] width 40 height 24
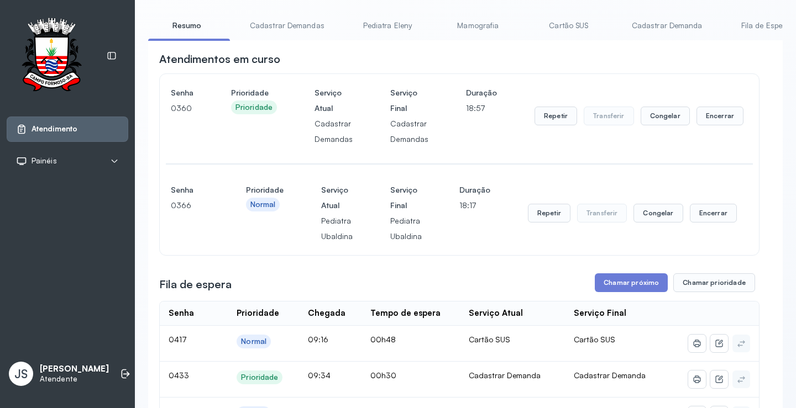
scroll to position [0, 0]
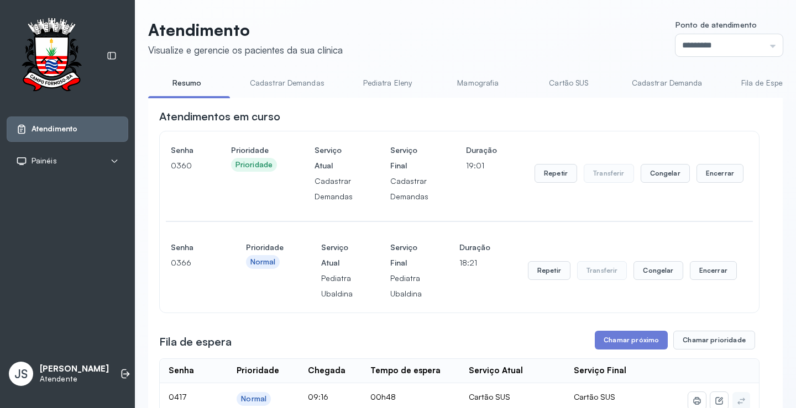
click at [293, 84] on link "Cadastrar Demandas" at bounding box center [287, 83] width 97 height 18
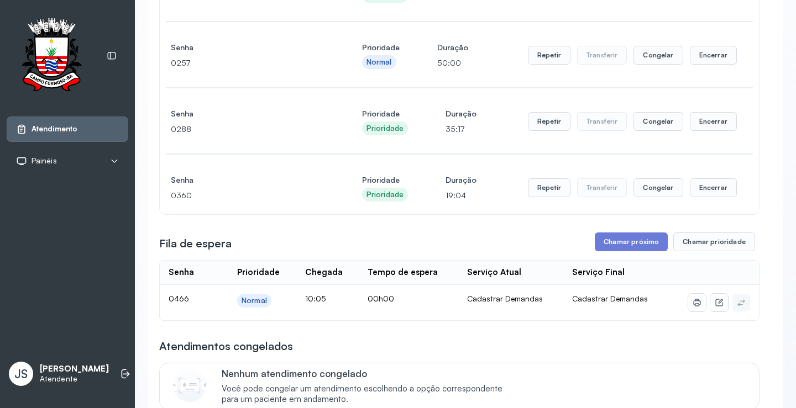
scroll to position [608, 0]
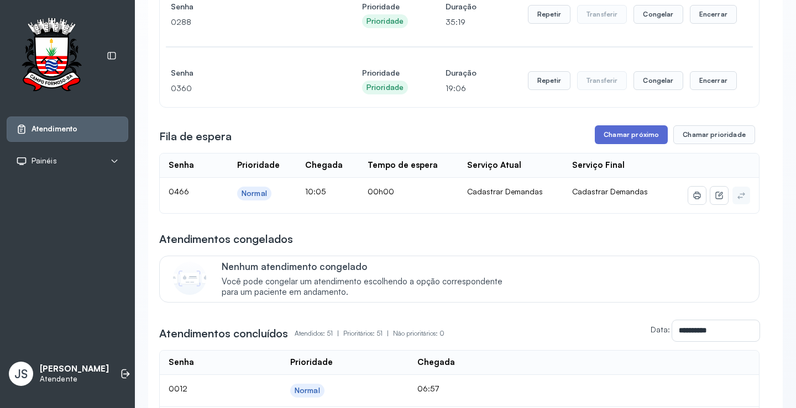
click at [626, 137] on button "Chamar próximo" at bounding box center [631, 134] width 73 height 19
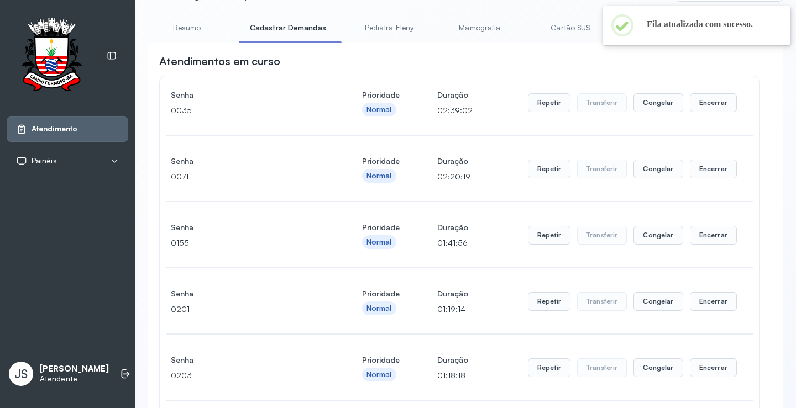
scroll to position [0, 0]
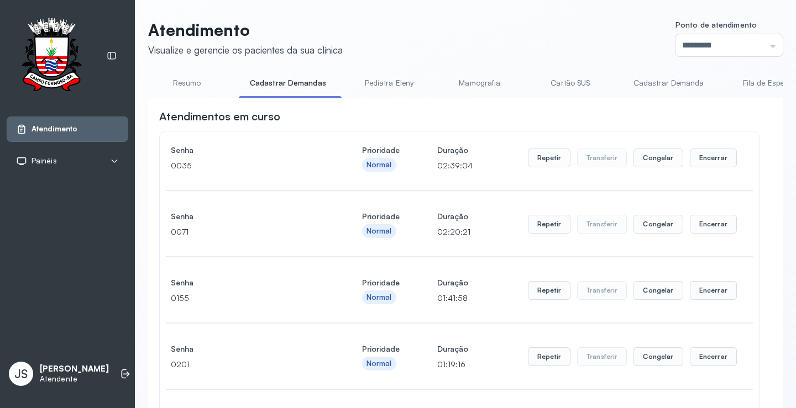
click at [191, 82] on link "Resumo" at bounding box center [186, 83] width 77 height 18
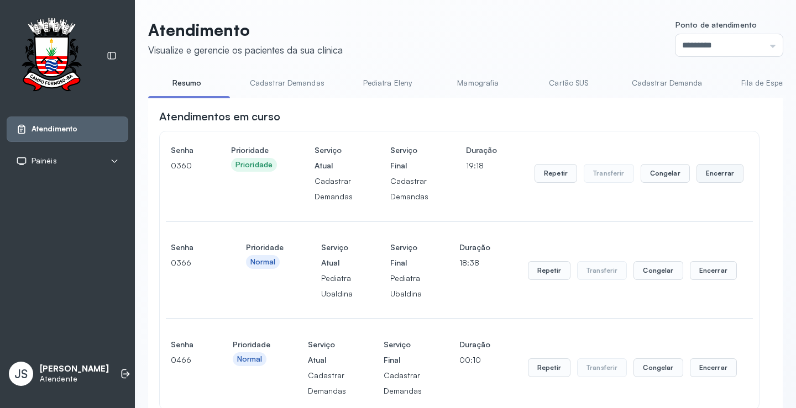
click at [715, 176] on button "Encerrar" at bounding box center [719, 173] width 47 height 19
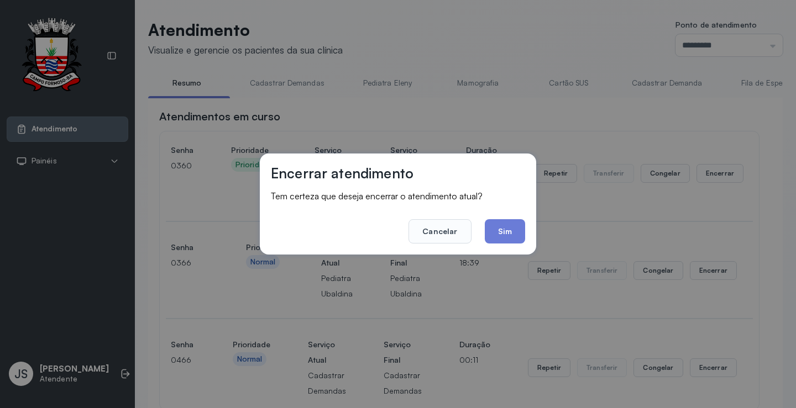
click at [503, 229] on button "Sim" at bounding box center [505, 231] width 40 height 24
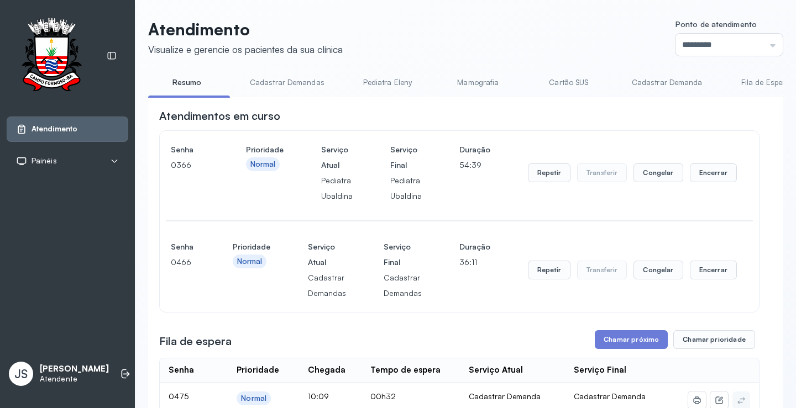
scroll to position [940, 0]
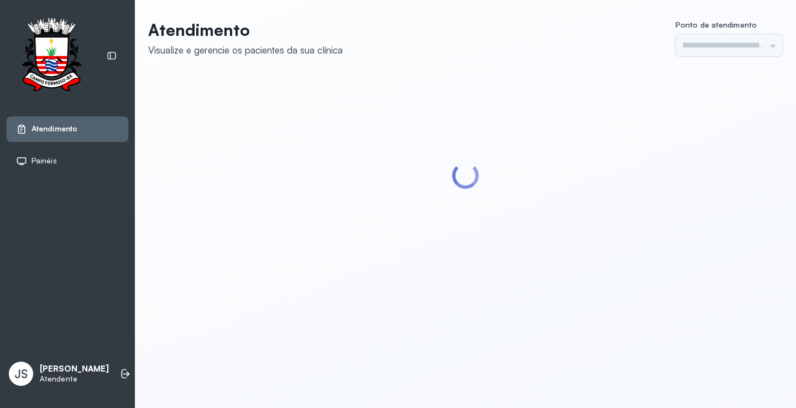
type input "*********"
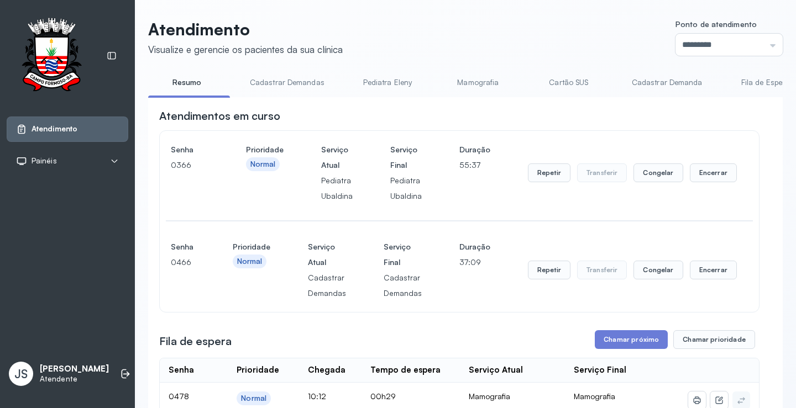
scroll to position [166, 0]
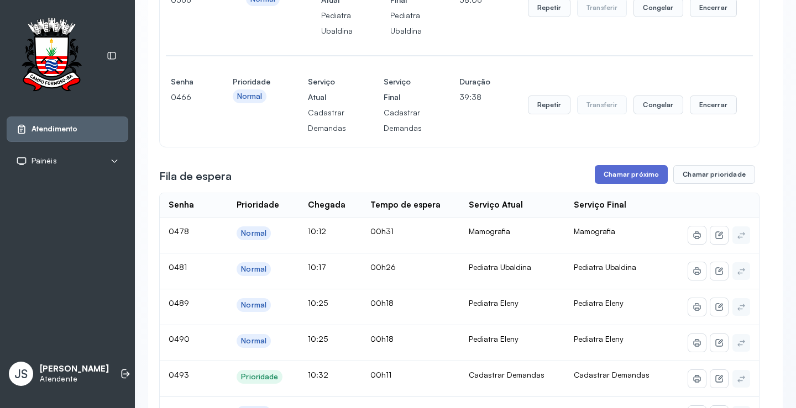
click at [638, 172] on button "Chamar próximo" at bounding box center [631, 174] width 73 height 19
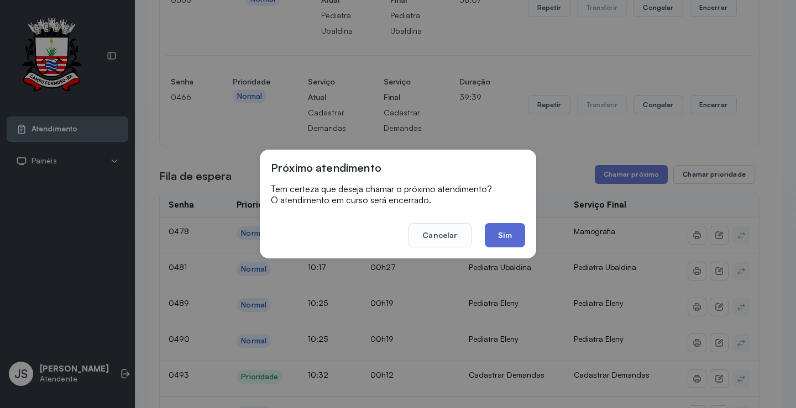
click at [495, 224] on button "Sim" at bounding box center [505, 235] width 40 height 24
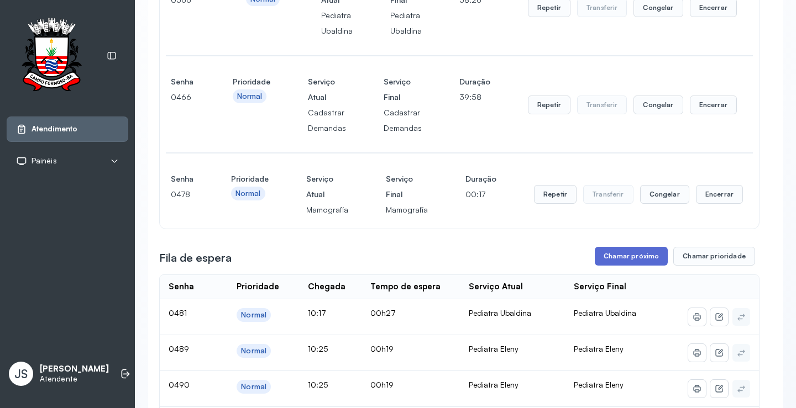
click at [623, 262] on button "Chamar próximo" at bounding box center [631, 256] width 73 height 19
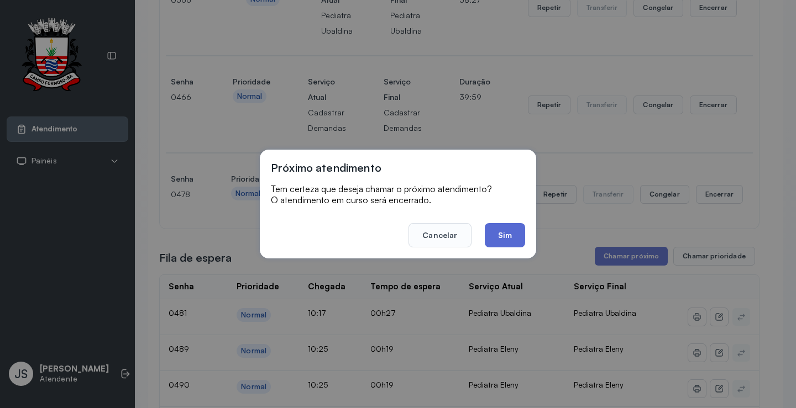
click at [507, 233] on button "Sim" at bounding box center [505, 235] width 40 height 24
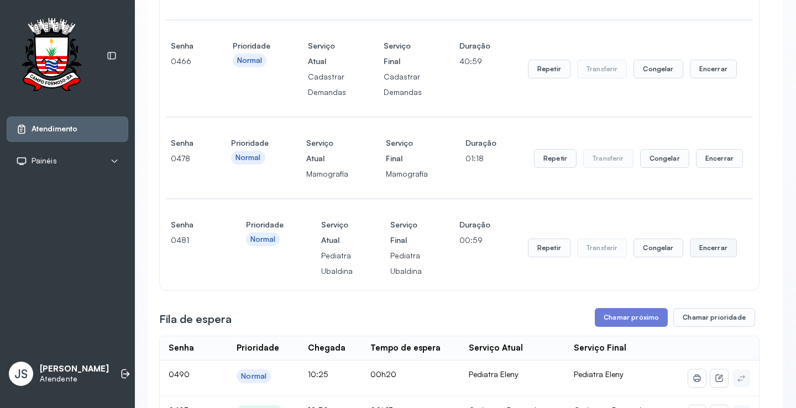
scroll to position [221, 0]
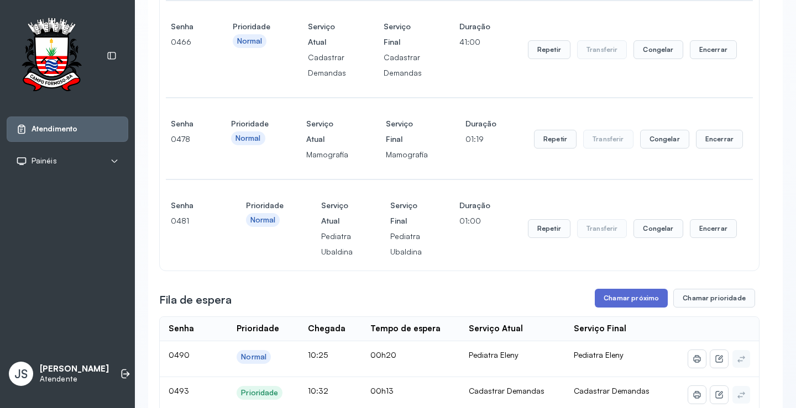
click at [642, 301] on button "Chamar próximo" at bounding box center [631, 298] width 73 height 19
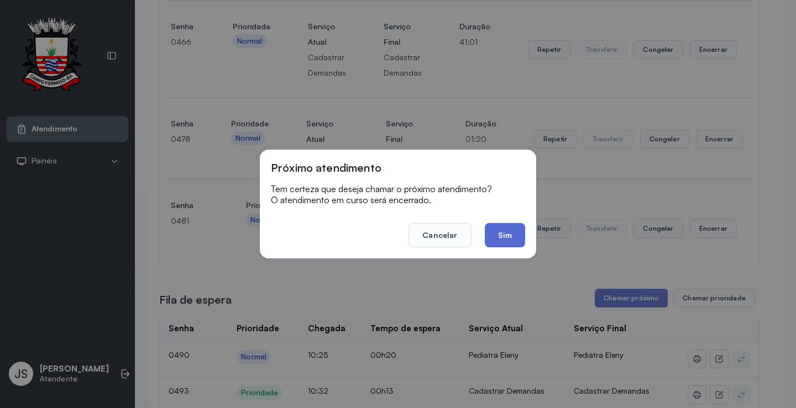
click at [513, 238] on button "Sim" at bounding box center [505, 235] width 40 height 24
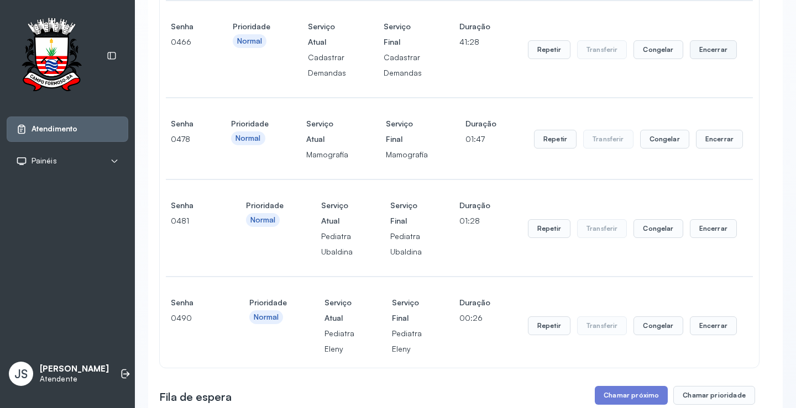
click at [699, 55] on button "Encerrar" at bounding box center [713, 49] width 47 height 19
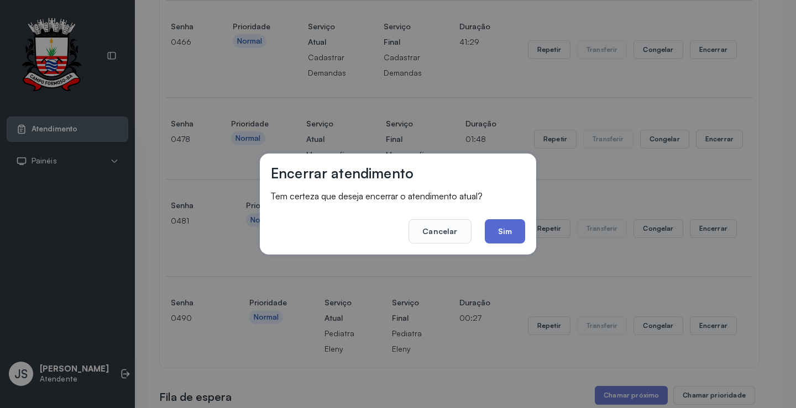
click at [510, 232] on button "Sim" at bounding box center [505, 231] width 40 height 24
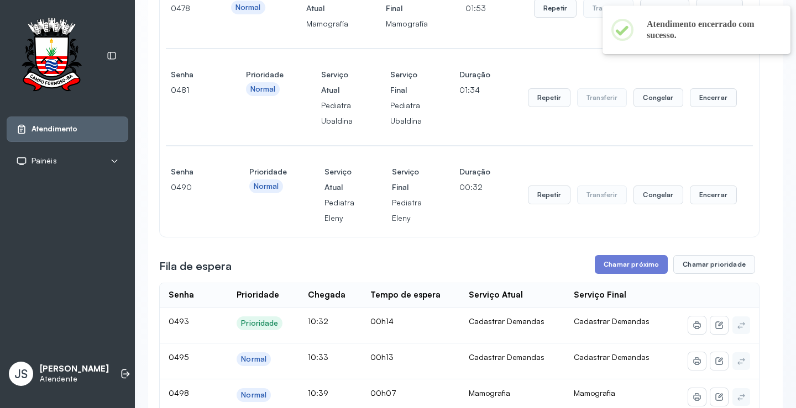
scroll to position [166, 0]
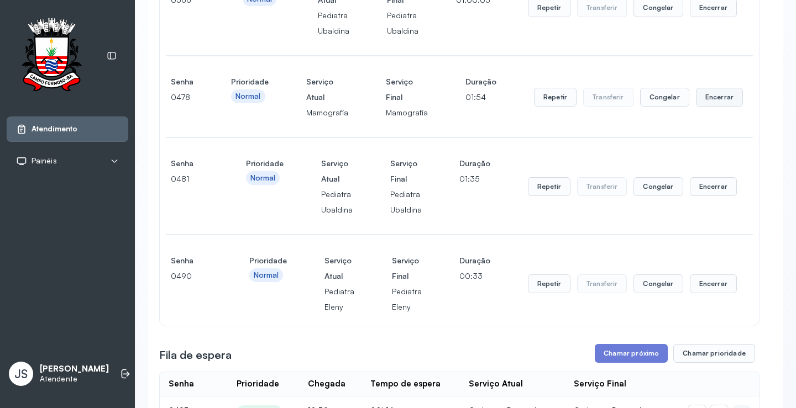
click at [714, 99] on button "Encerrar" at bounding box center [719, 97] width 47 height 19
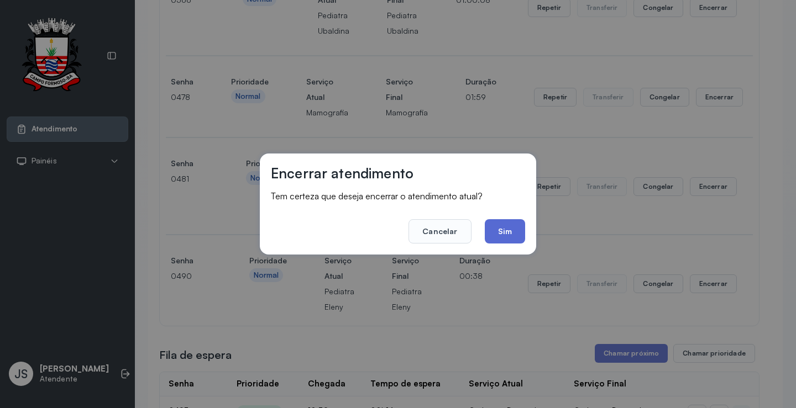
click at [516, 231] on button "Sim" at bounding box center [505, 231] width 40 height 24
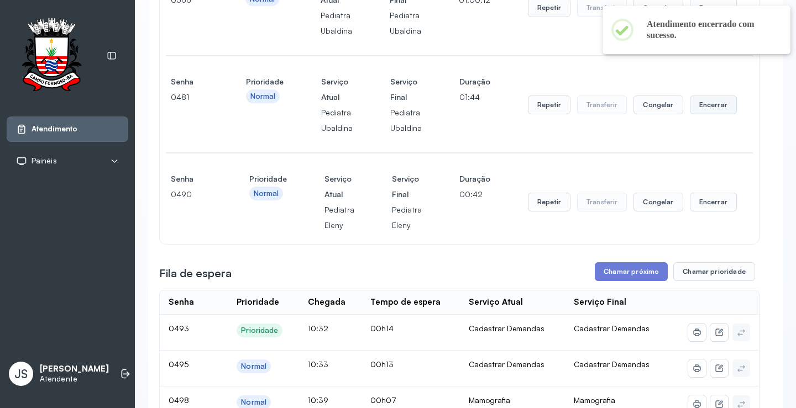
click at [710, 111] on button "Encerrar" at bounding box center [713, 105] width 47 height 19
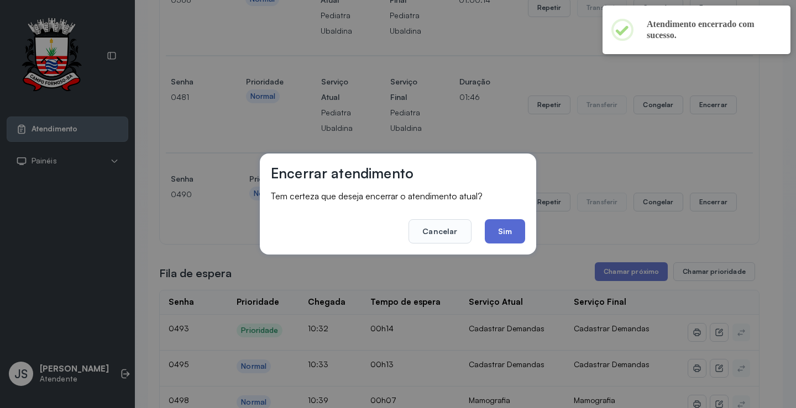
click at [514, 221] on button "Sim" at bounding box center [505, 231] width 40 height 24
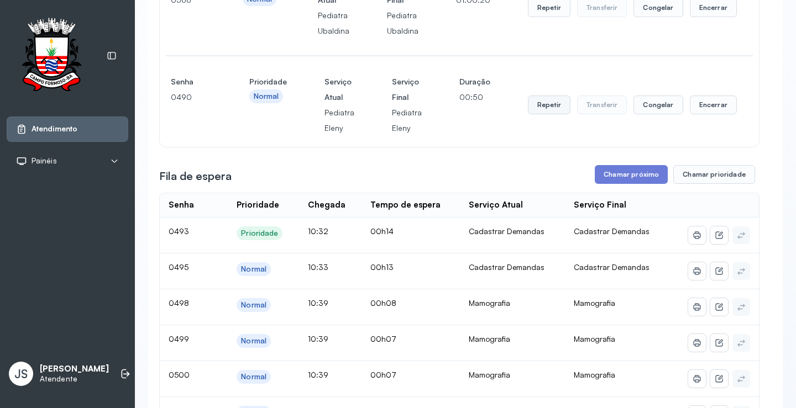
click at [536, 103] on button "Repetir" at bounding box center [549, 105] width 43 height 19
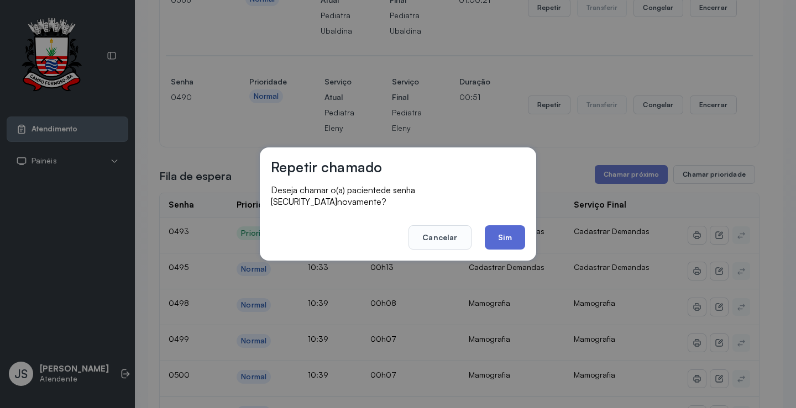
click at [509, 229] on button "Sim" at bounding box center [505, 238] width 40 height 24
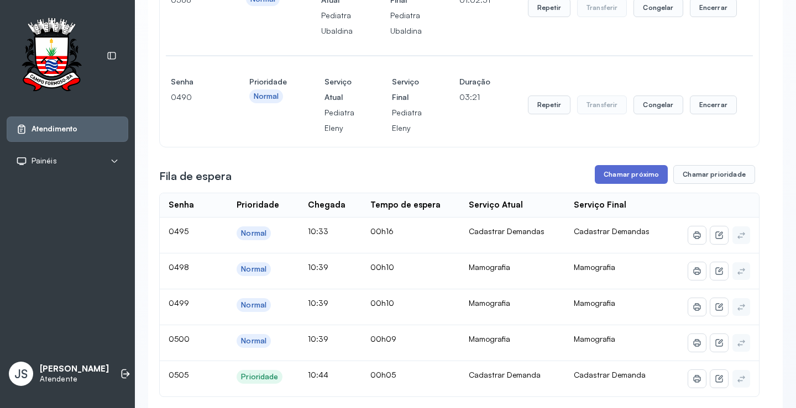
click at [646, 174] on button "Chamar próximo" at bounding box center [631, 174] width 73 height 19
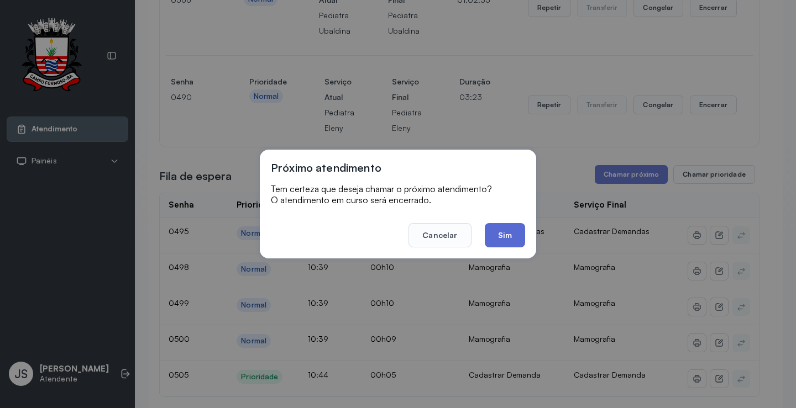
click at [498, 233] on button "Sim" at bounding box center [505, 235] width 40 height 24
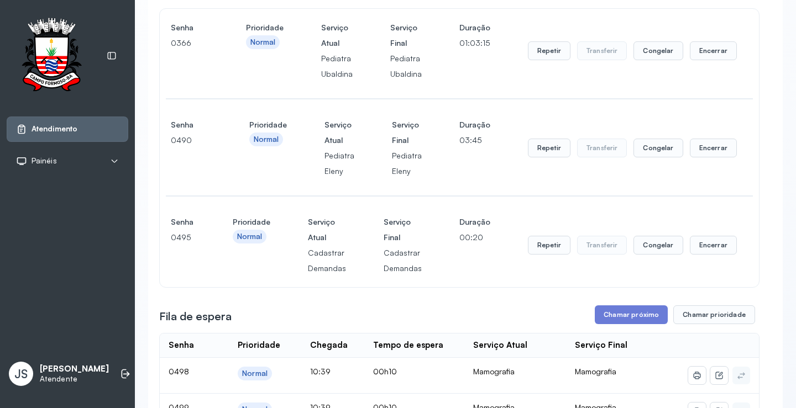
scroll to position [0, 0]
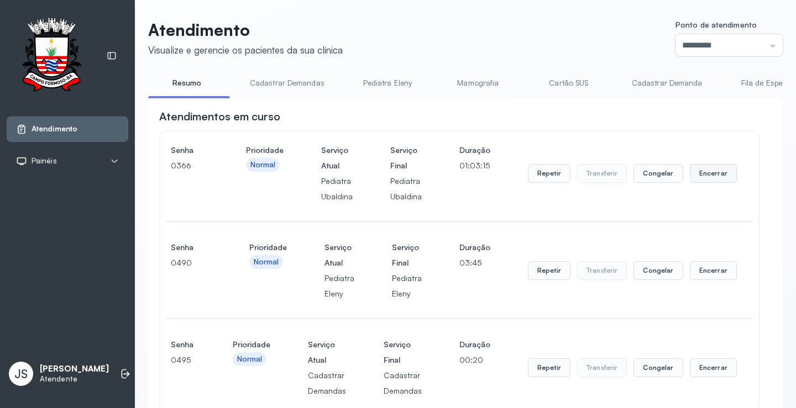
click at [709, 174] on button "Encerrar" at bounding box center [713, 173] width 47 height 19
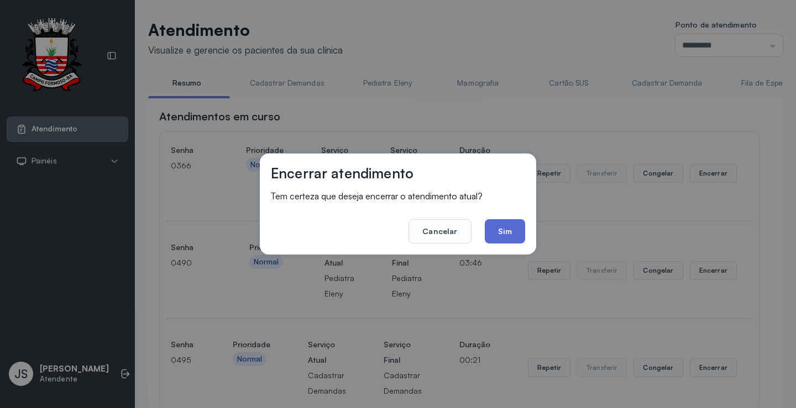
click at [515, 230] on button "Sim" at bounding box center [505, 231] width 40 height 24
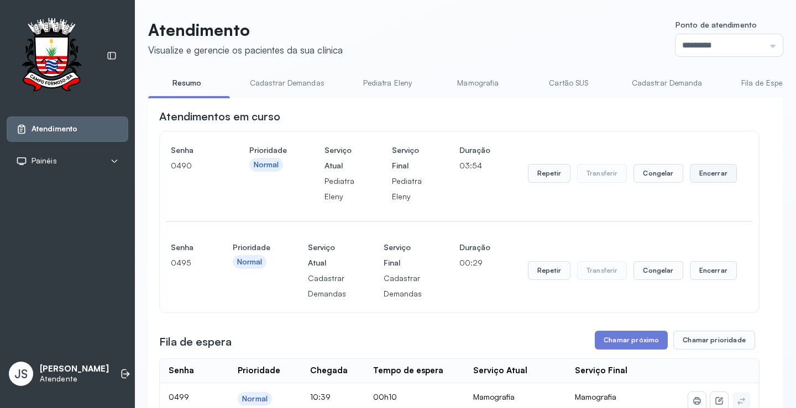
click at [706, 174] on button "Encerrar" at bounding box center [713, 173] width 47 height 19
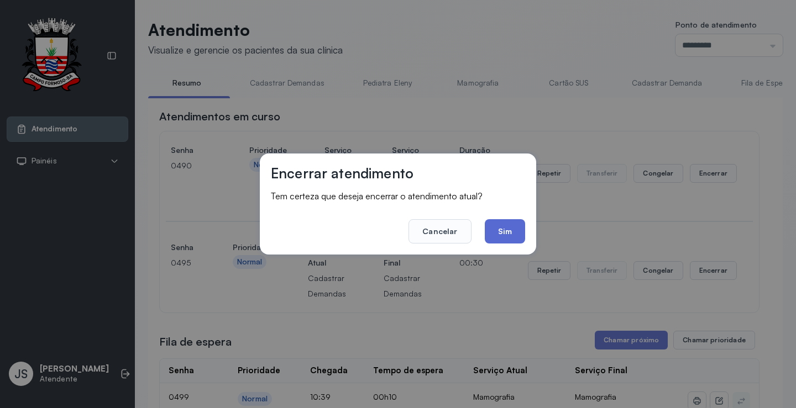
click at [513, 231] on button "Sim" at bounding box center [505, 231] width 40 height 24
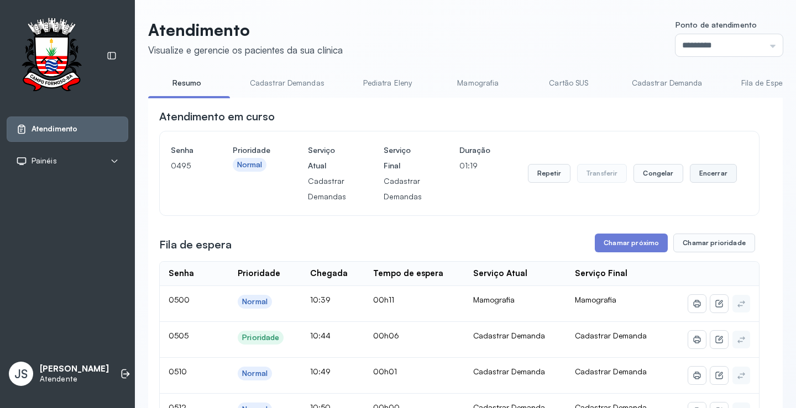
click at [715, 180] on button "Encerrar" at bounding box center [713, 173] width 47 height 19
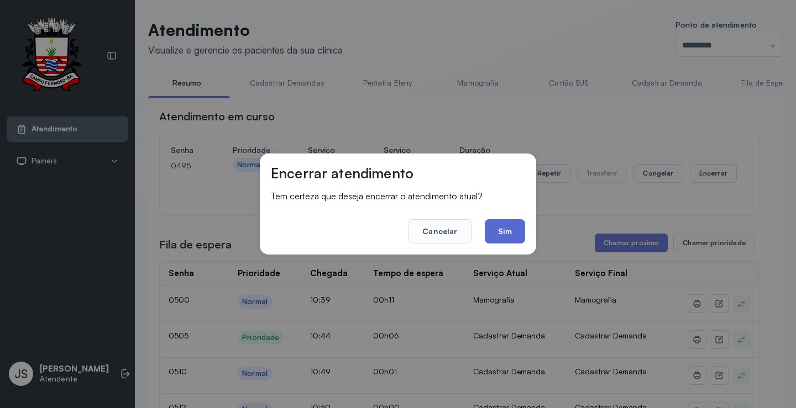
click at [502, 228] on button "Sim" at bounding box center [505, 231] width 40 height 24
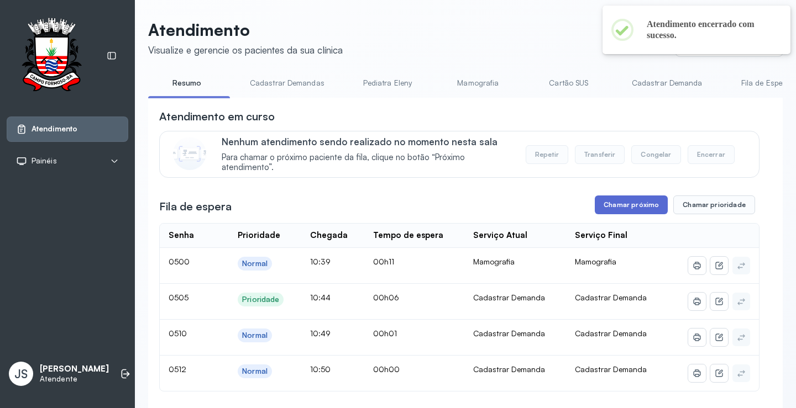
click at [645, 207] on button "Chamar próximo" at bounding box center [631, 205] width 73 height 19
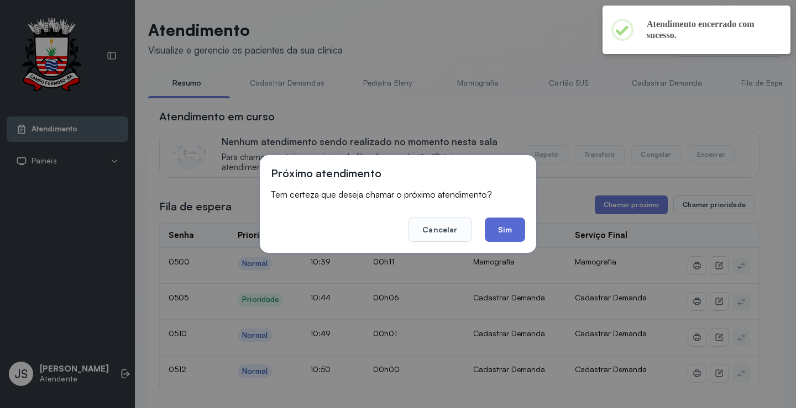
click at [515, 228] on button "Sim" at bounding box center [505, 230] width 40 height 24
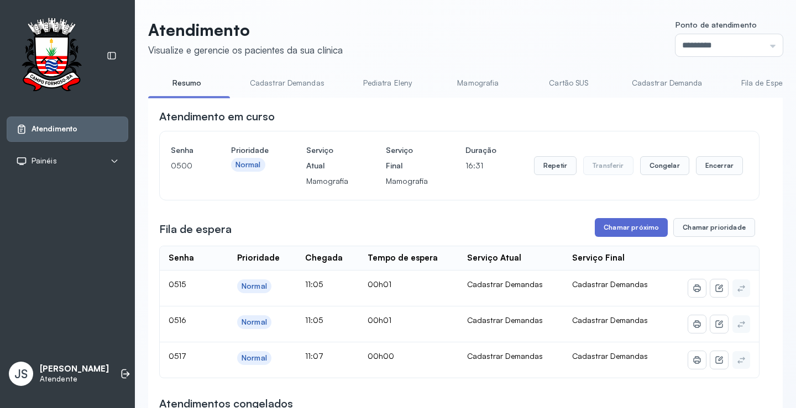
click at [642, 233] on button "Chamar próximo" at bounding box center [631, 227] width 73 height 19
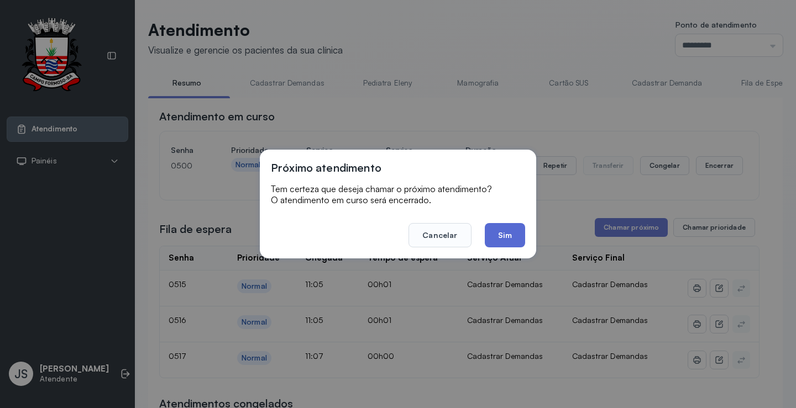
click at [516, 239] on button "Sim" at bounding box center [505, 235] width 40 height 24
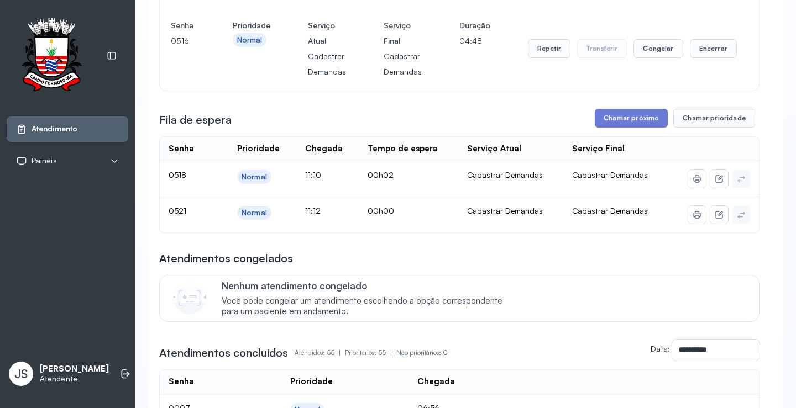
scroll to position [221, 0]
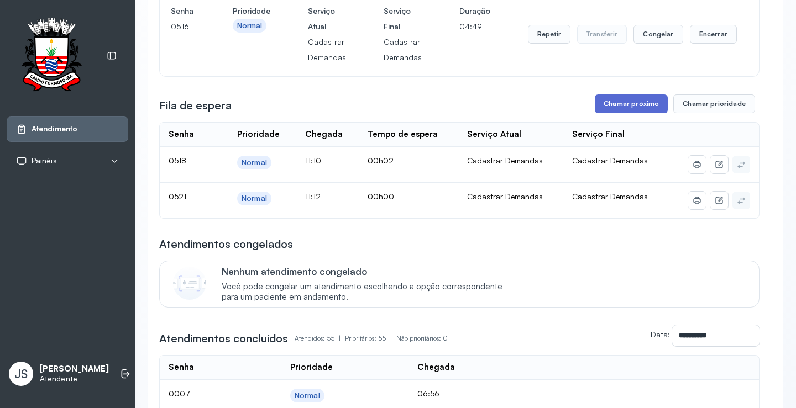
click at [629, 102] on button "Chamar próximo" at bounding box center [631, 104] width 73 height 19
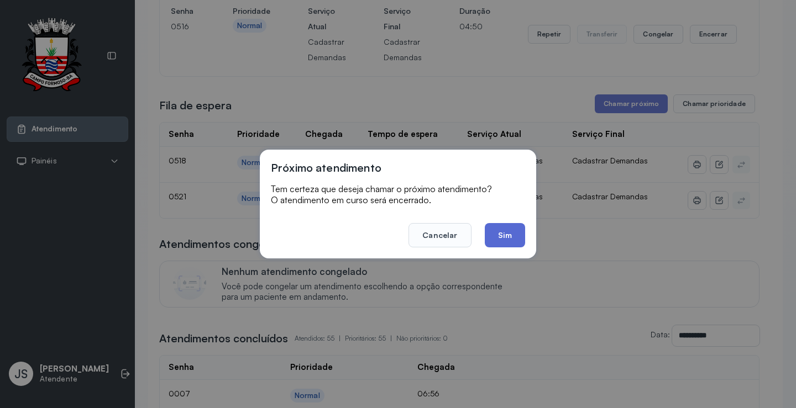
click at [508, 239] on button "Sim" at bounding box center [505, 235] width 40 height 24
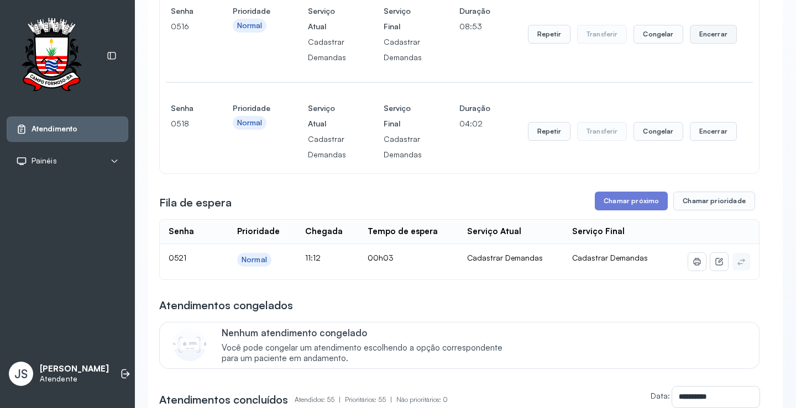
click at [704, 37] on button "Encerrar" at bounding box center [713, 34] width 47 height 19
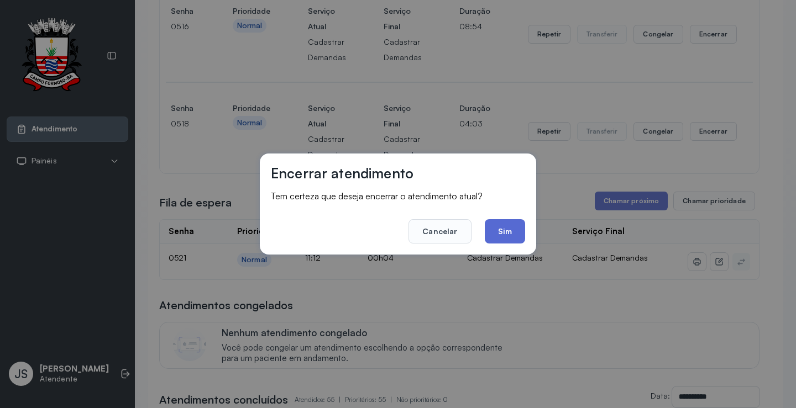
click at [521, 229] on button "Sim" at bounding box center [505, 231] width 40 height 24
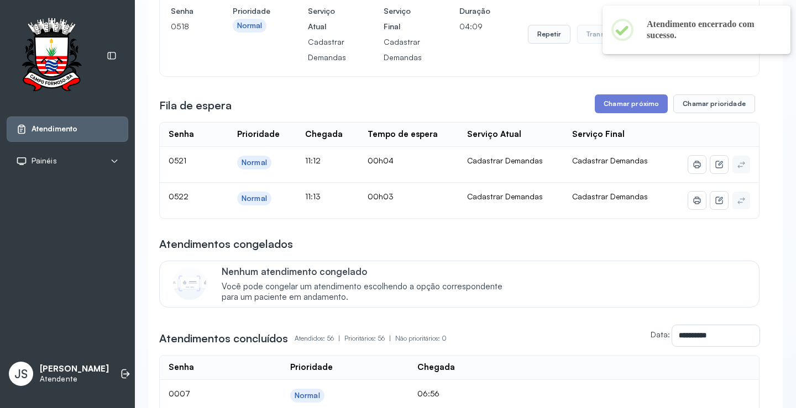
scroll to position [166, 0]
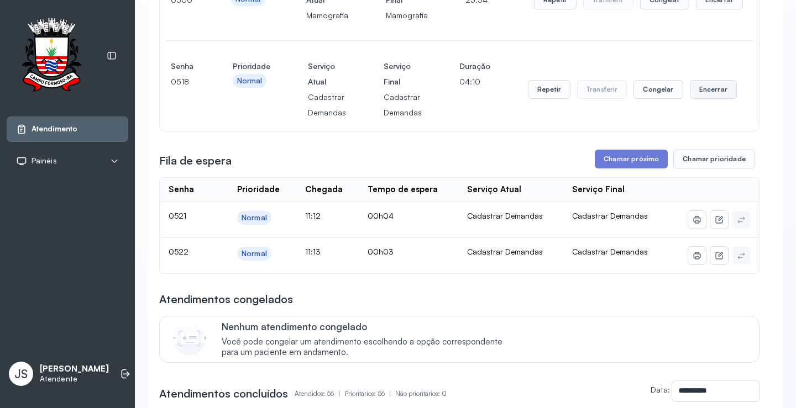
click at [709, 90] on button "Encerrar" at bounding box center [713, 89] width 47 height 19
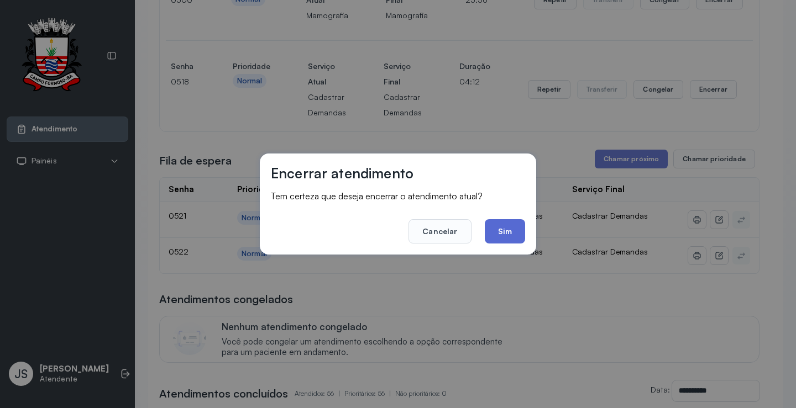
click at [506, 238] on button "Sim" at bounding box center [505, 231] width 40 height 24
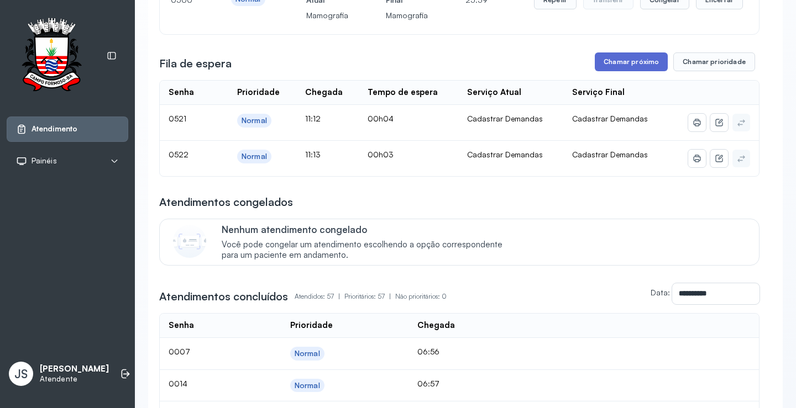
click at [635, 61] on button "Chamar próximo" at bounding box center [631, 62] width 73 height 19
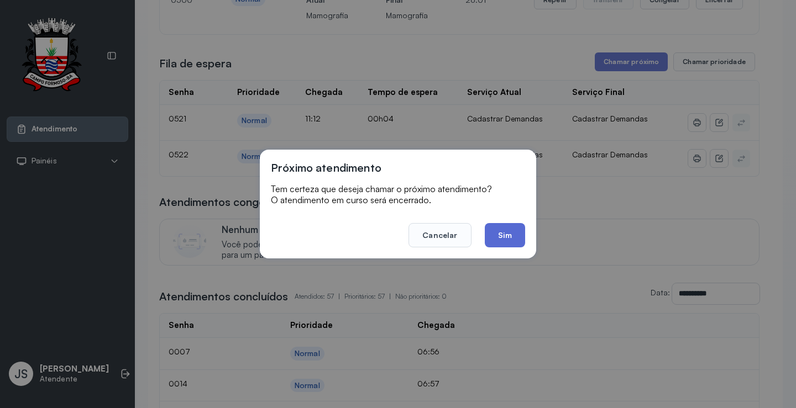
click at [504, 243] on button "Sim" at bounding box center [505, 235] width 40 height 24
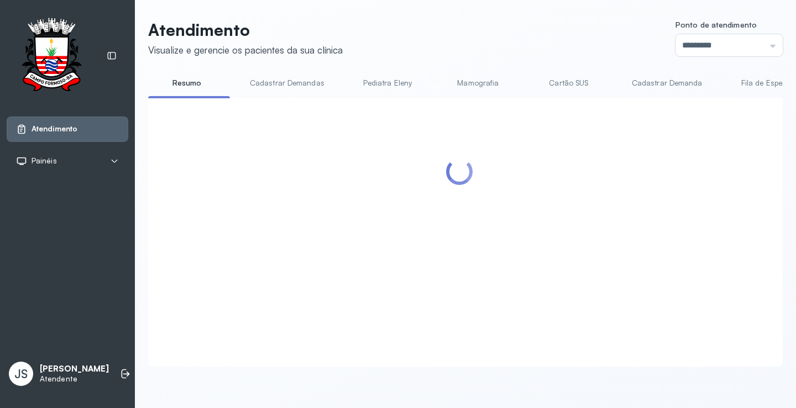
scroll to position [1, 0]
click at [120, 377] on icon at bounding box center [125, 374] width 11 height 11
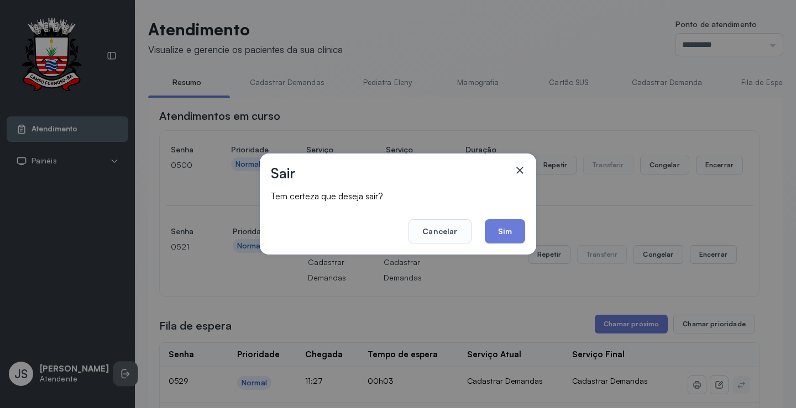
scroll to position [111, 0]
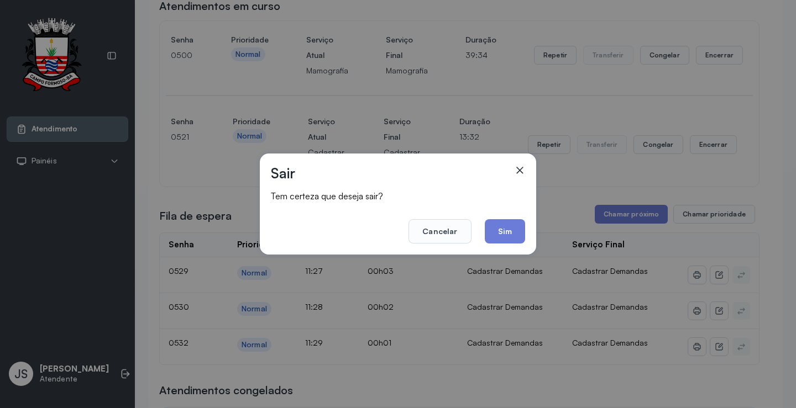
click at [499, 225] on button "Sim" at bounding box center [505, 231] width 40 height 24
